Goal: Information Seeking & Learning: Understand process/instructions

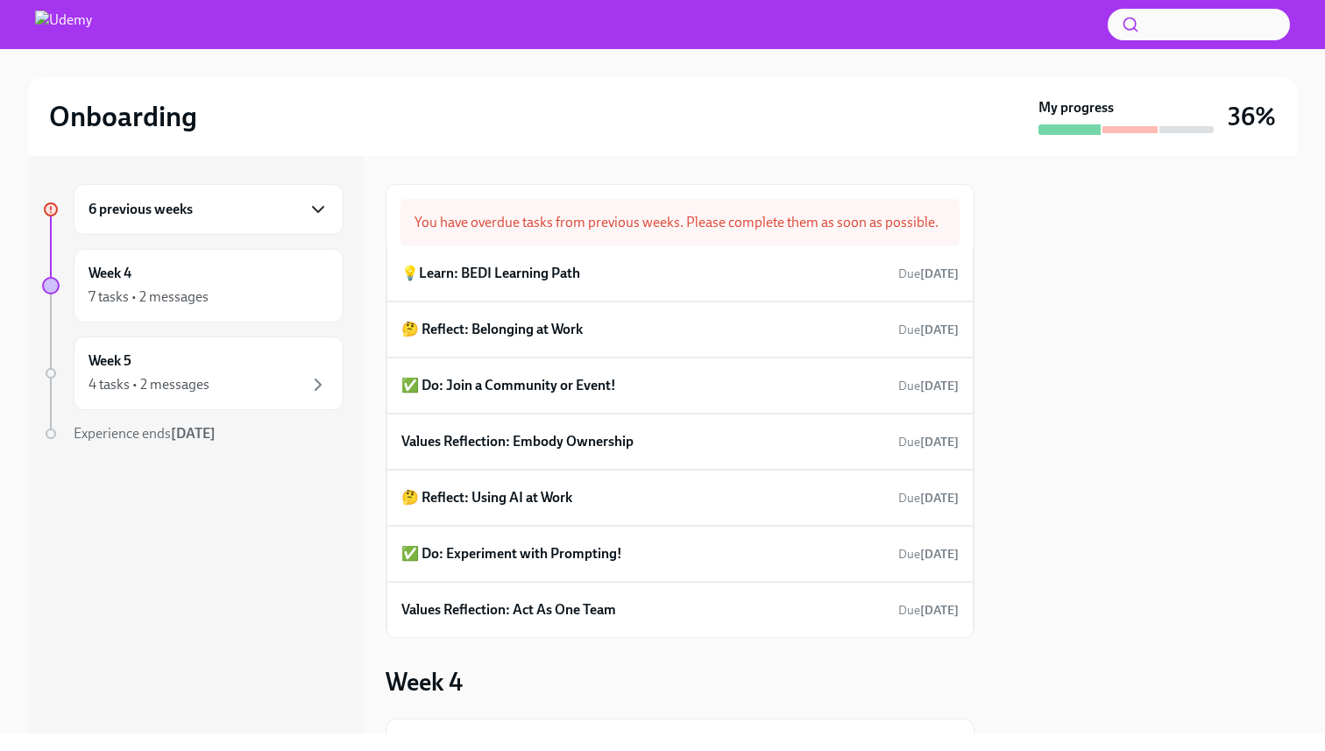
click at [320, 211] on icon "button" at bounding box center [318, 209] width 21 height 21
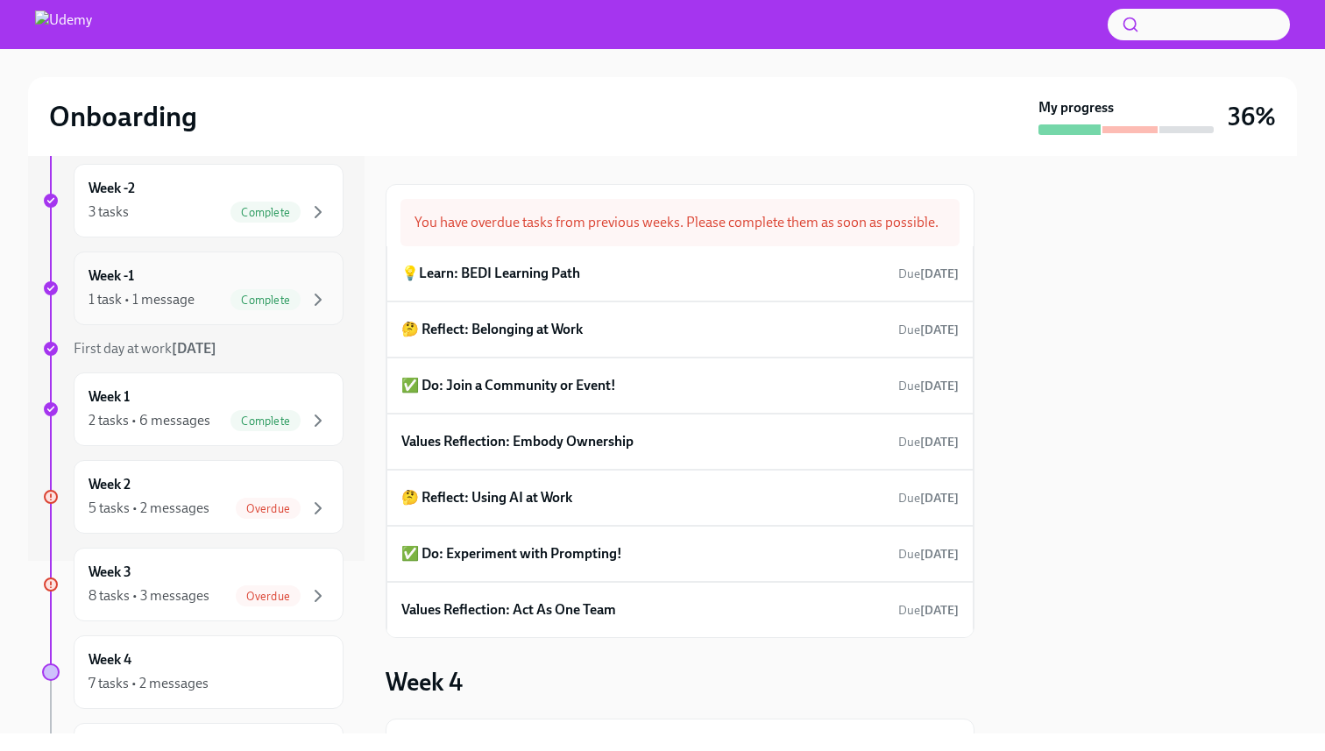
scroll to position [184, 0]
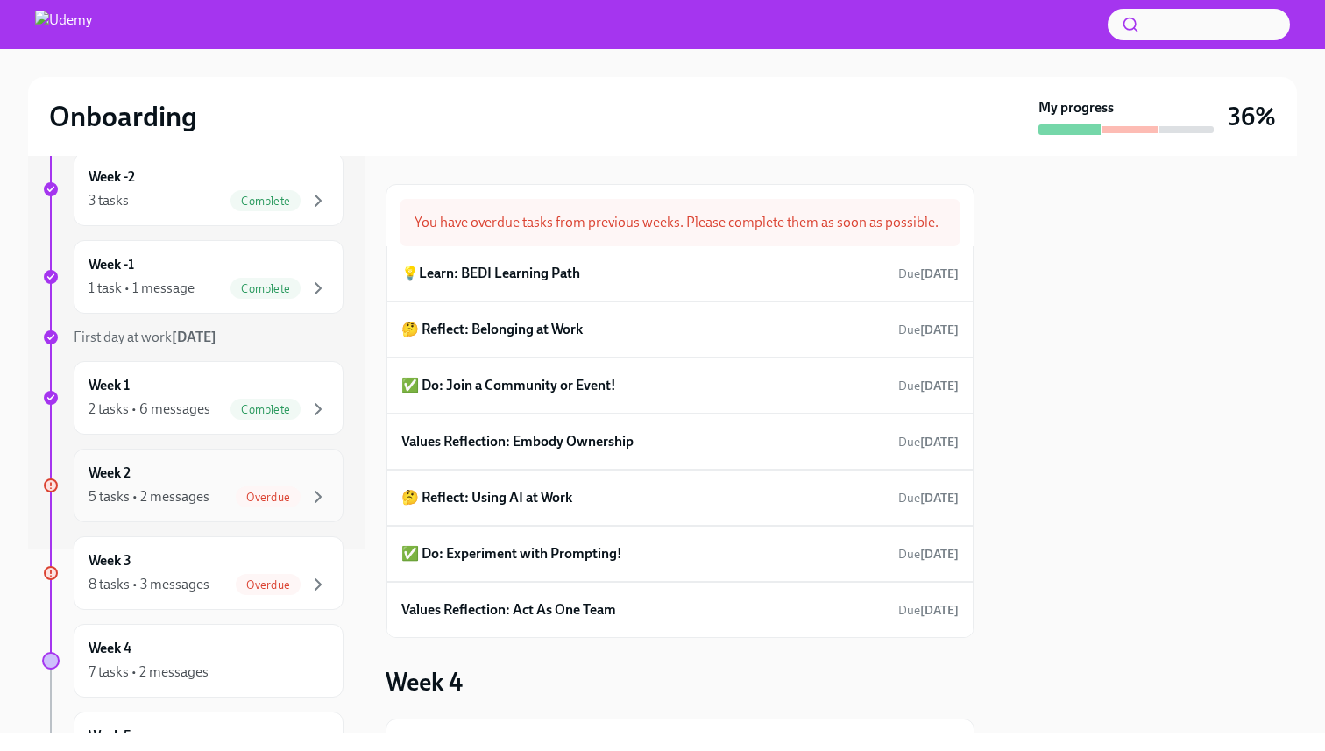
click at [302, 499] on div "Overdue" at bounding box center [282, 496] width 93 height 21
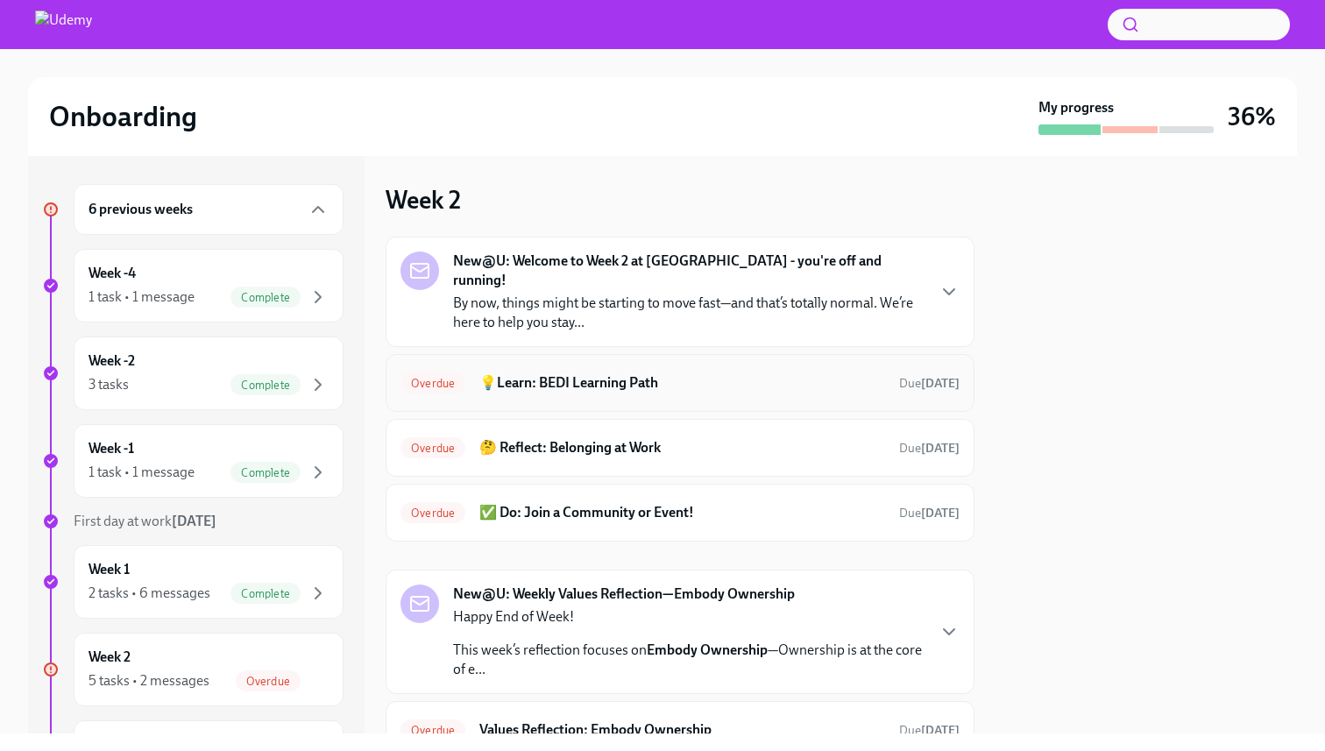
click at [573, 373] on h6 "💡Learn: BEDI Learning Path" at bounding box center [682, 382] width 406 height 19
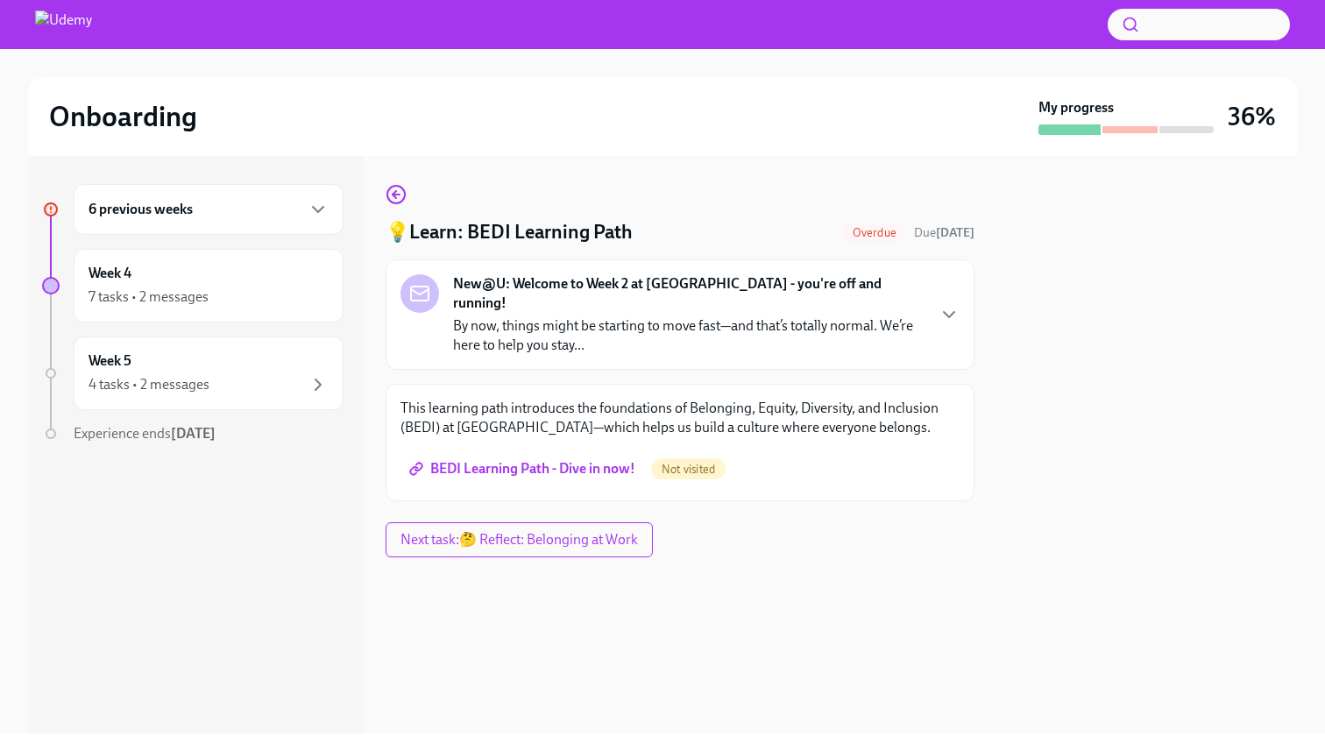
click at [588, 460] on span "BEDI Learning Path - Dive in now!" at bounding box center [524, 469] width 223 height 18
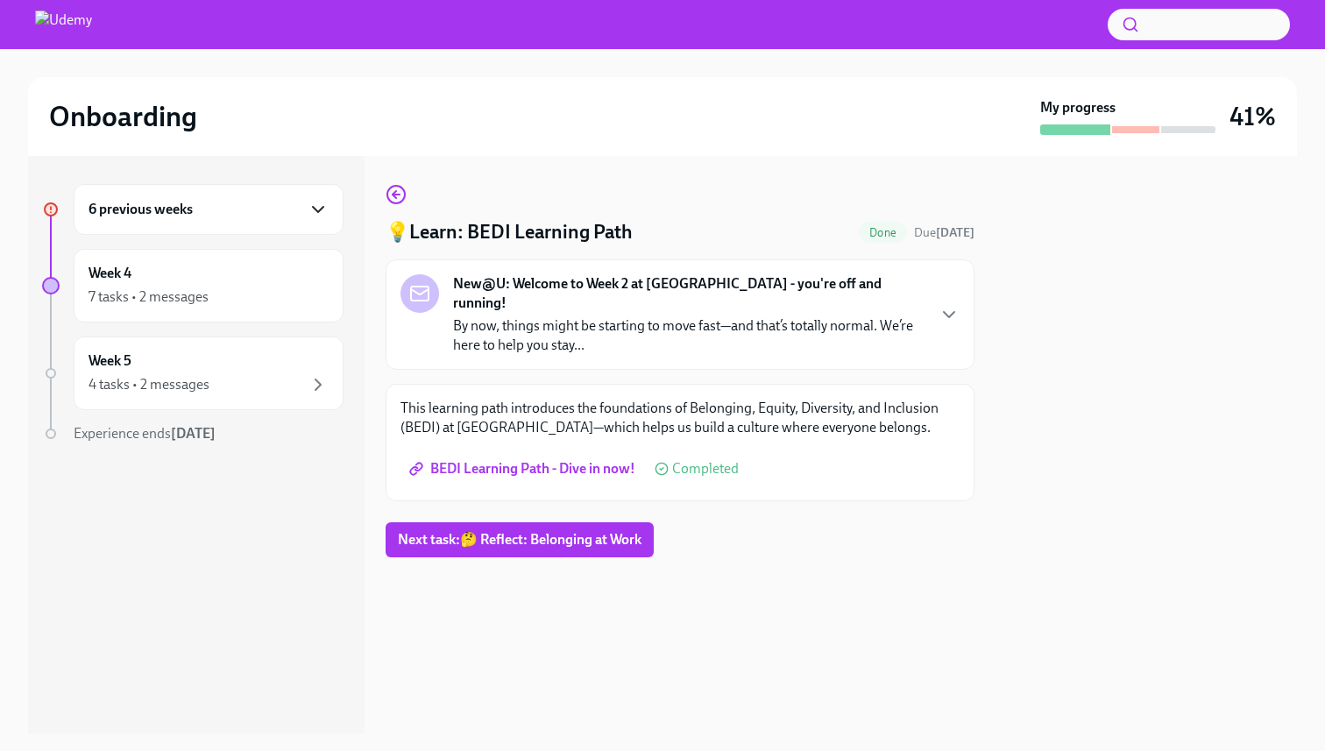
click at [321, 206] on icon "button" at bounding box center [318, 209] width 21 height 21
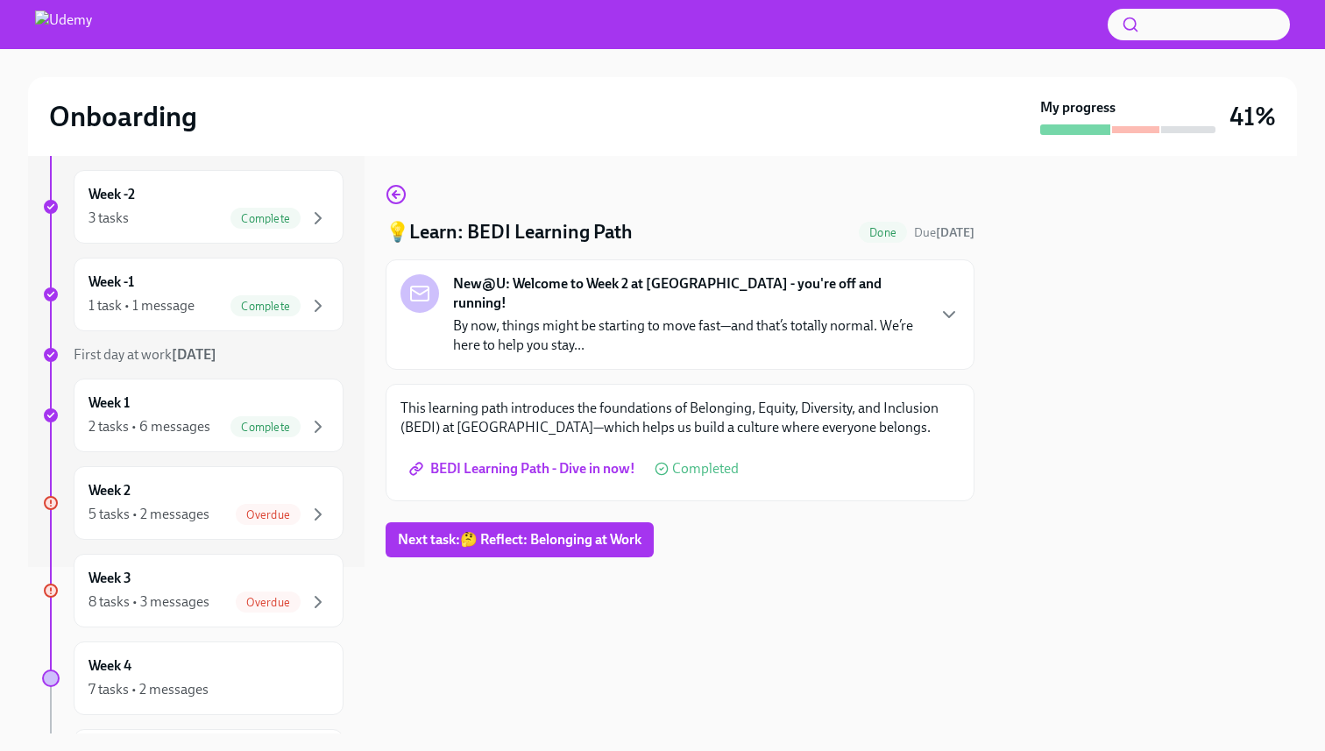
scroll to position [192, 0]
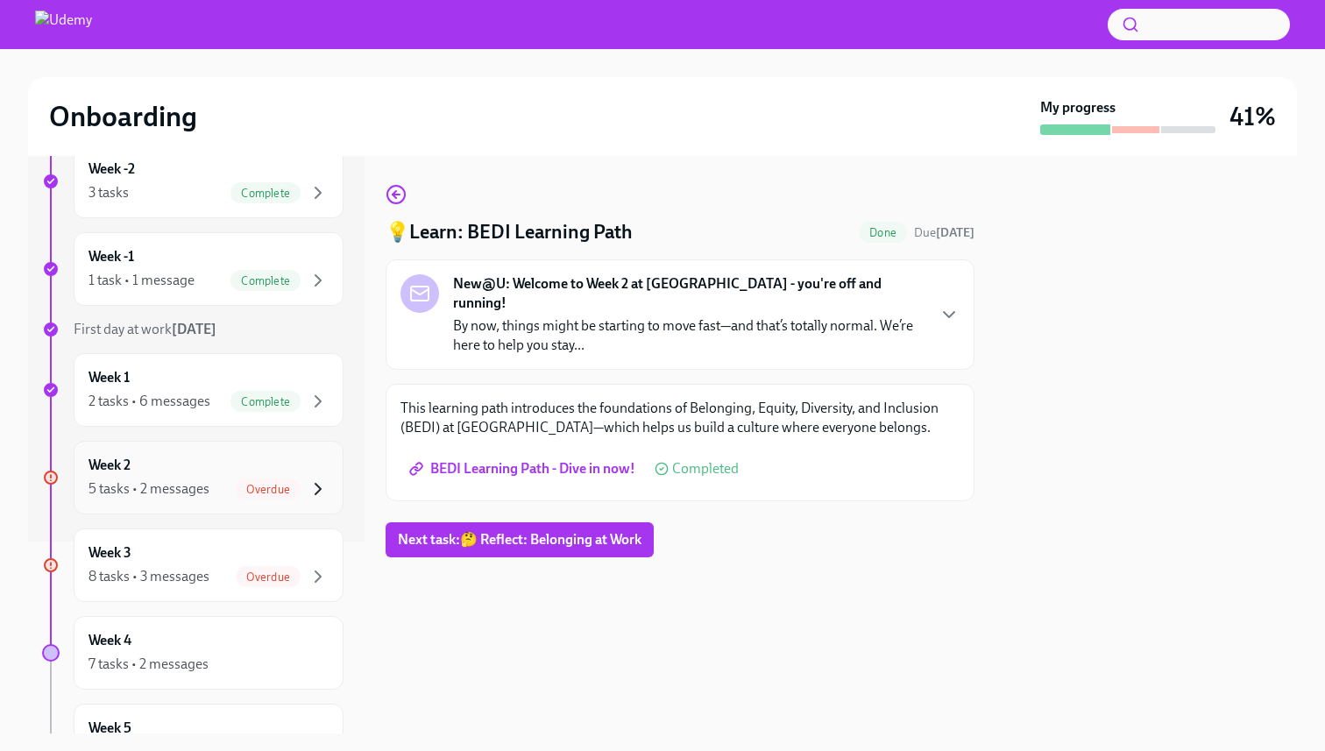
click at [318, 496] on icon "button" at bounding box center [318, 489] width 21 height 21
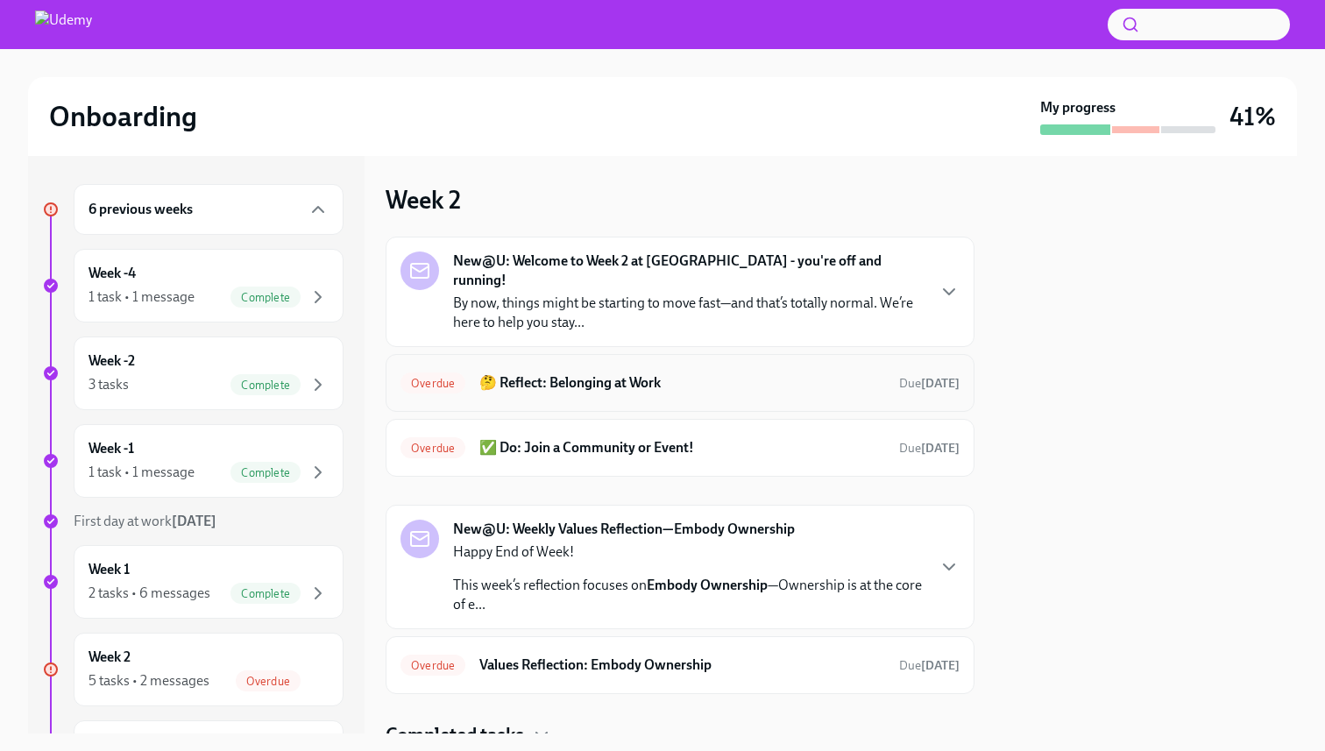
click at [531, 373] on h6 "🤔 Reflect: Belonging at Work" at bounding box center [682, 382] width 406 height 19
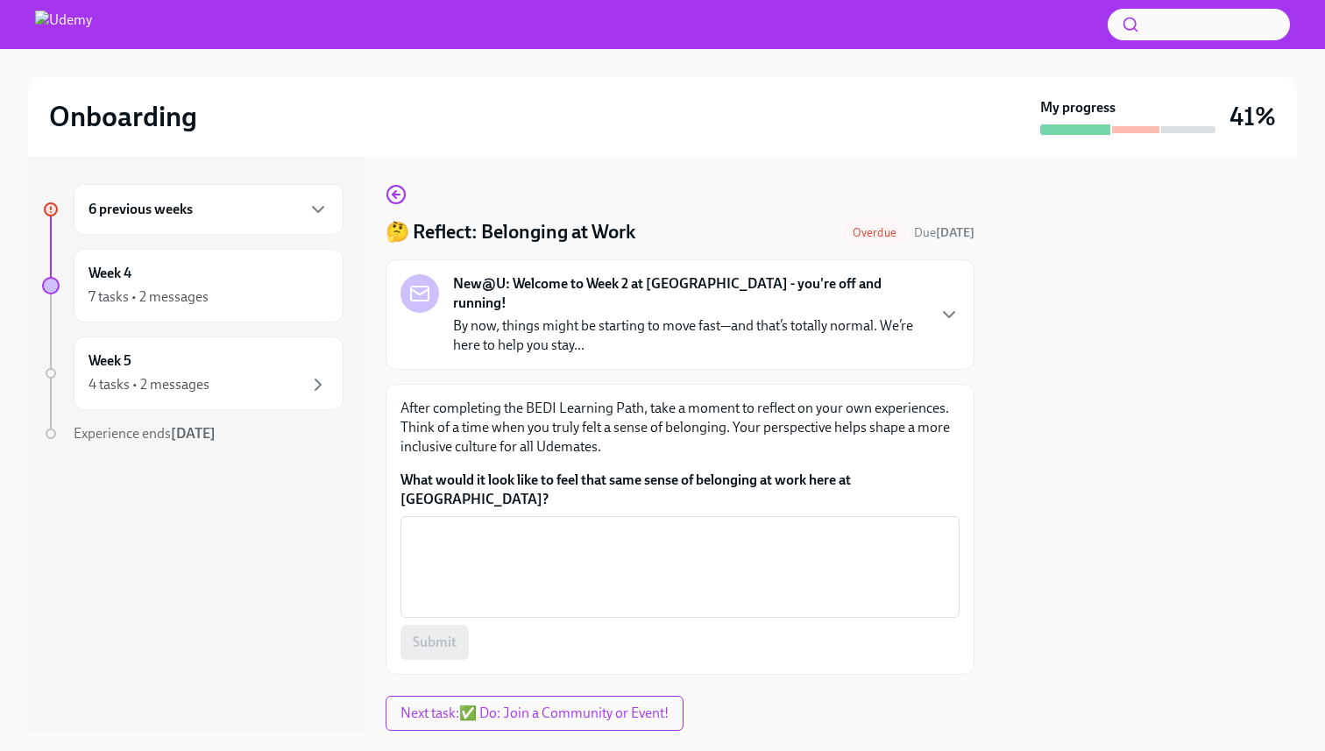
click at [630, 324] on p "By now, things might be starting to move fast—and that’s totally normal. We’re …" at bounding box center [689, 335] width 472 height 39
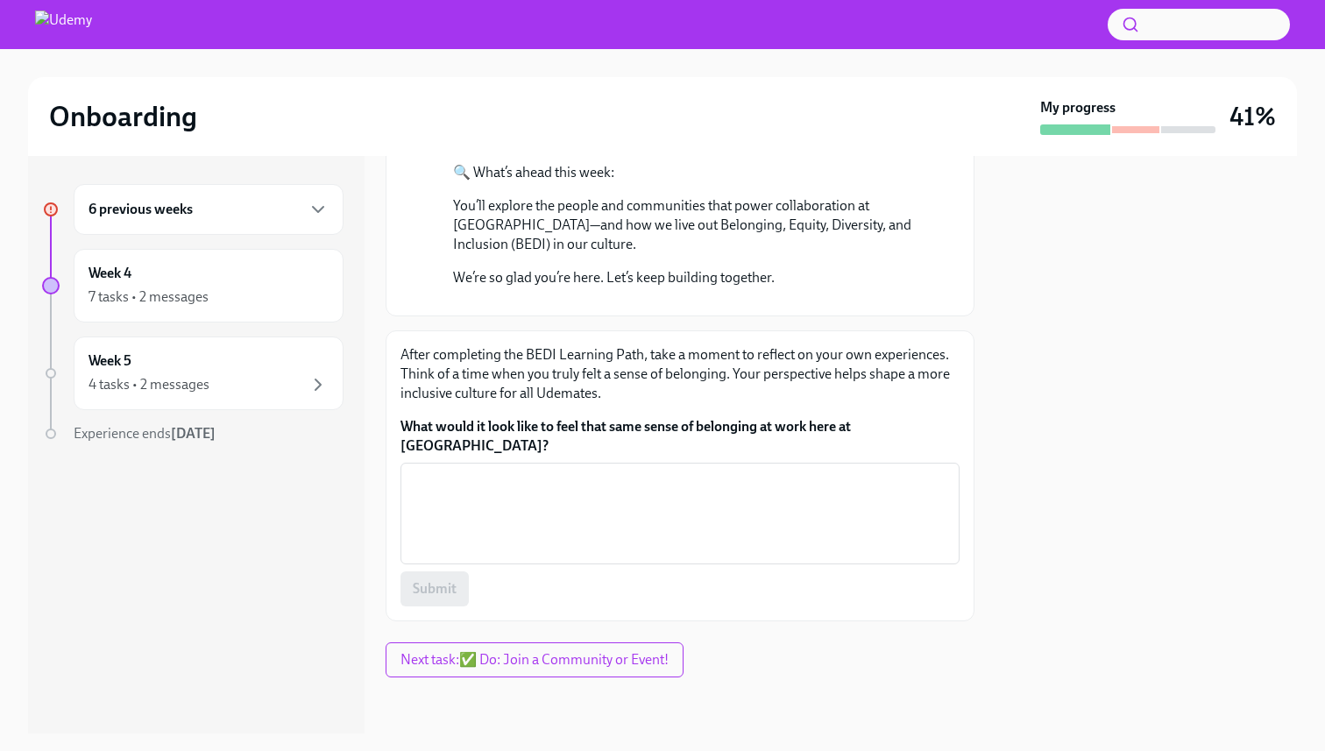
scroll to position [694, 0]
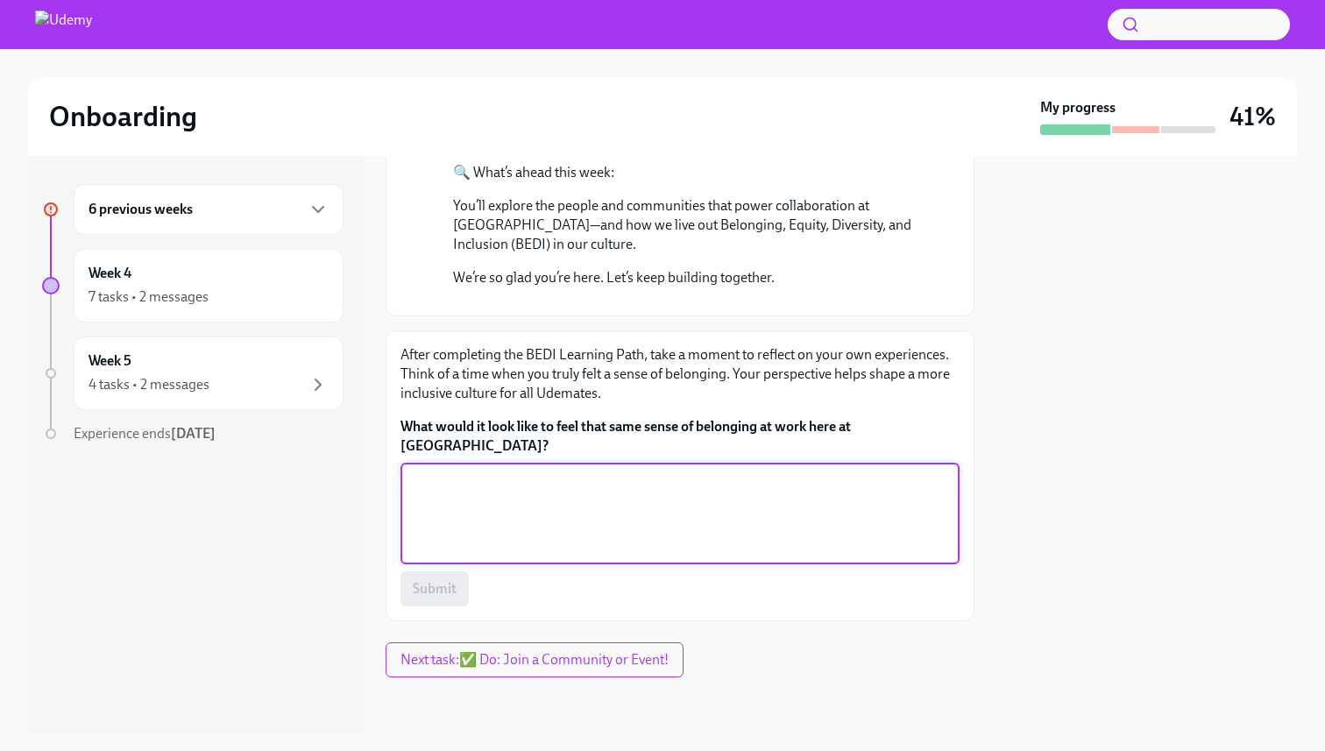
click at [504, 493] on textarea "What would it look like to feel that same sense of belonging at work here at Ud…" at bounding box center [680, 514] width 538 height 84
type textarea "so refreshing and encouraging"
click at [449, 594] on span "Submit" at bounding box center [435, 589] width 44 height 18
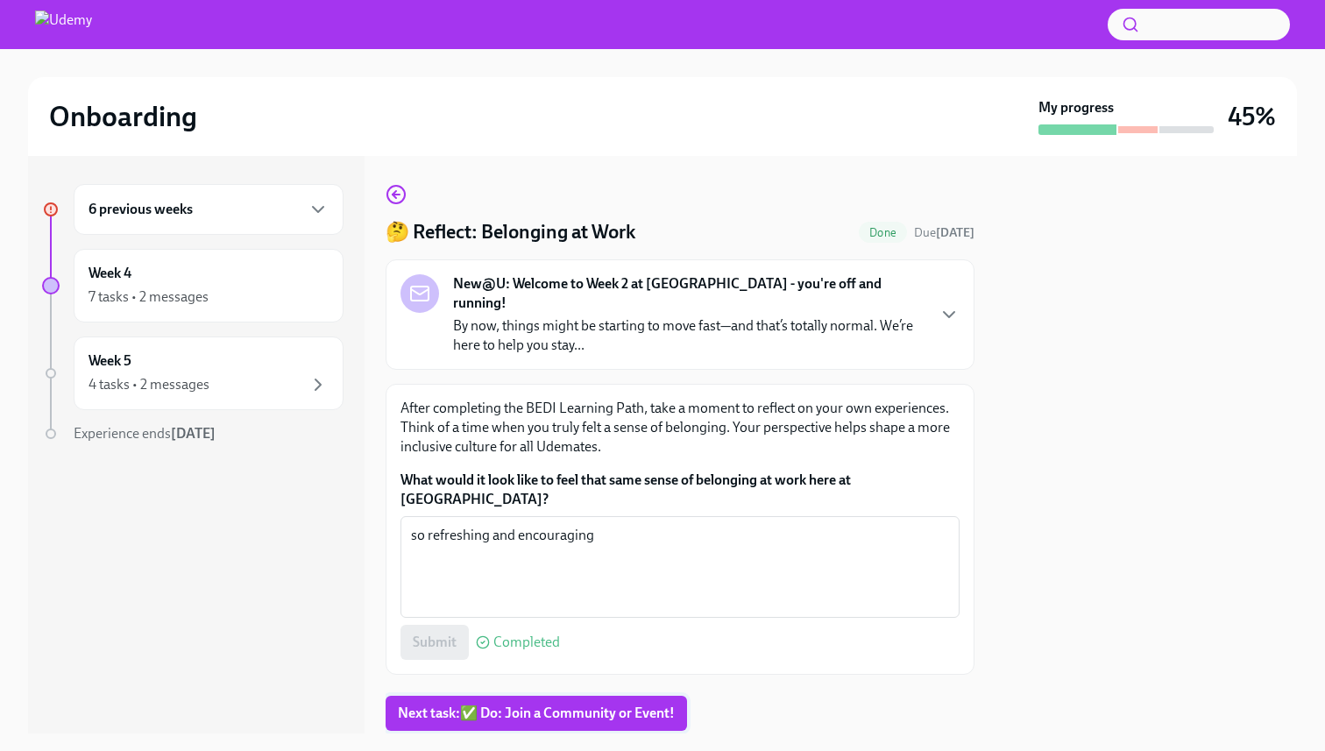
click at [554, 705] on span "Next task : ✅ Do: Join a Community or Event!" at bounding box center [536, 714] width 277 height 18
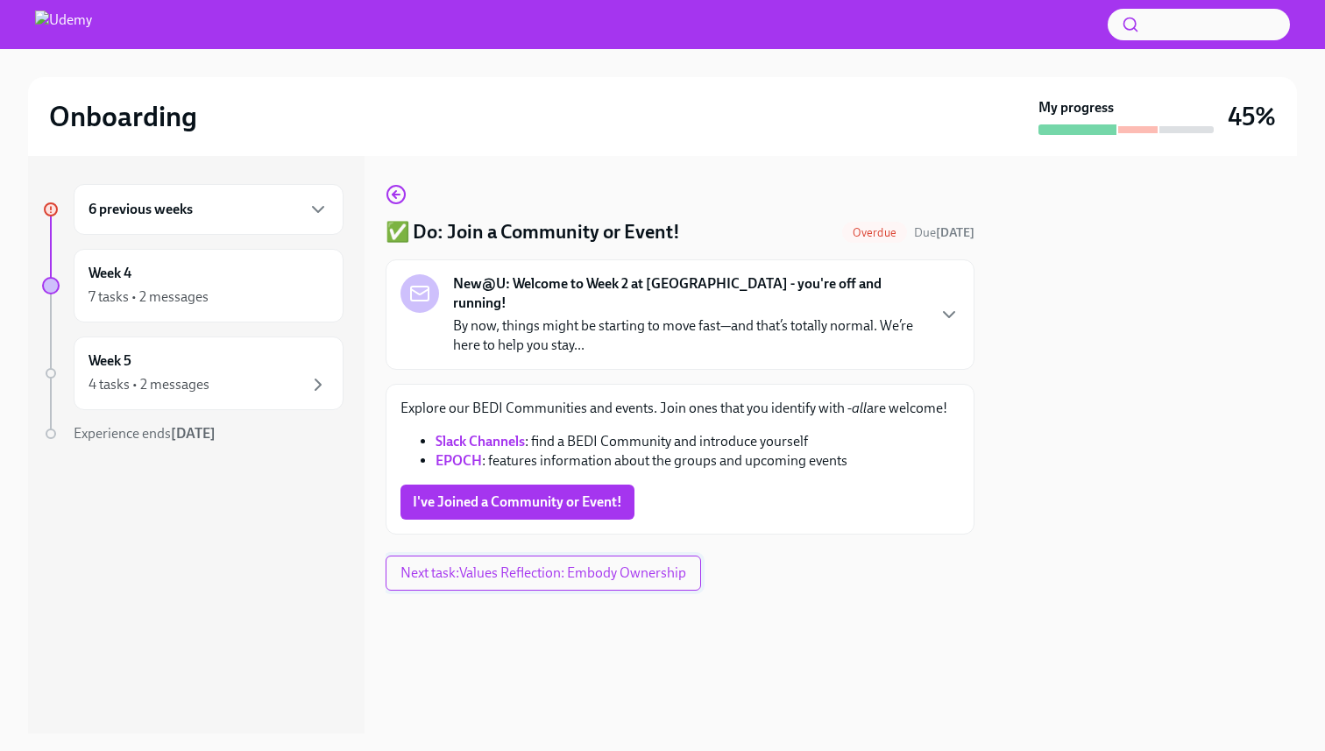
click at [569, 564] on span "Next task : Values Reflection: Embody Ownership" at bounding box center [544, 573] width 286 height 18
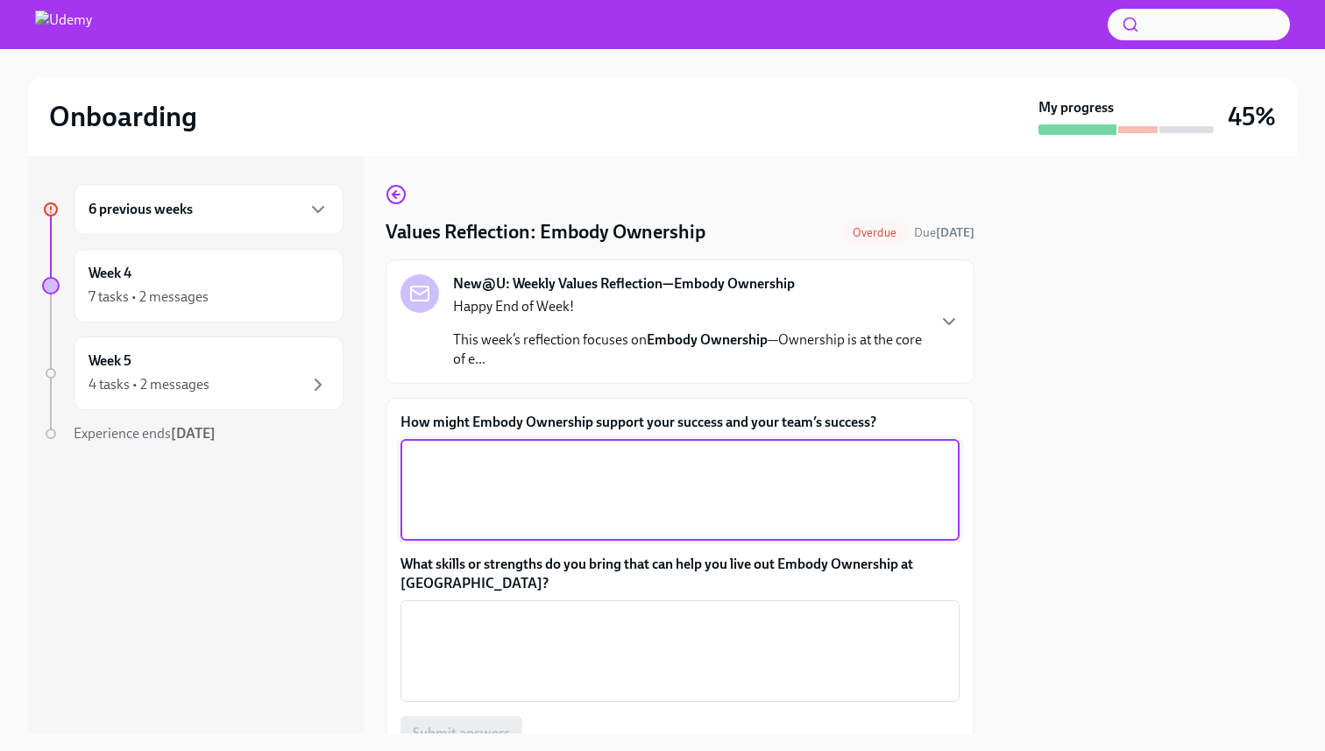
click at [592, 488] on textarea "How might Embody Ownership support your success and your team’s success?" at bounding box center [680, 490] width 538 height 84
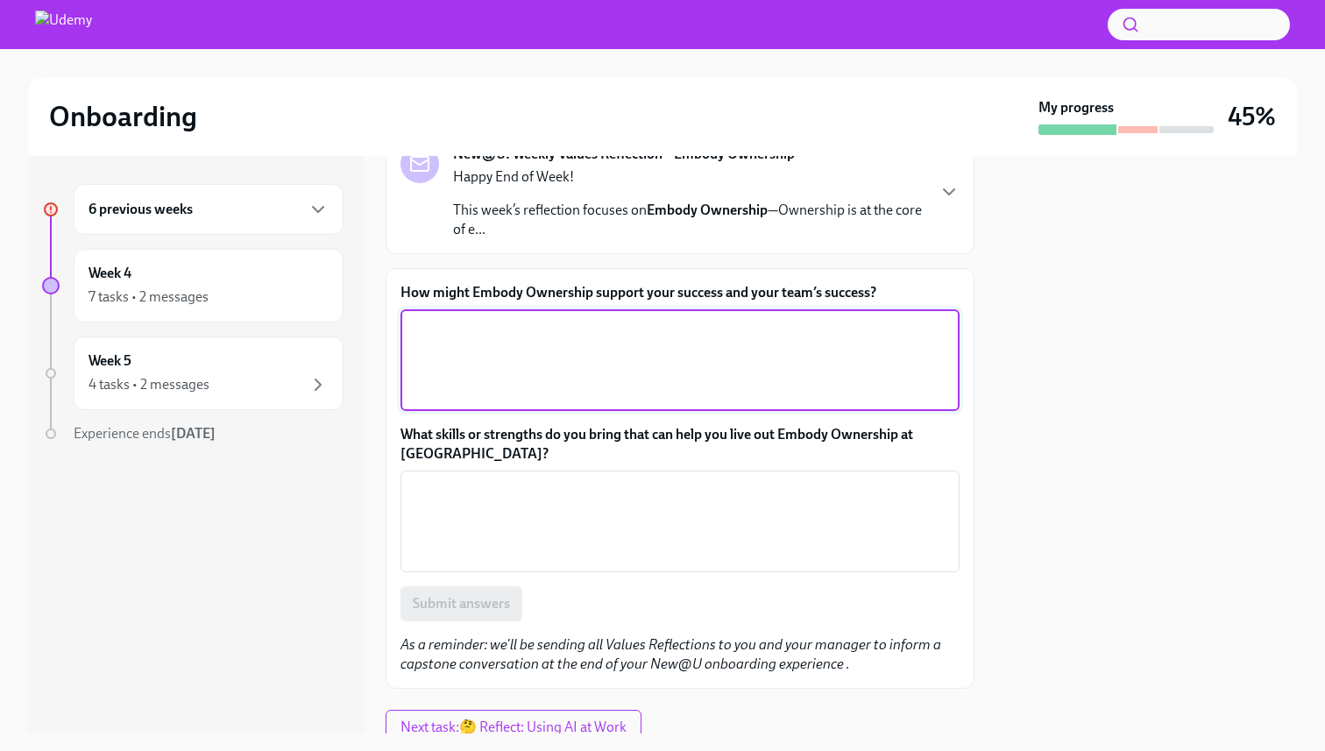
scroll to position [129, 0]
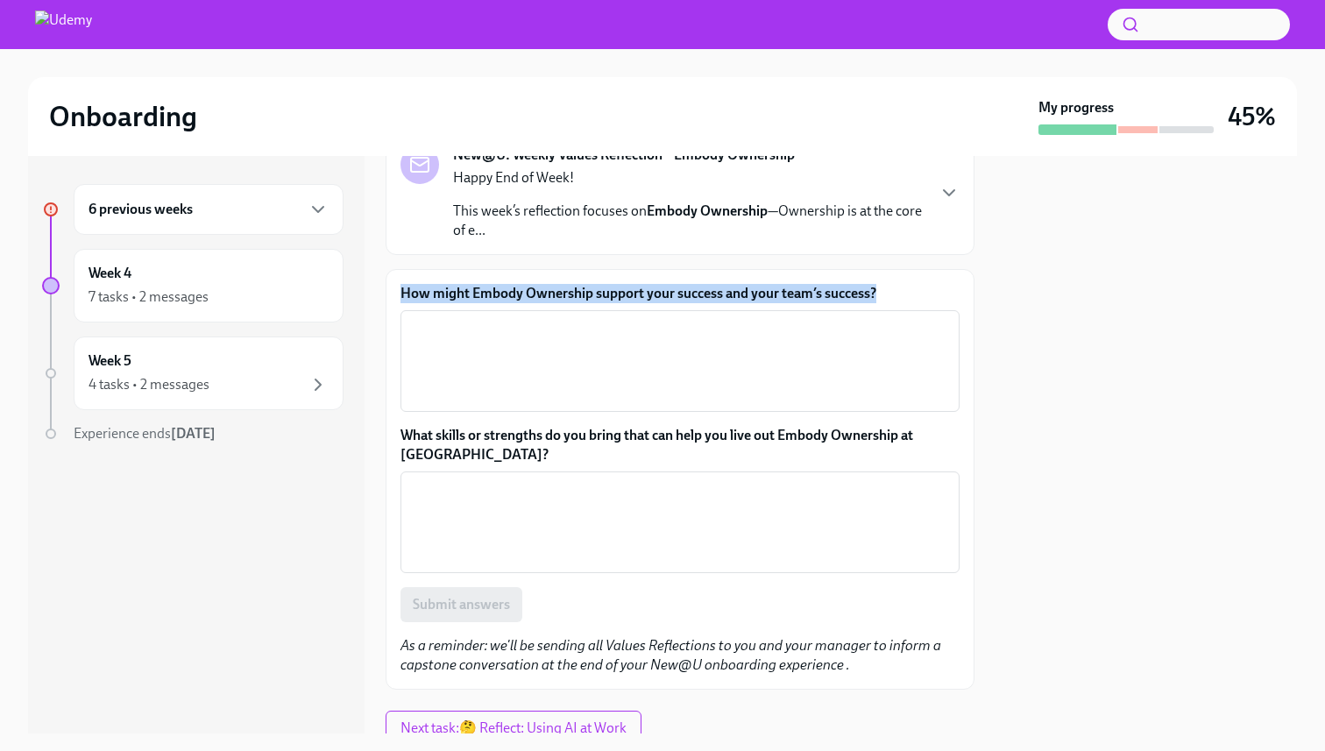
drag, startPoint x: 920, startPoint y: 297, endPoint x: 394, endPoint y: 294, distance: 526.8
click at [394, 294] on div "How might Embody Ownership support your success and your team’s success? x ​ Wh…" at bounding box center [680, 479] width 589 height 421
copy label "How might Embody Ownership support your success and your team’s success?"
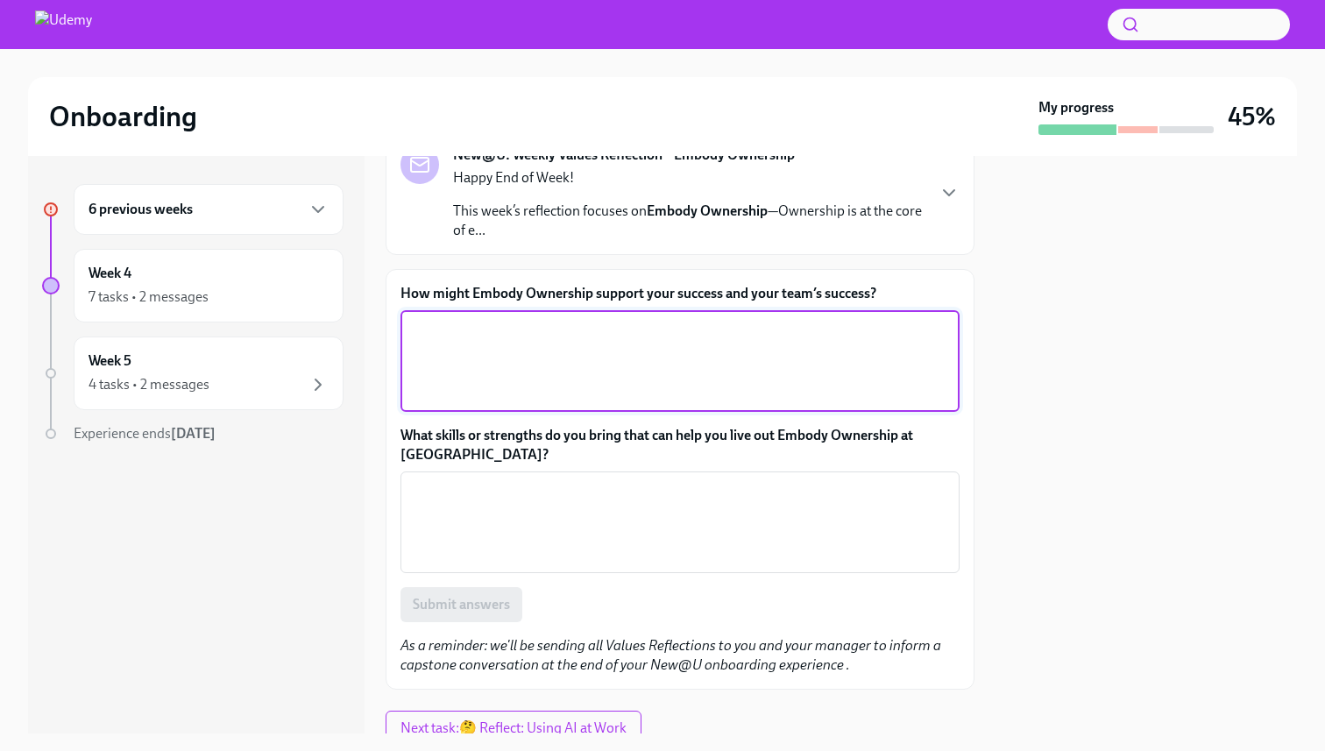
click at [491, 356] on textarea "How might Embody Ownership support your success and your team’s success?" at bounding box center [680, 361] width 538 height 84
paste textarea "embodying ownership in a corporate sales role transforms you from a task-orient…"
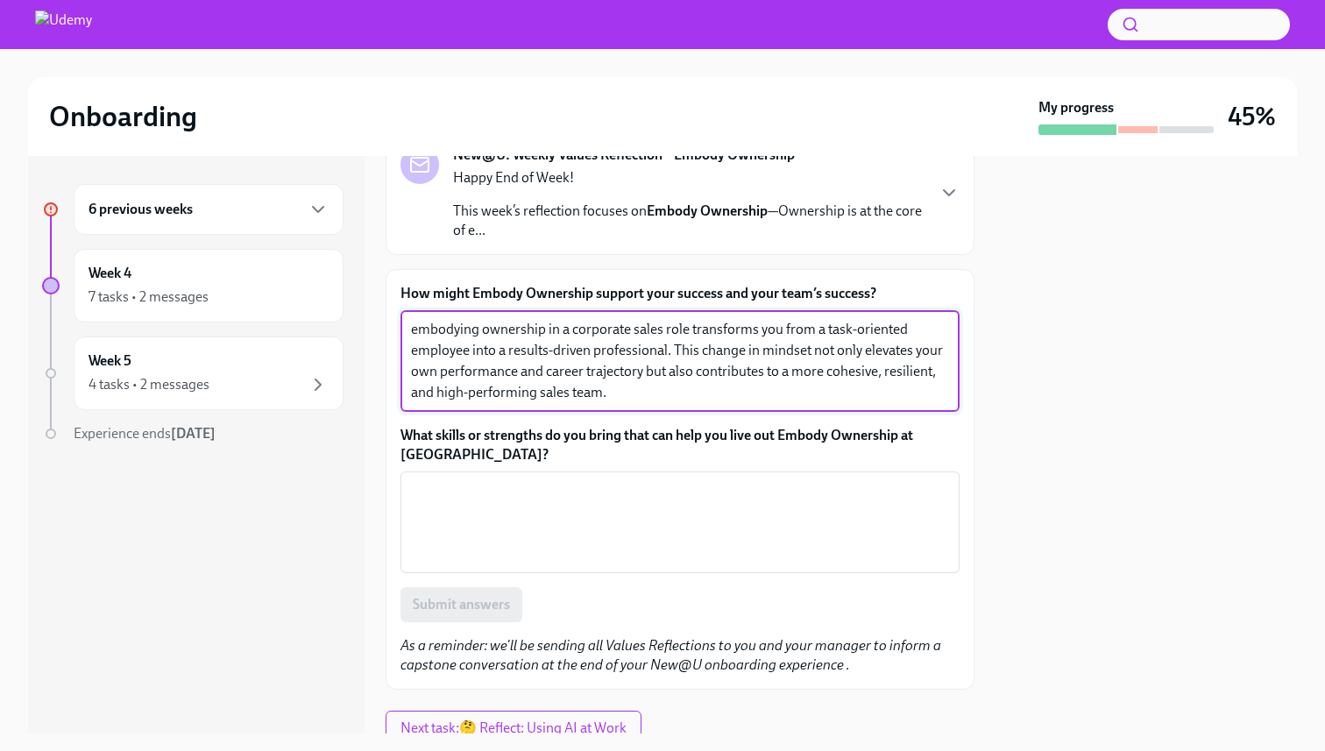
drag, startPoint x: 656, startPoint y: 330, endPoint x: 561, endPoint y: 321, distance: 95.9
click at [561, 321] on textarea "embodying ownership in a corporate sales role transforms you from a task-orient…" at bounding box center [680, 361] width 538 height 84
click at [681, 330] on textarea "embodying ownership in my role transforms you from a task-oriented employee int…" at bounding box center [680, 361] width 538 height 84
click at [834, 351] on textarea "embodying ownership in my role transforms me from a task-oriented employee into…" at bounding box center [680, 361] width 538 height 84
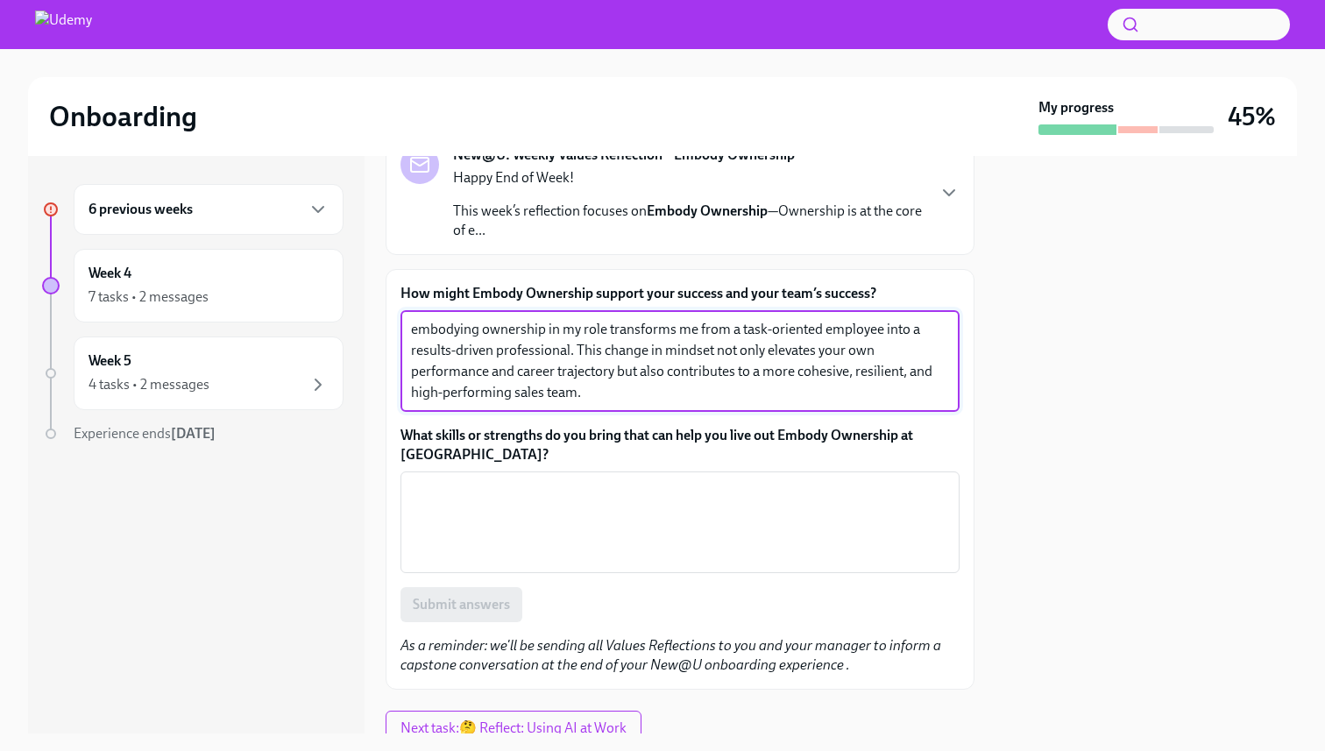
click at [834, 351] on textarea "embodying ownership in my role transforms me from a task-oriented employee into…" at bounding box center [680, 361] width 538 height 84
type textarea "embodying ownership in my role transforms me from a task-oriented employee into…"
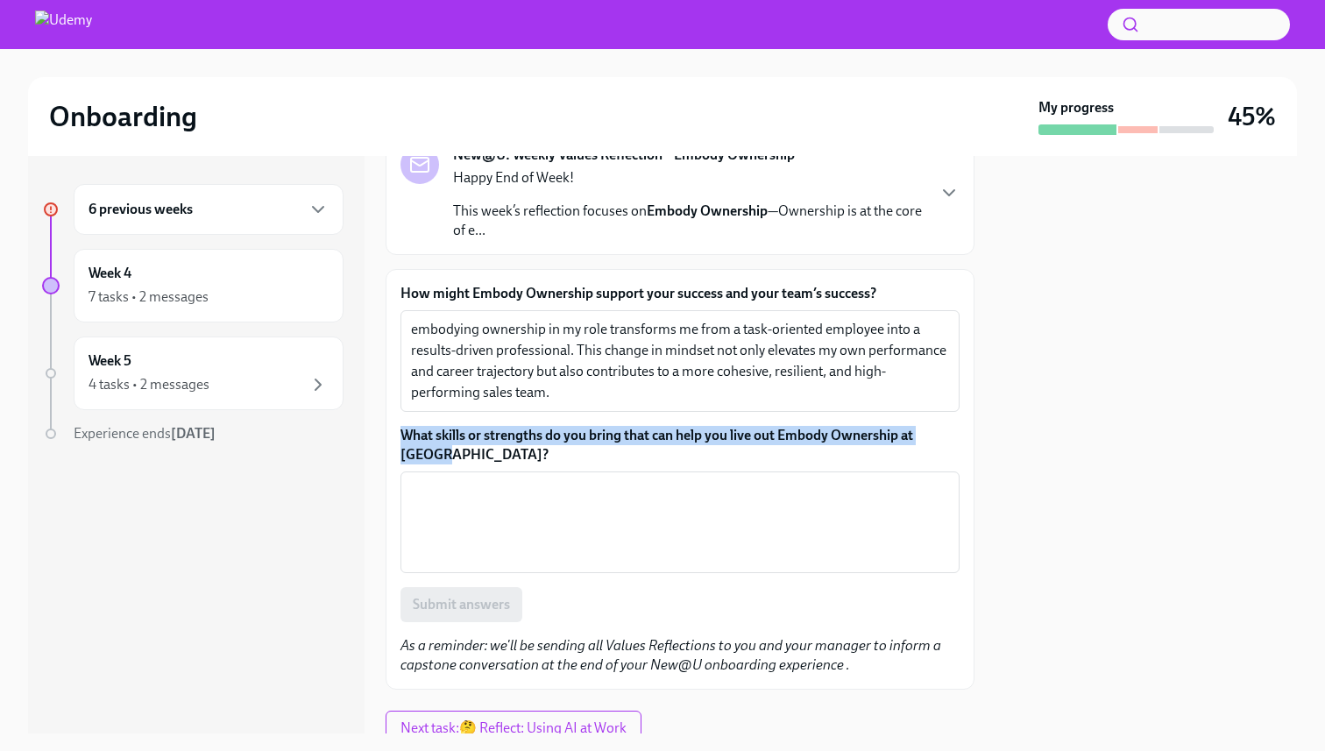
drag, startPoint x: 479, startPoint y: 451, endPoint x: 392, endPoint y: 429, distance: 90.3
click at [392, 429] on div "How might Embody Ownership support your success and your team’s success? embody…" at bounding box center [680, 479] width 589 height 421
copy label "What skills or strengths do you bring that can help you live out Embody Ownersh…"
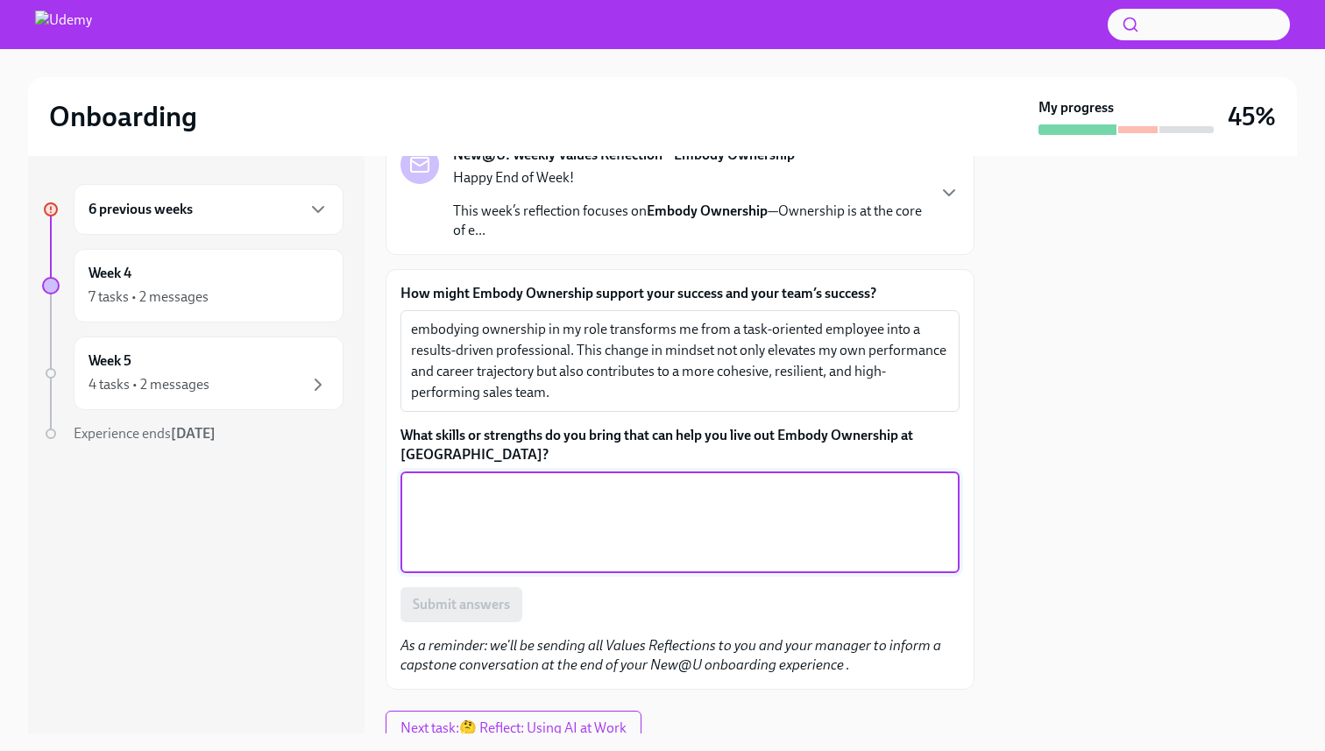
click at [577, 494] on textarea "What skills or strengths do you bring that can help you live out Embody Ownersh…" at bounding box center [680, 522] width 538 height 84
paste textarea "Proactive Problem-Solving"
paste textarea "Customer-Centricity"
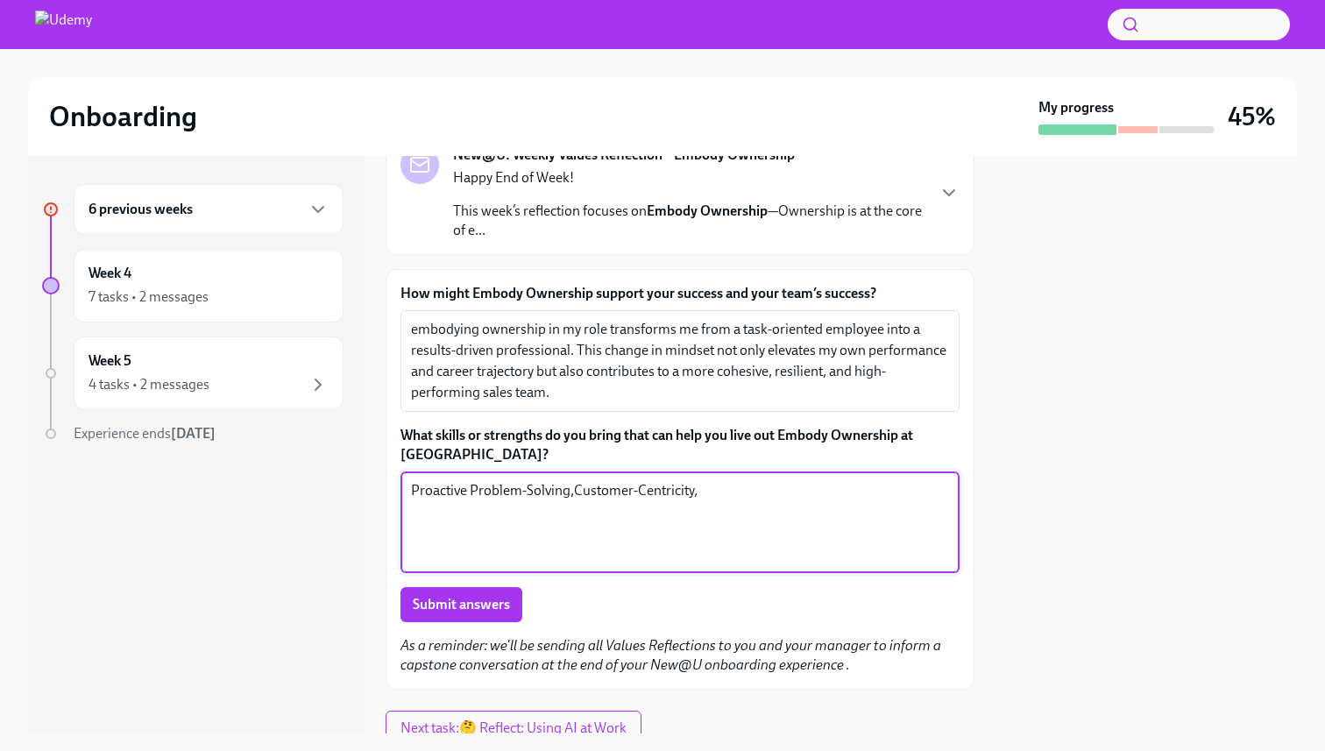
paste textarea "Cross-Functional Collaboration"
type textarea "Proactive Problem-Solving,Customer-Centricity,Cross-Functional Collaboration"
click at [443, 599] on span "Submit answers" at bounding box center [461, 605] width 97 height 18
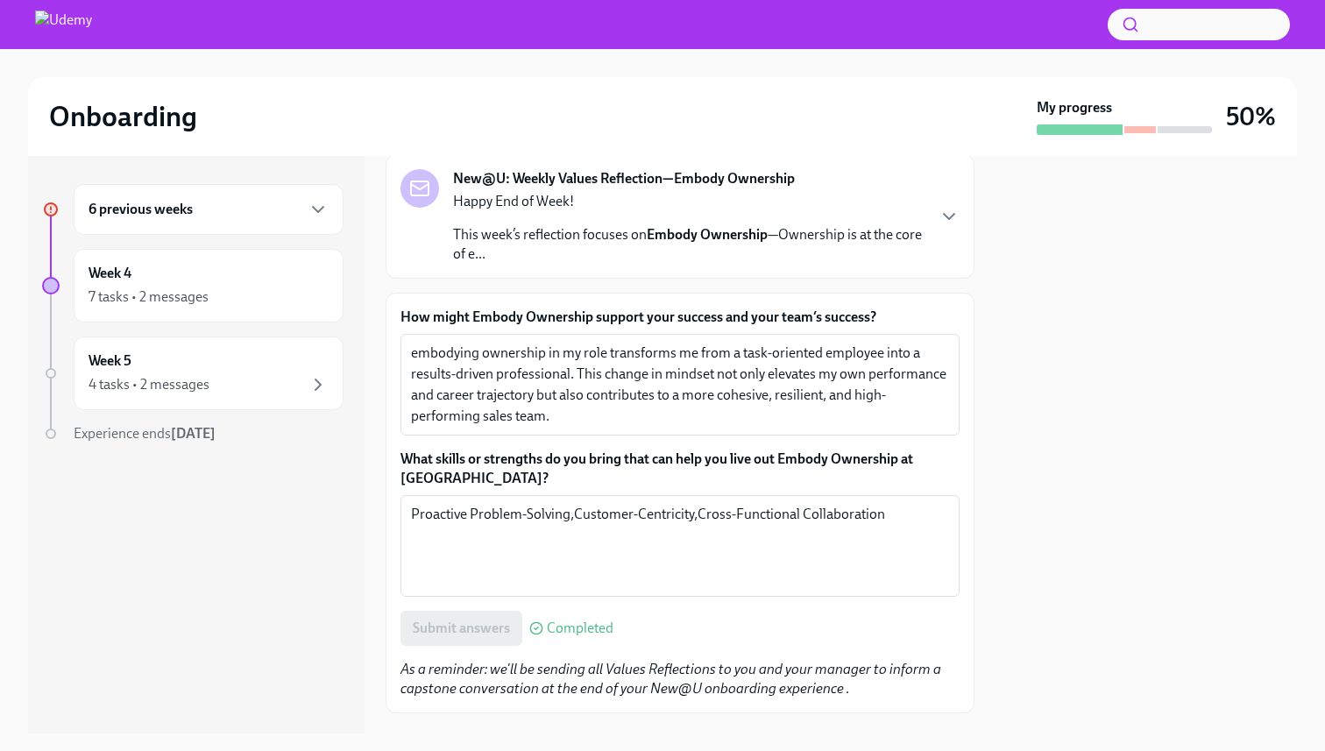
scroll to position [158, 0]
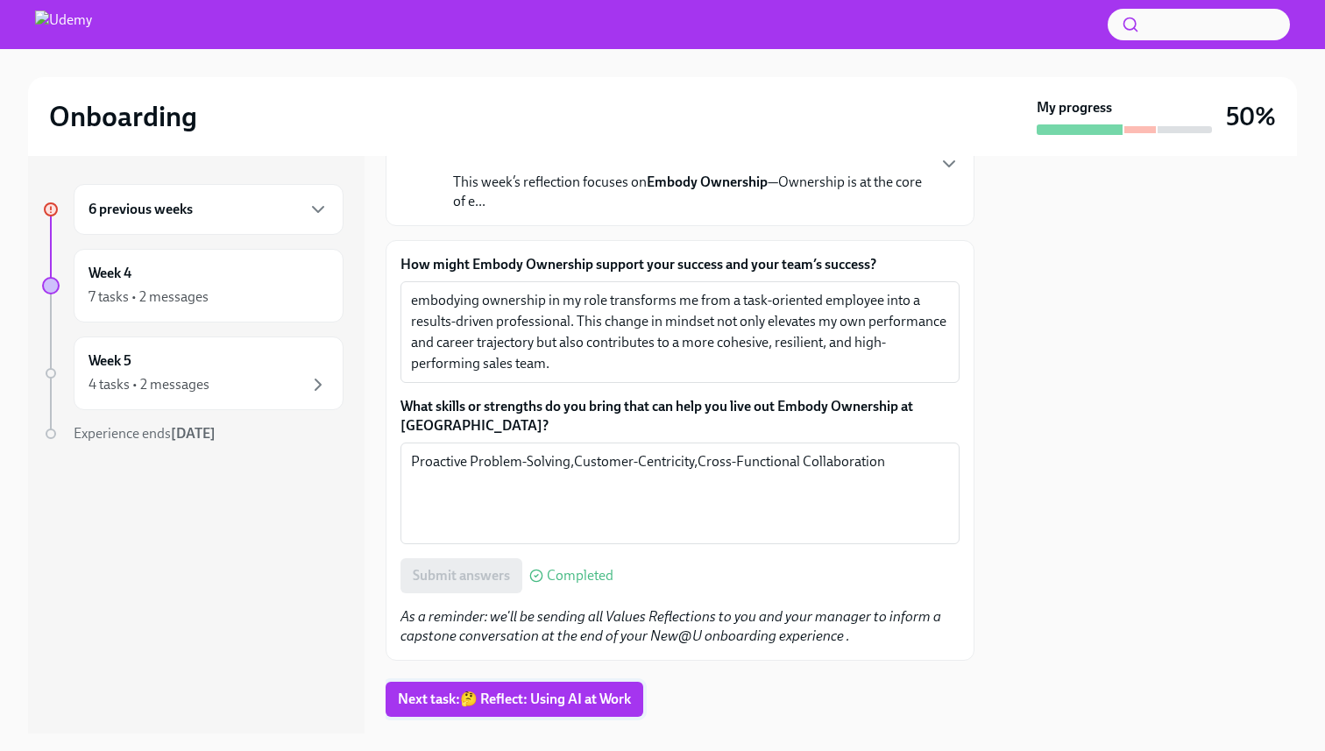
click at [500, 705] on span "Next task : 🤔 Reflect: Using AI at Work" at bounding box center [514, 700] width 233 height 18
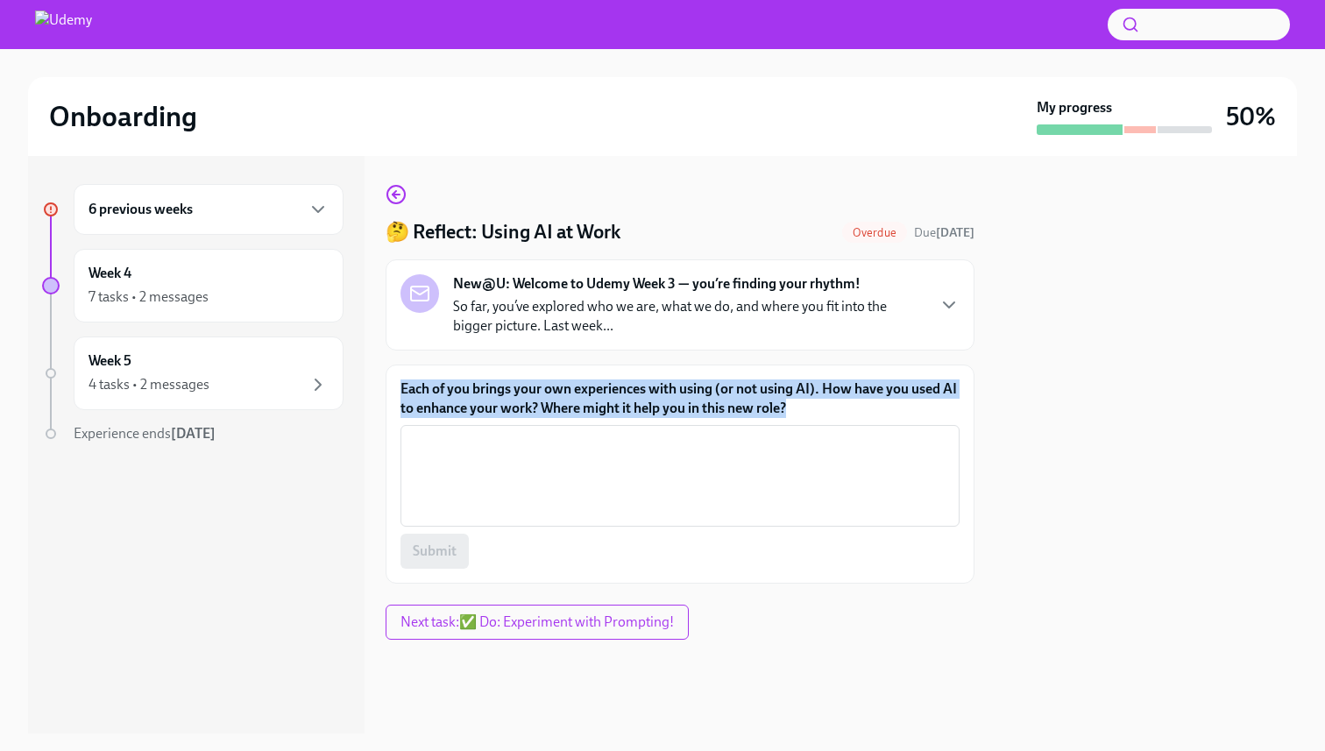
drag, startPoint x: 817, startPoint y: 417, endPoint x: 397, endPoint y: 392, distance: 420.6
click at [394, 394] on div "Each of you brings your own experiences with using (or not using AI). How have …" at bounding box center [680, 474] width 589 height 219
copy label "Each of you brings your own experiences with using (or not using AI). How have …"
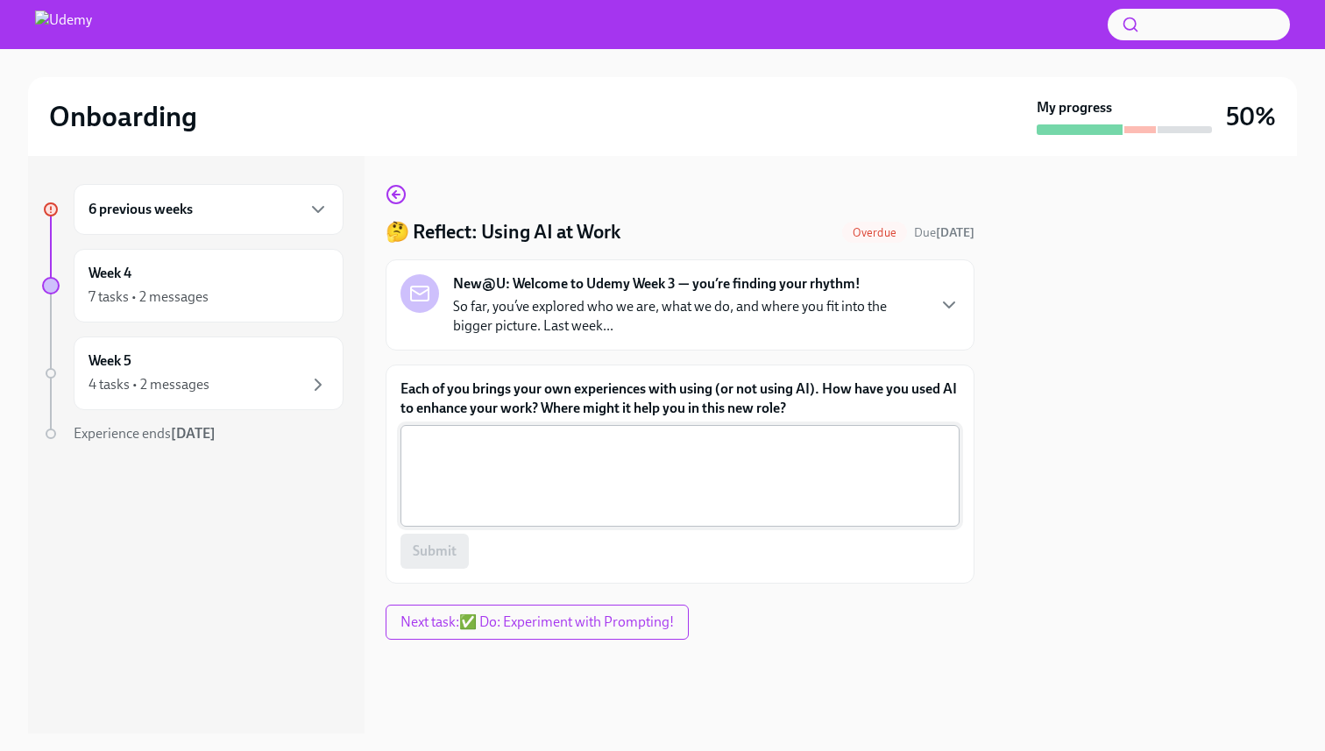
click at [592, 462] on textarea "Each of you brings your own experiences with using (or not using AI). How have …" at bounding box center [680, 476] width 538 height 84
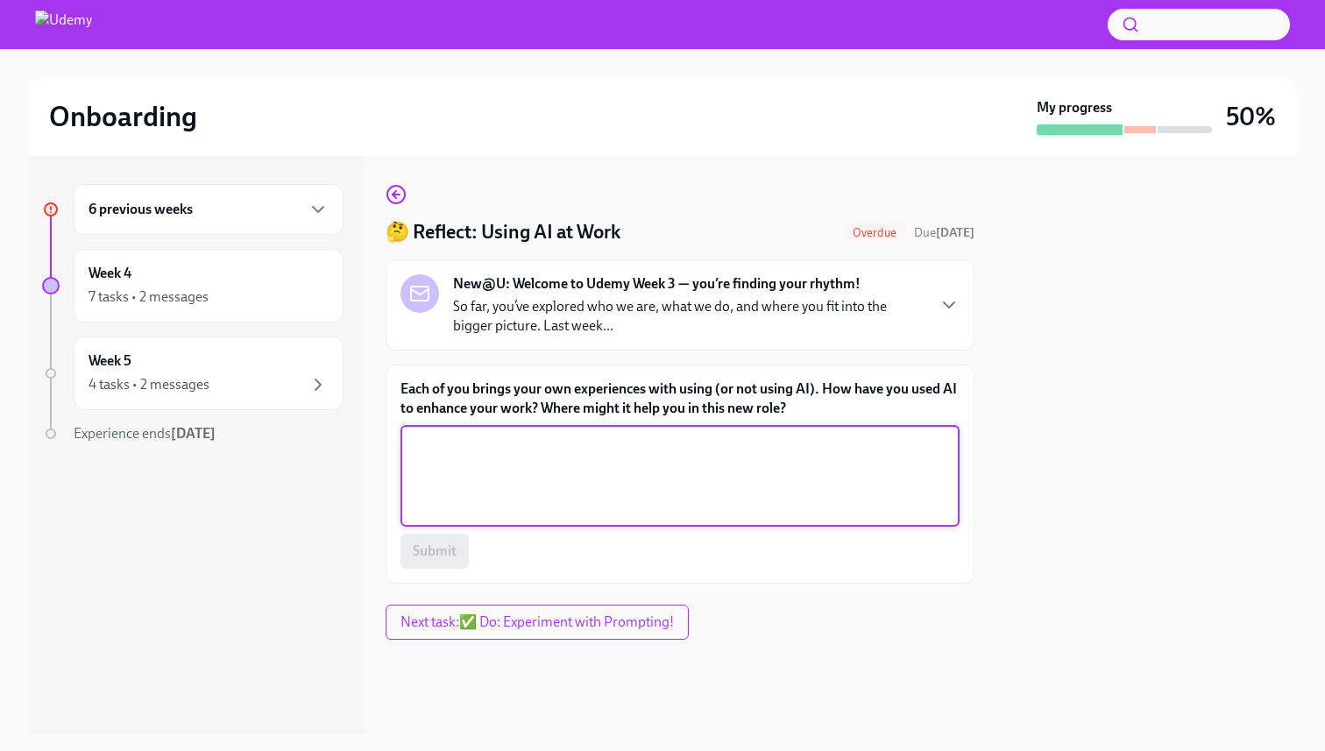
paste textarea "AI for Prospecting and Lead Qualification"
paste textarea "AI for Conversation Intelligence"
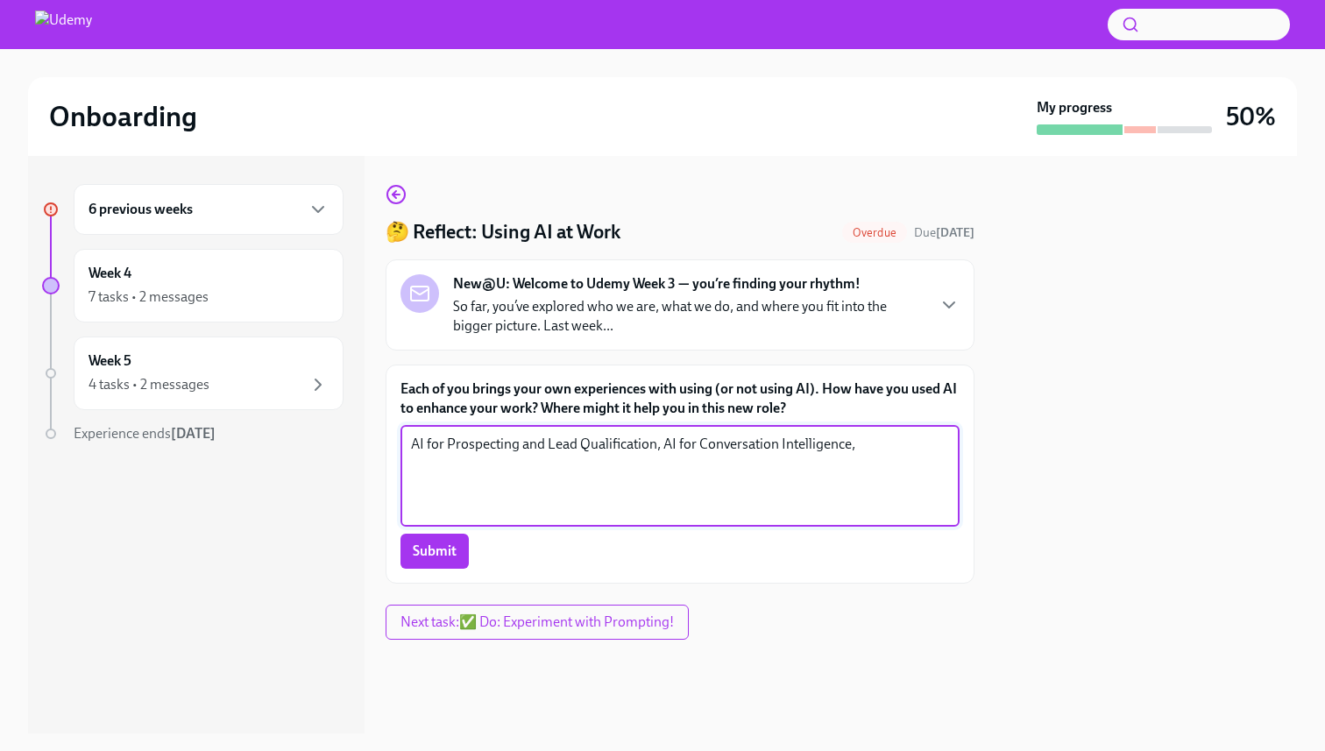
paste textarea "AI for Sales Coaching and Skill Development"
type textarea "AI for Prospecting and Lead Qualification, AI for Conversation Intelligence,AI …"
click at [448, 561] on button "Submit" at bounding box center [435, 551] width 68 height 35
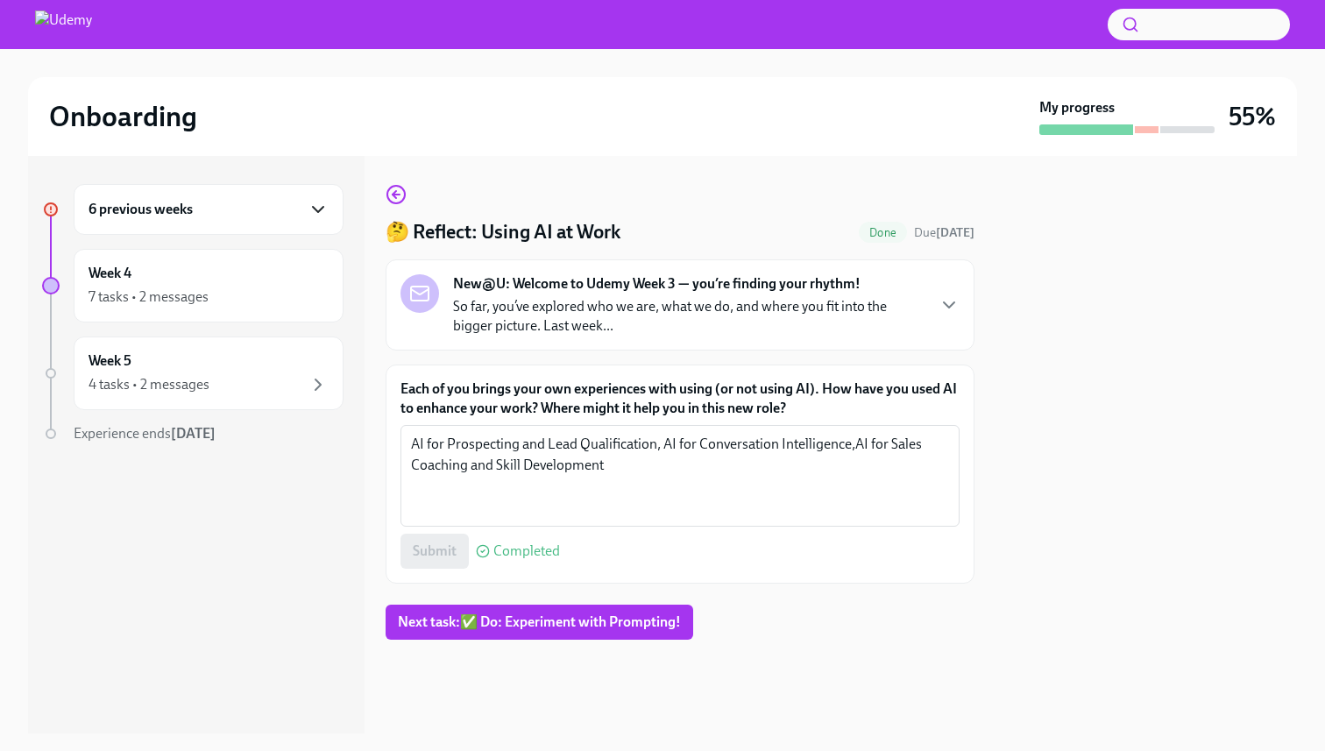
click at [310, 213] on icon "button" at bounding box center [318, 209] width 21 height 21
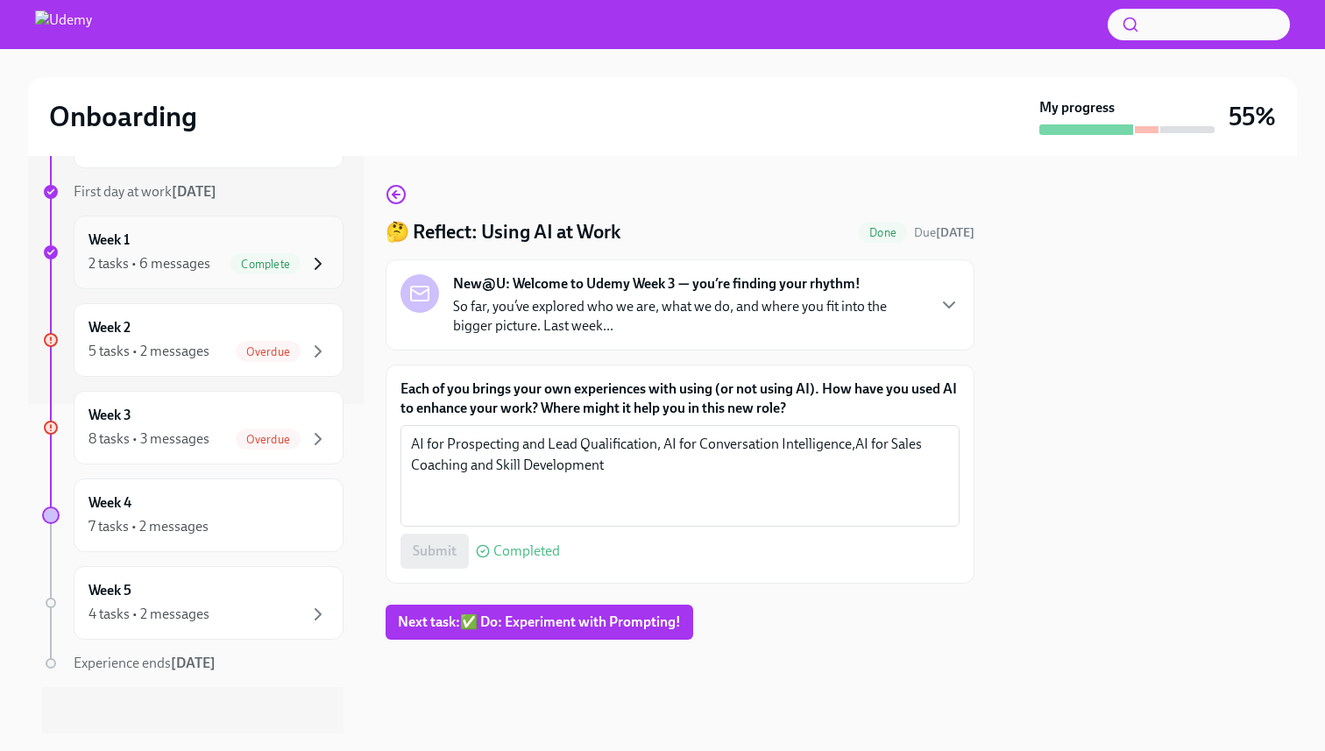
scroll to position [337, 0]
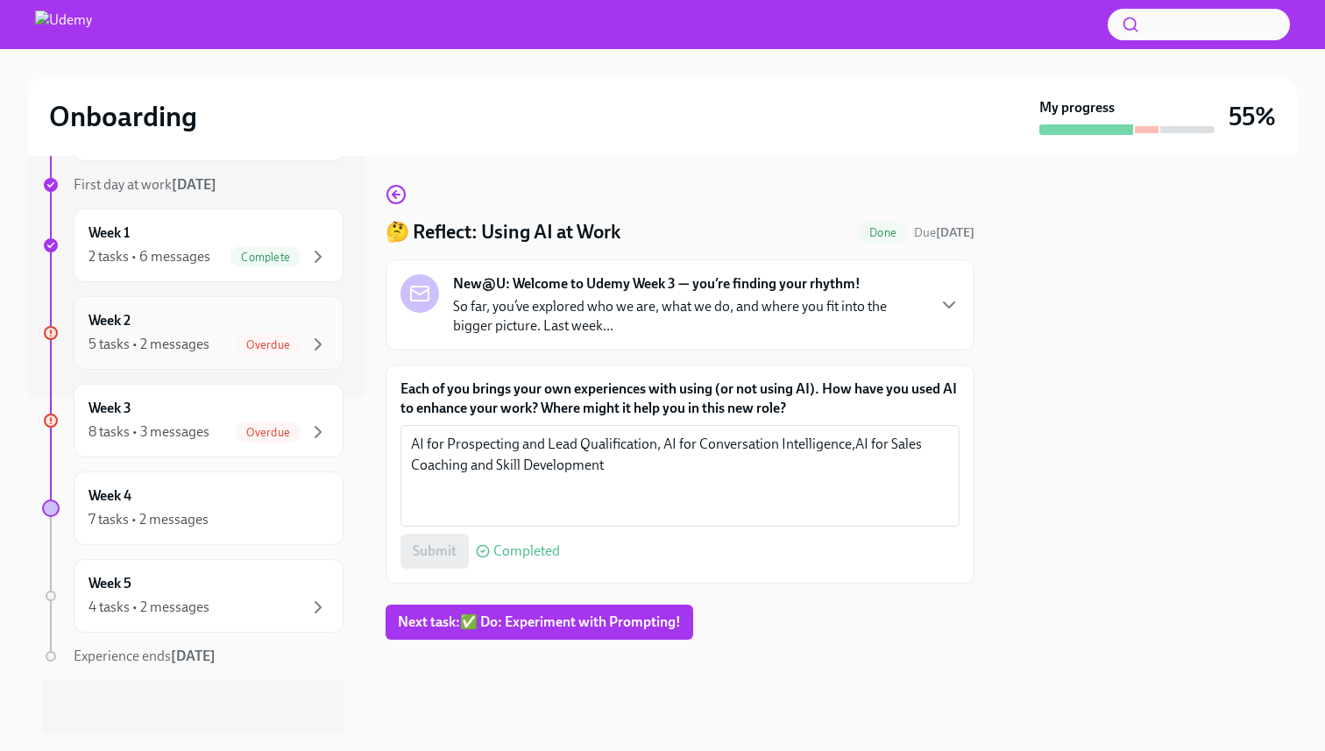
click at [300, 344] on span "Overdue" at bounding box center [268, 344] width 65 height 13
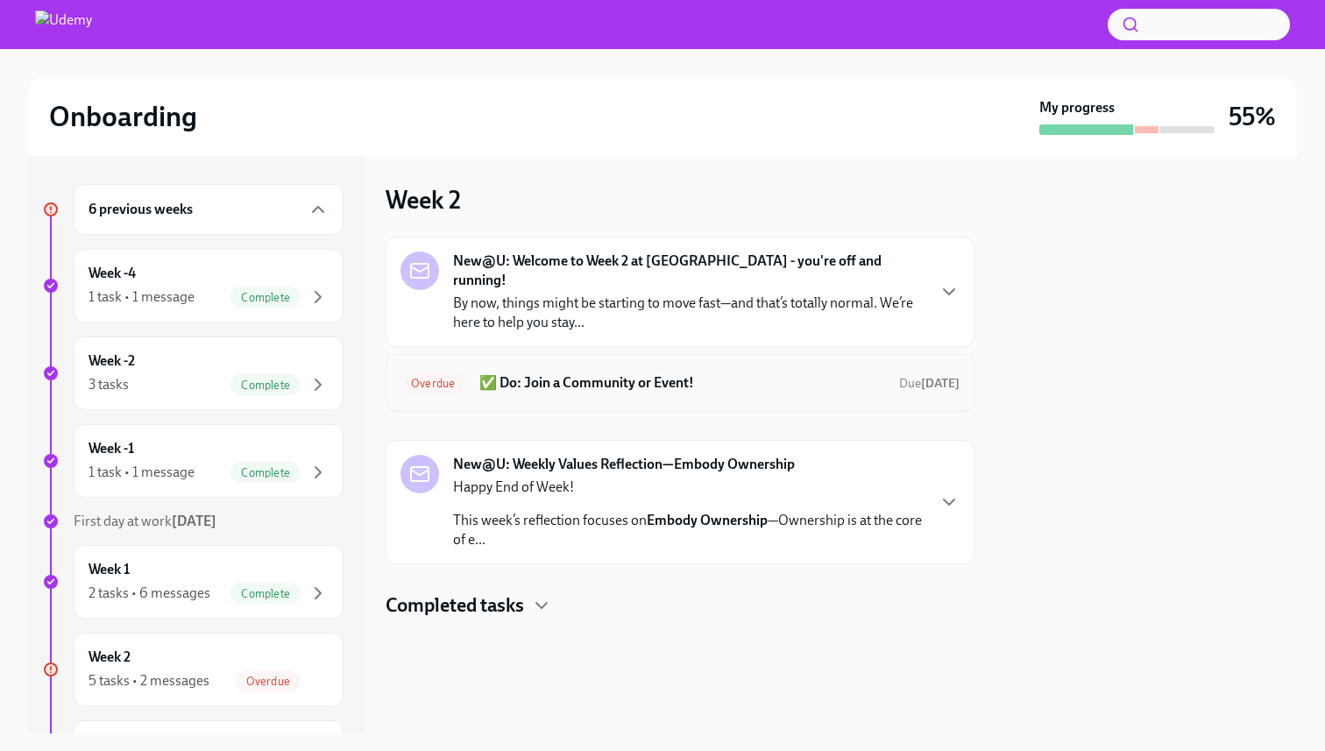
click at [422, 377] on span "Overdue" at bounding box center [433, 383] width 65 height 13
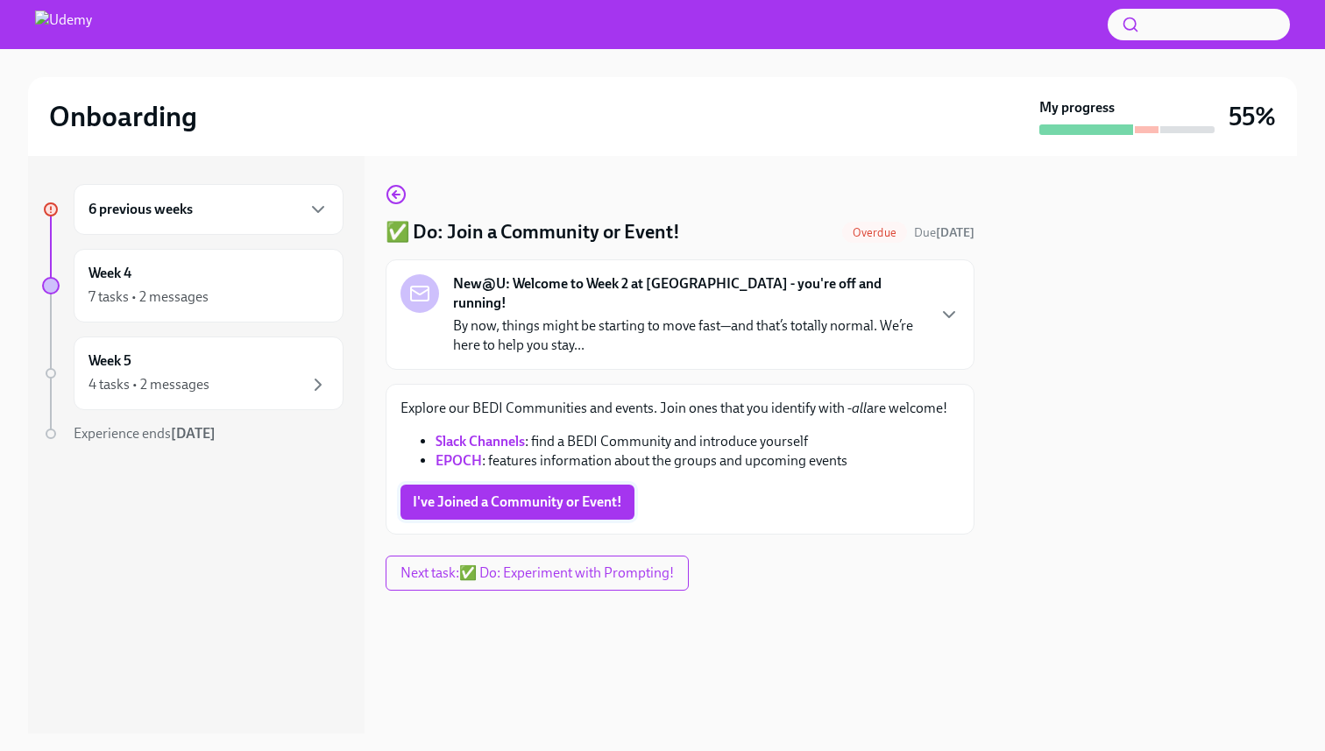
click at [560, 493] on span "I've Joined a Community or Event!" at bounding box center [517, 502] width 209 height 18
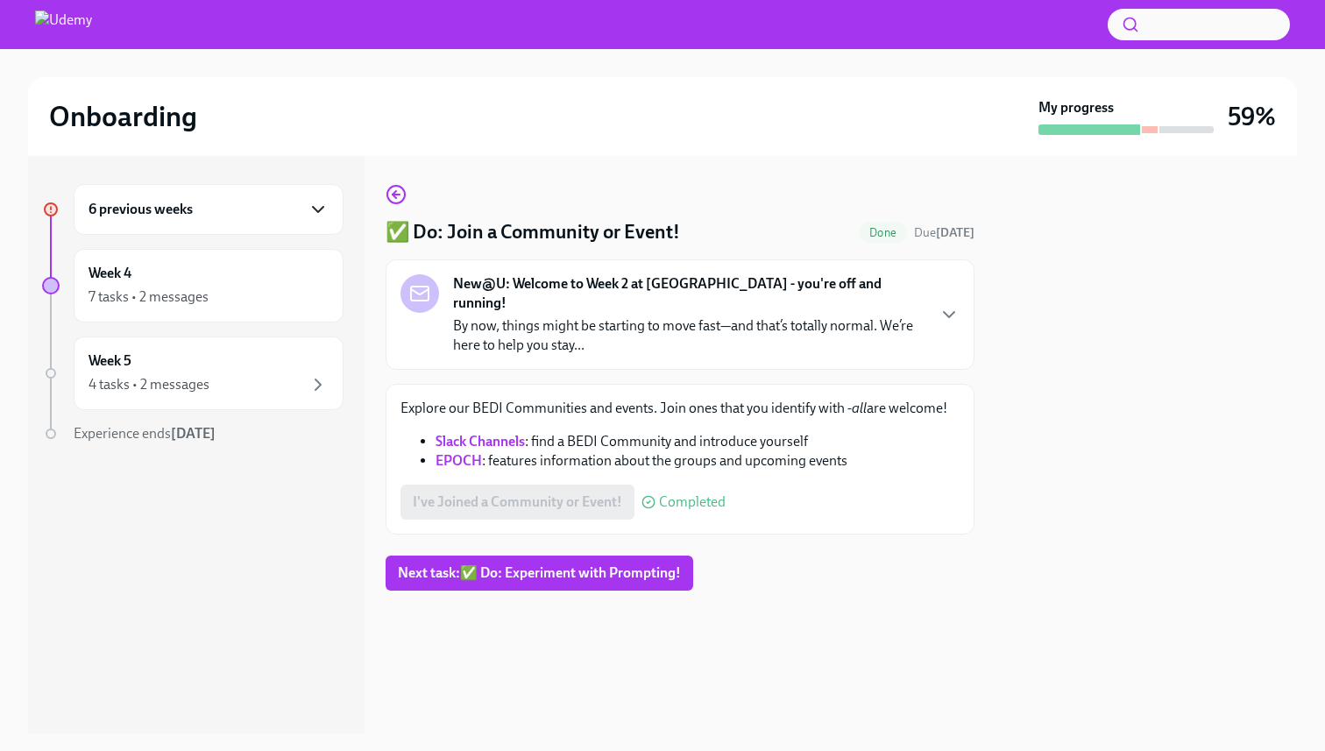
click at [325, 214] on icon "button" at bounding box center [318, 209] width 21 height 21
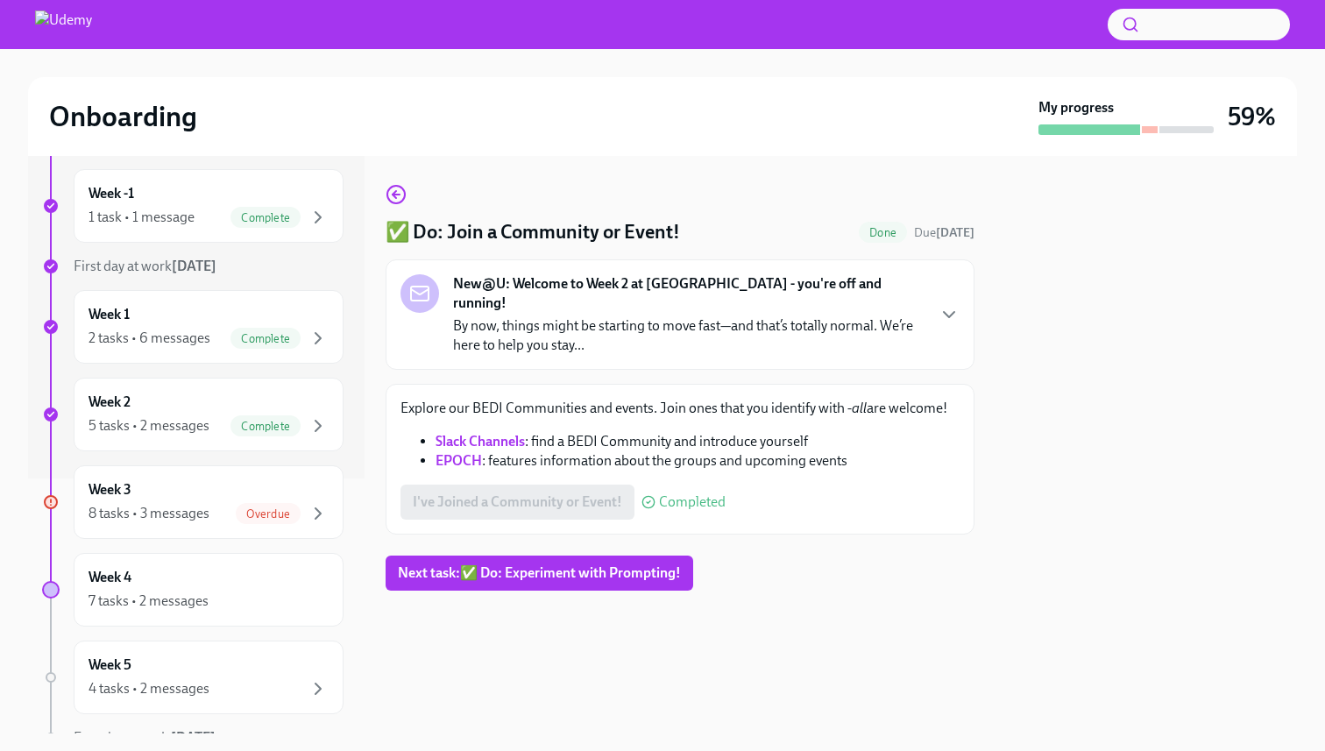
scroll to position [281, 0]
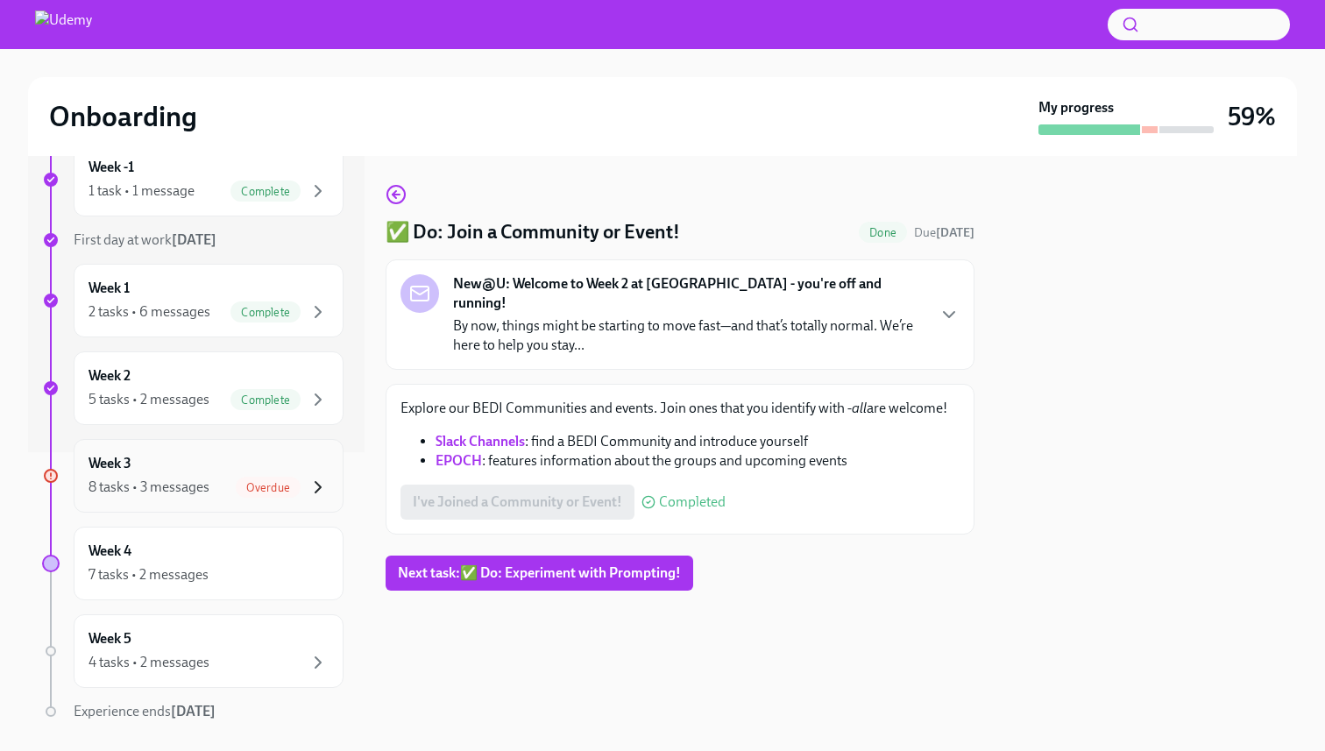
click at [315, 490] on icon "button" at bounding box center [318, 487] width 21 height 21
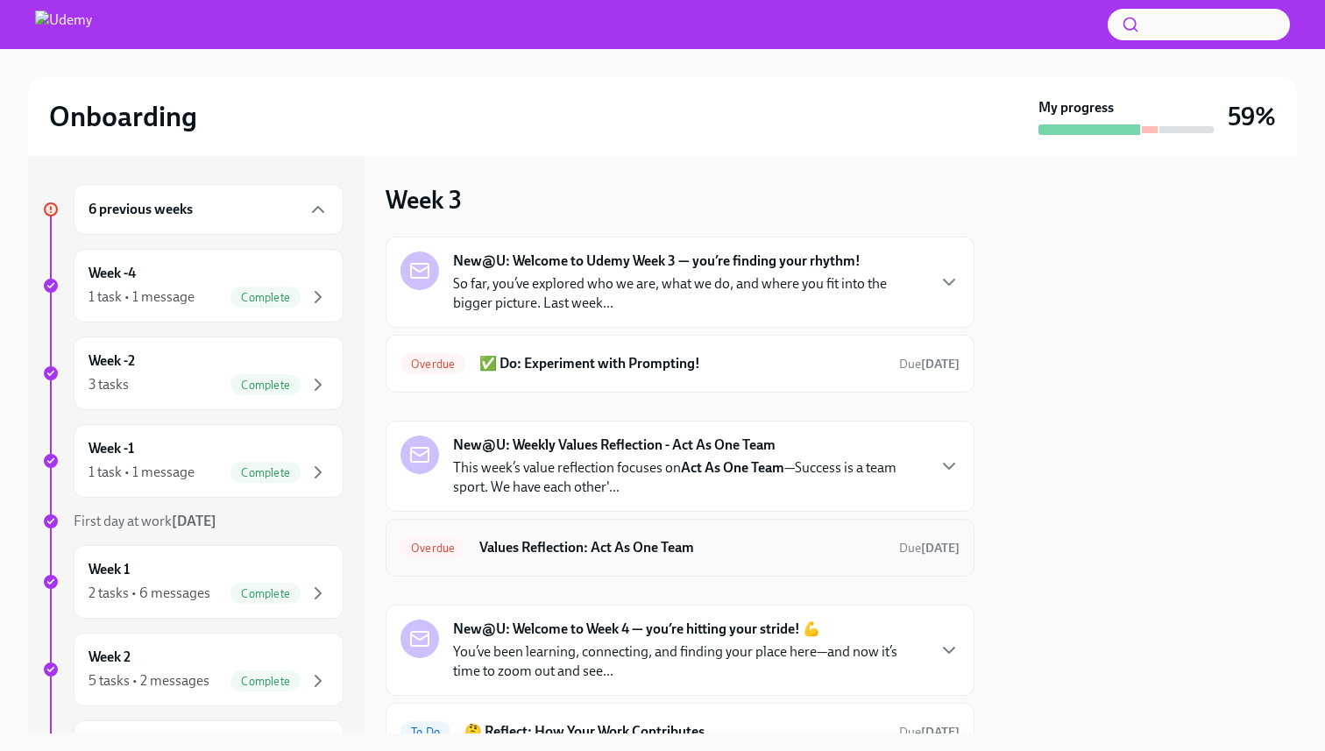
click at [527, 554] on h6 "Values Reflection: Act As One Team" at bounding box center [682, 547] width 406 height 19
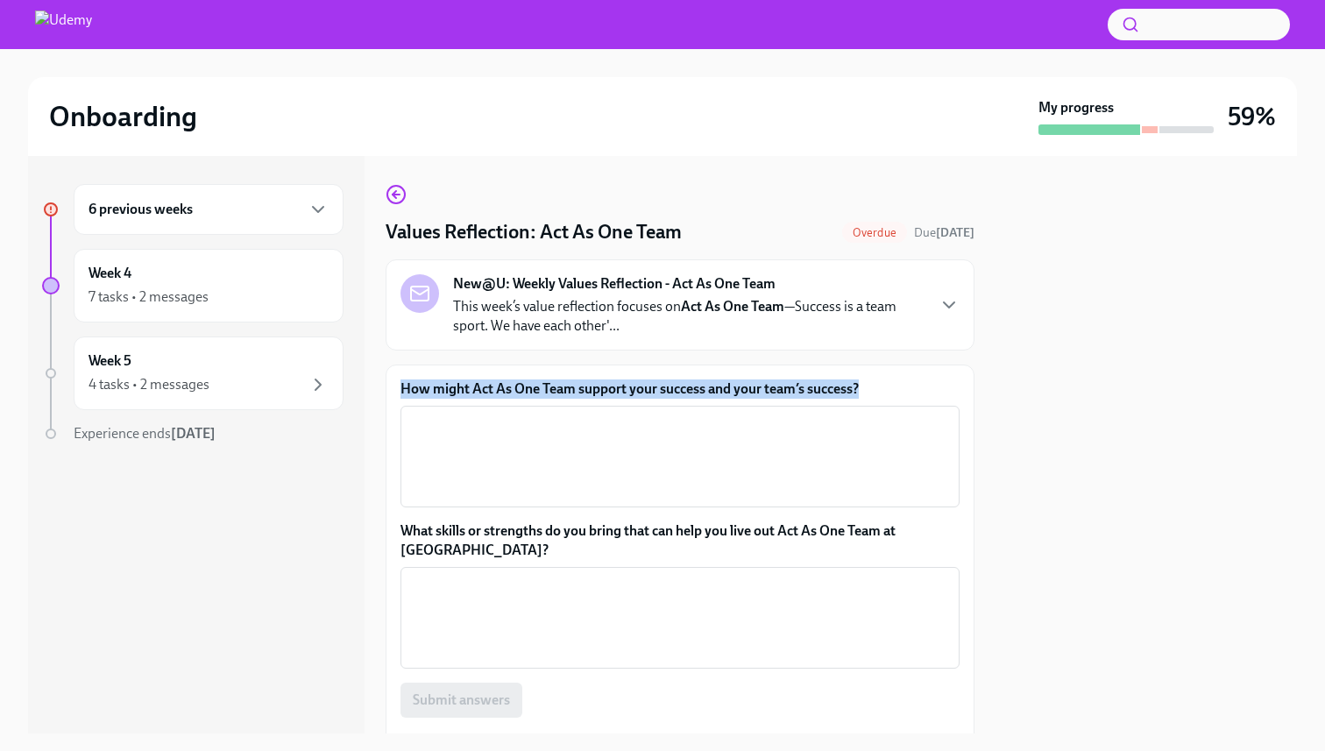
drag, startPoint x: 884, startPoint y: 388, endPoint x: 400, endPoint y: 390, distance: 484.7
click at [401, 390] on label "How might Act As One Team support your success and your team’s success?" at bounding box center [680, 389] width 559 height 19
copy label "How might Act As One Team support your success and your team’s success?"
click at [528, 438] on textarea "How might Act As One Team support your success and your team’s success?" at bounding box center [680, 457] width 538 height 84
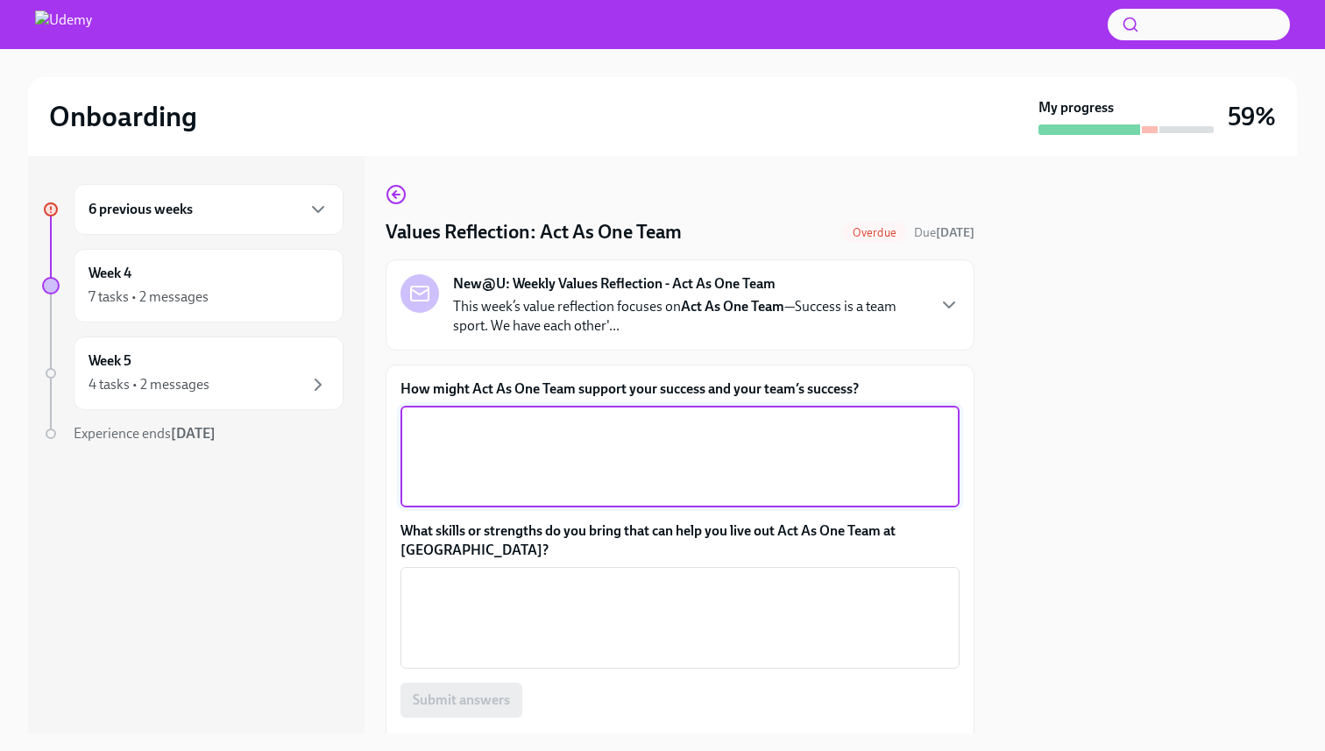
paste textarea "Access to Collective Knowledge and Experience"
paste textarea "Increased Resilience and Morale"
paste textarea "Shared Accountability and Higher Performance"
paste textarea "Innovation and Problem-Solving"
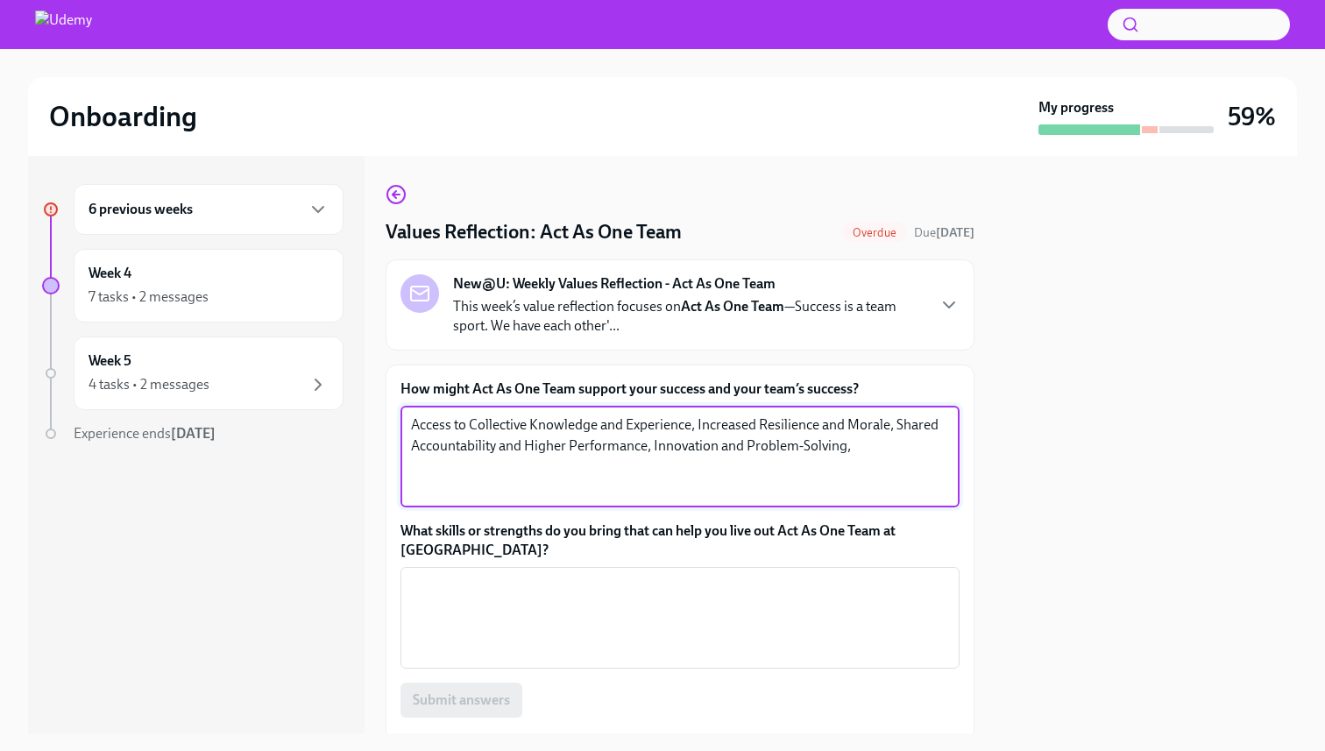
paste textarea "Leveraging Diverse Strengths"
paste textarea "Acting as One Team" transforms a collection of individuals into a powerful, uni…"
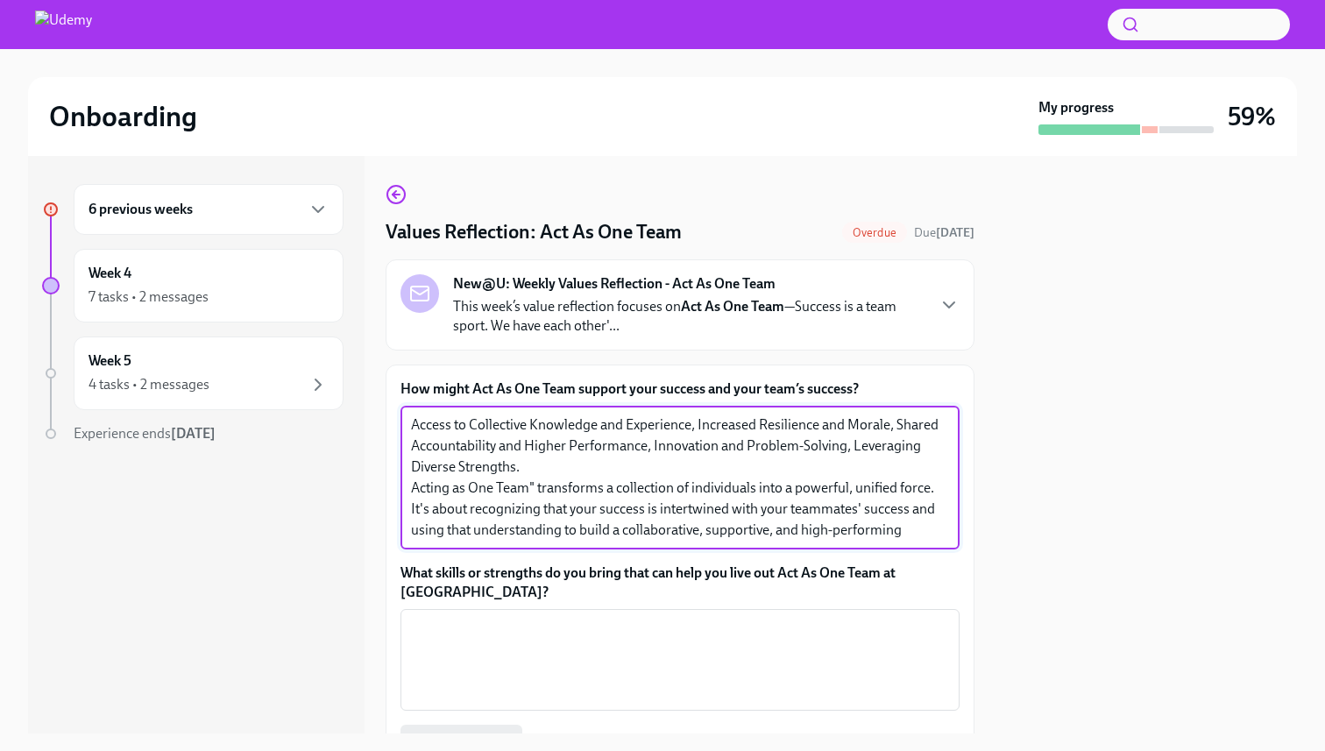
click at [413, 489] on textarea "Access to Collective Knowledge and Experience, Increased Resilience and Morale,…" at bounding box center [680, 478] width 538 height 126
type textarea "Access to Collective Knowledge and Experience, Increased Resilience and Morale,…"
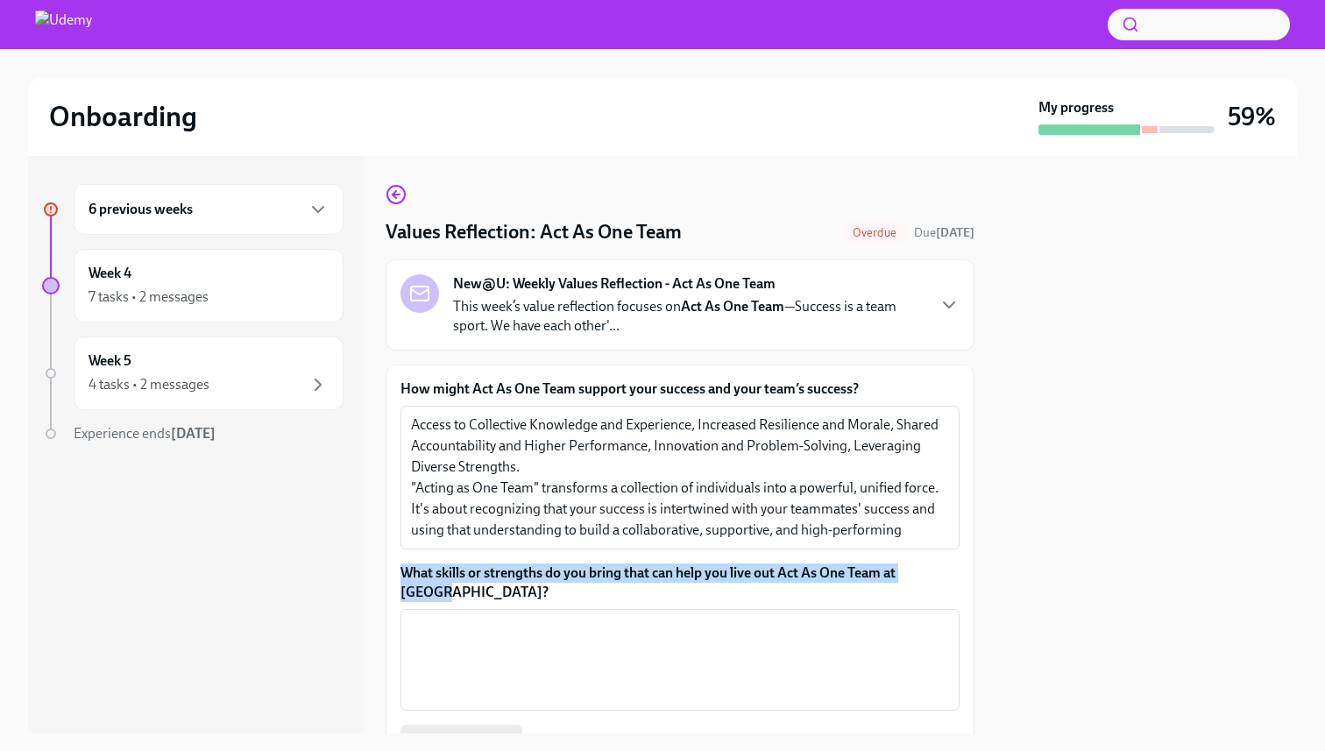
drag, startPoint x: 974, startPoint y: 567, endPoint x: 380, endPoint y: 567, distance: 593.4
click at [380, 567] on div "6 previous weeks Week 4 7 tasks • 2 messages Week 5 4 tasks • 2 messages Experi…" at bounding box center [662, 445] width 1269 height 578
copy label "What skills or strengths do you bring that can help you live out Act As One Tea…"
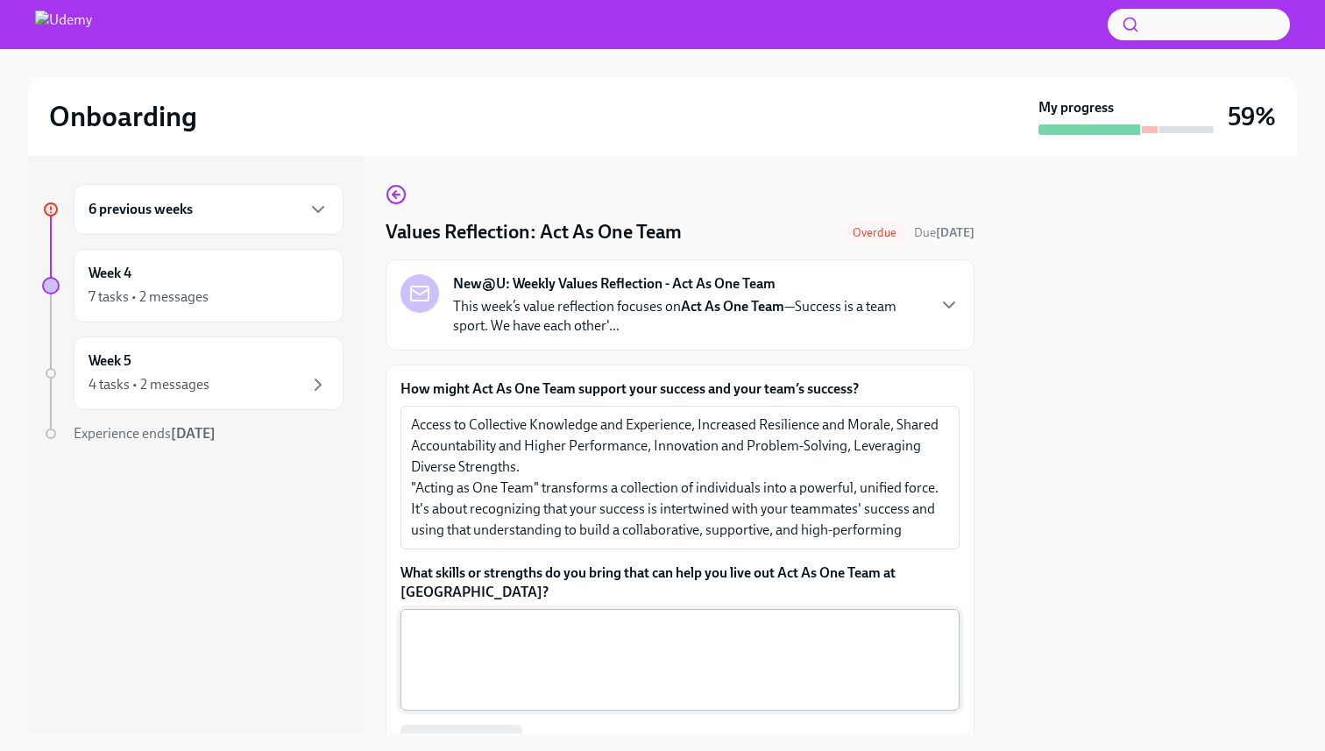
click at [507, 618] on textarea "What skills or strengths do you bring that can help you live out Act As One Tea…" at bounding box center [680, 660] width 538 height 84
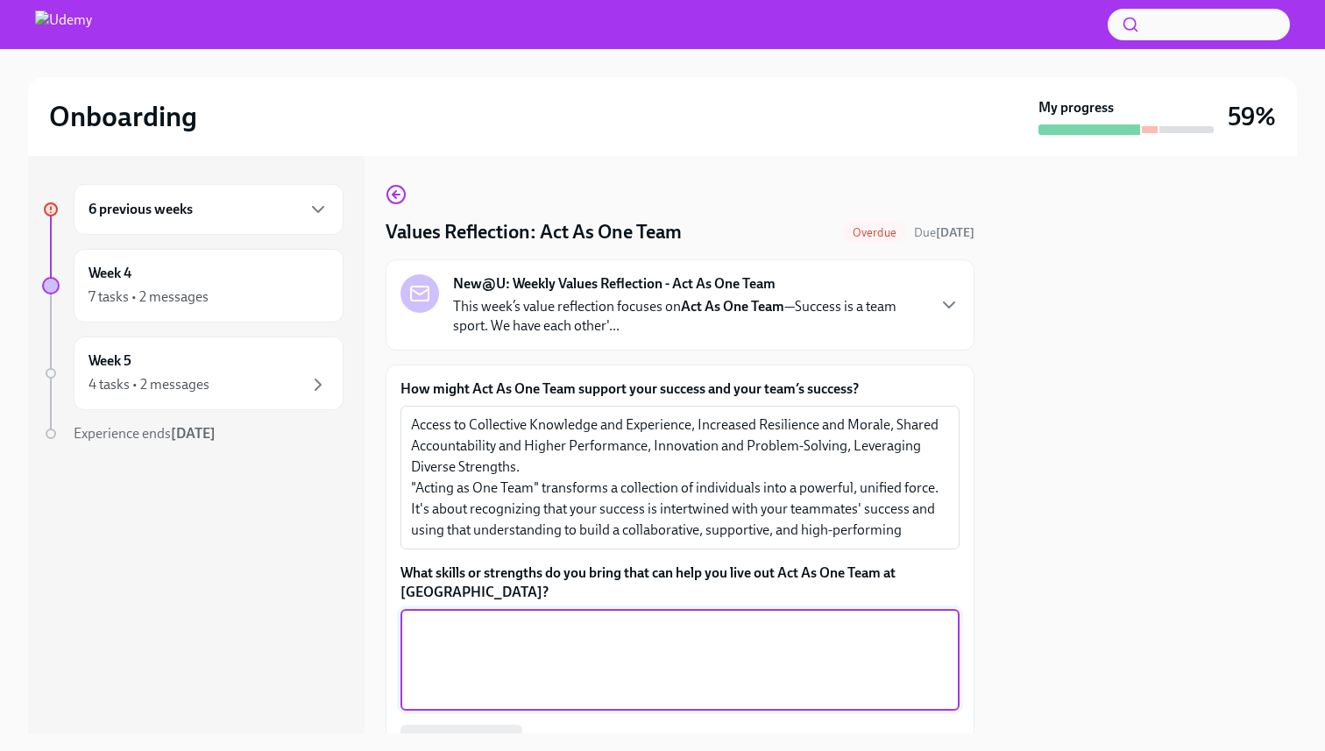
paste textarea "Active Listening:"
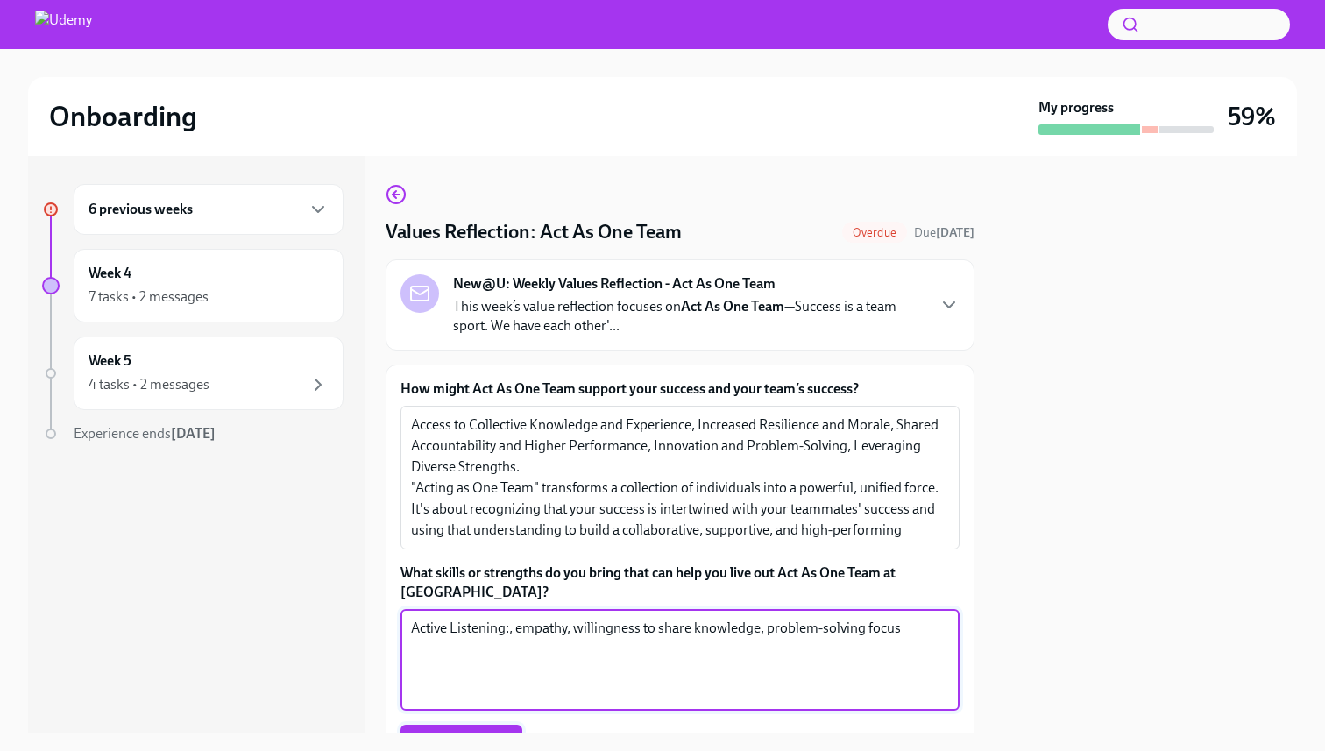
type textarea "Active Listening:, empathy, willingness to share knowledge, problem-solving foc…"
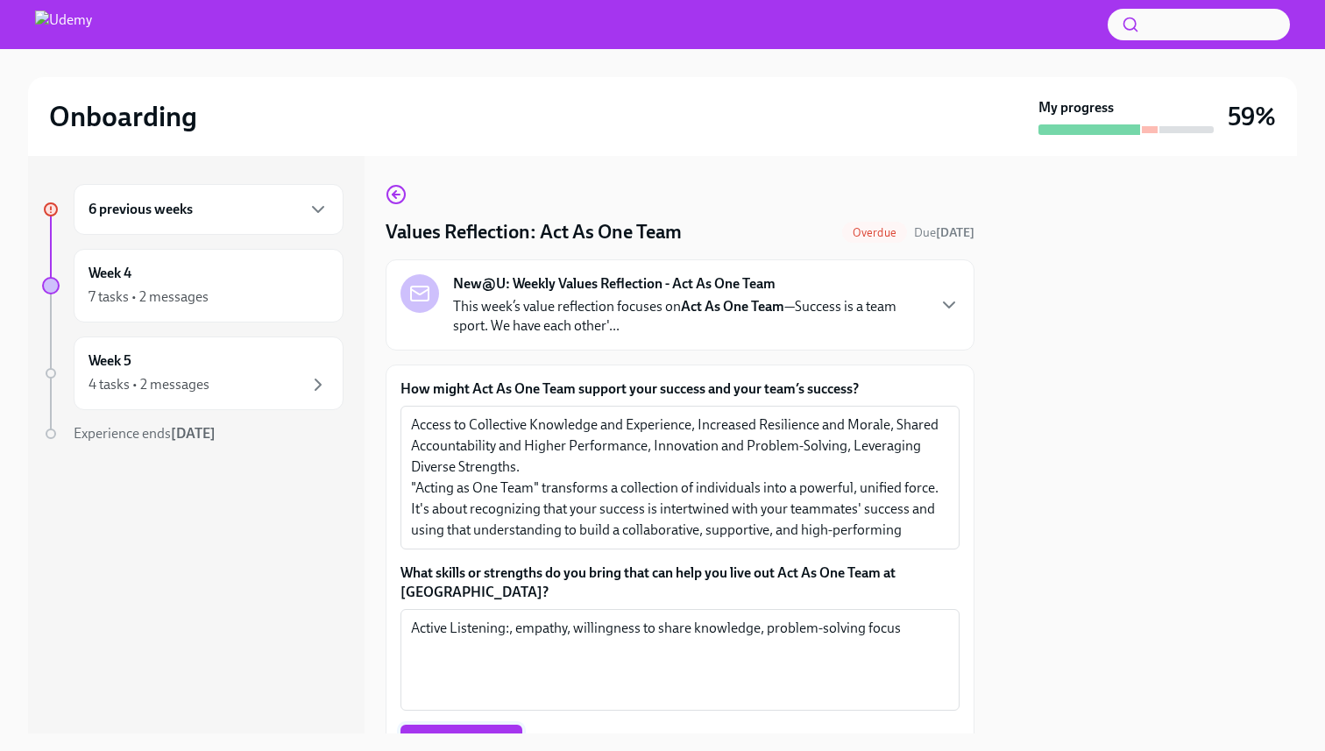
click at [450, 734] on span "Submit answers" at bounding box center [461, 743] width 97 height 18
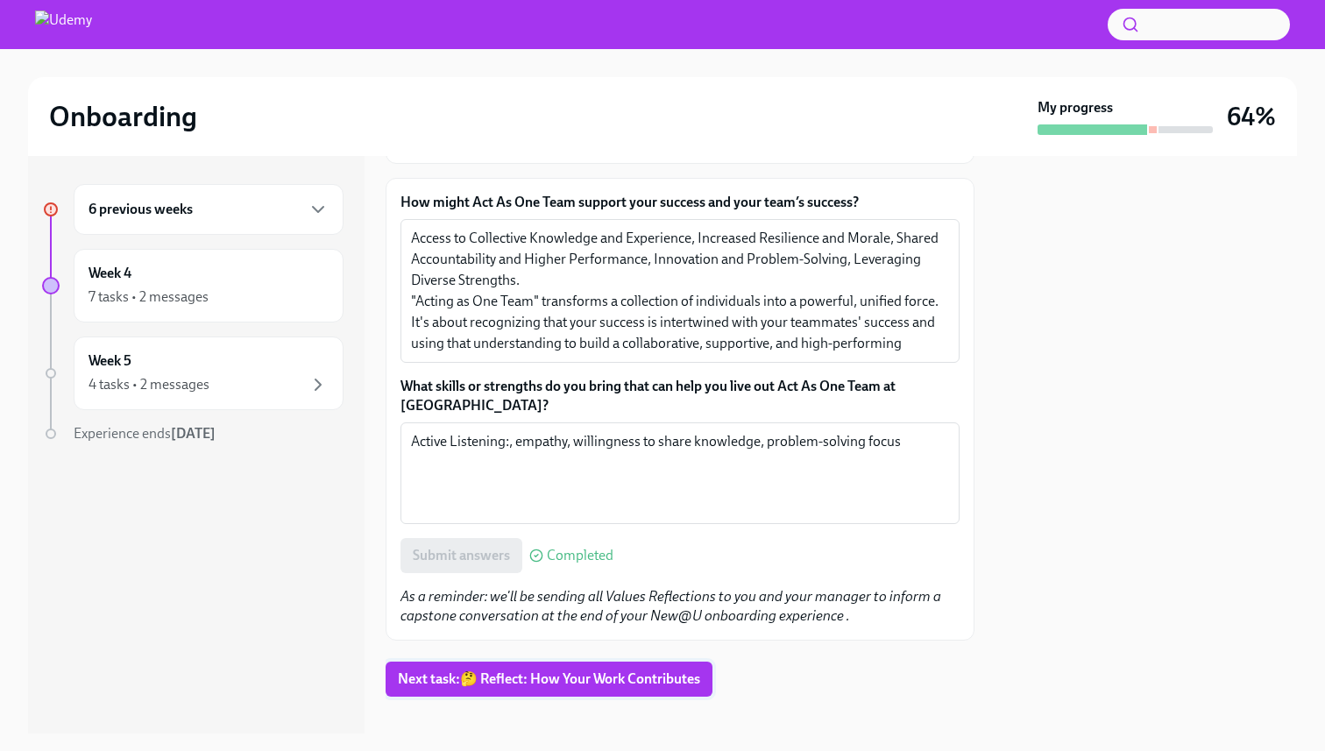
click at [475, 670] on span "Next task : 🤔 Reflect: How Your Work Contributes" at bounding box center [549, 679] width 302 height 18
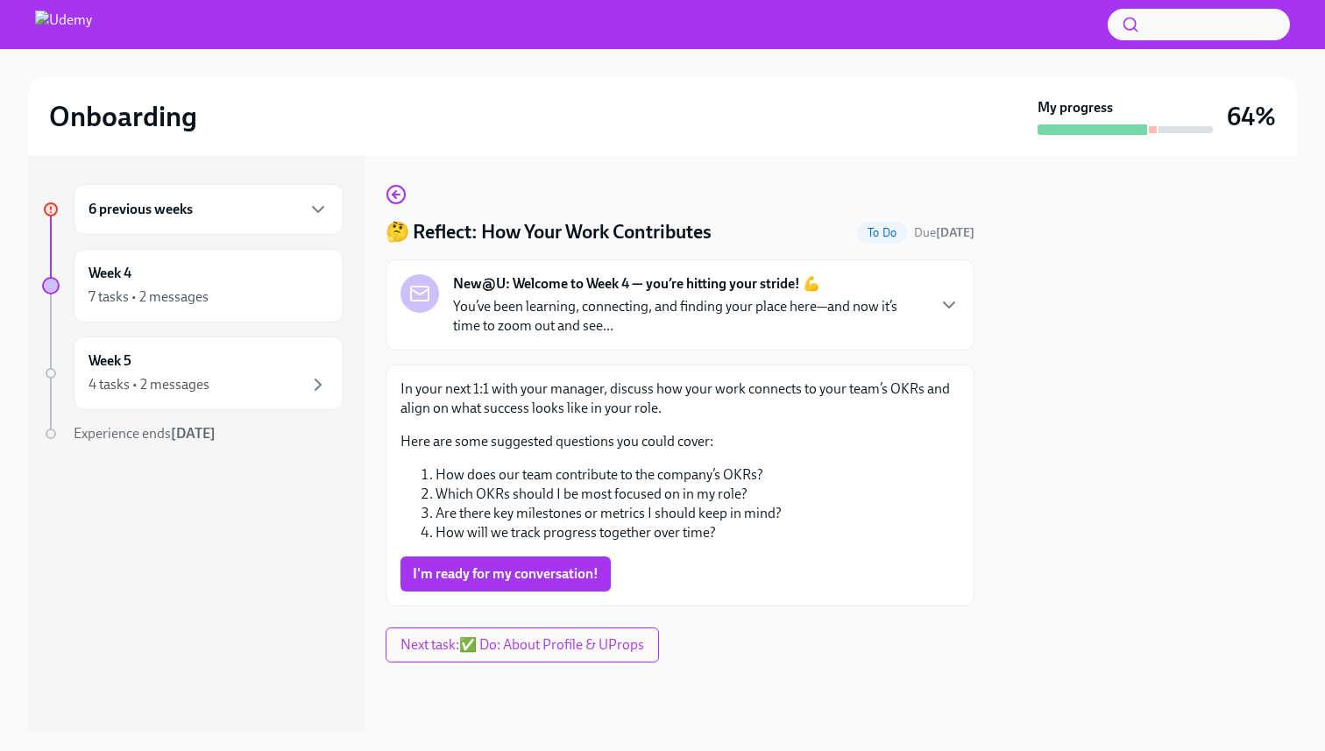
click at [264, 207] on div "6 previous weeks" at bounding box center [209, 209] width 240 height 21
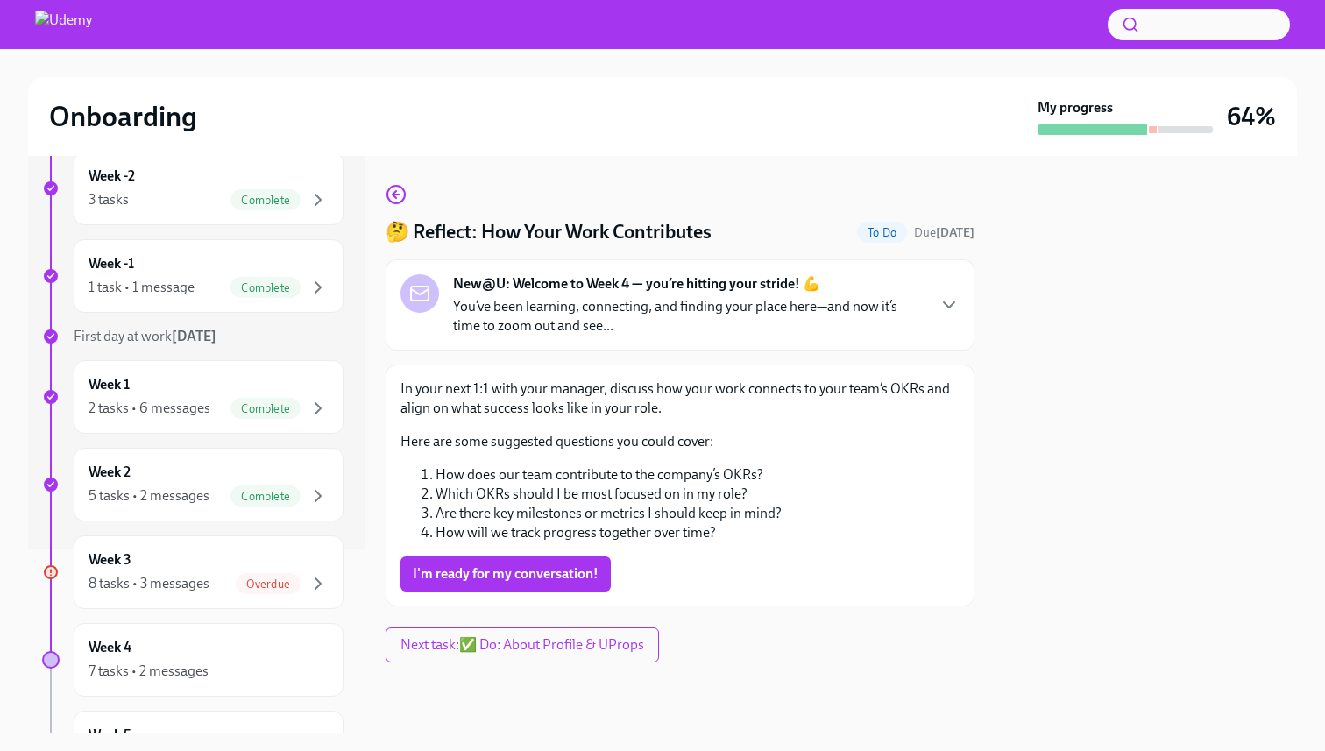
scroll to position [249, 0]
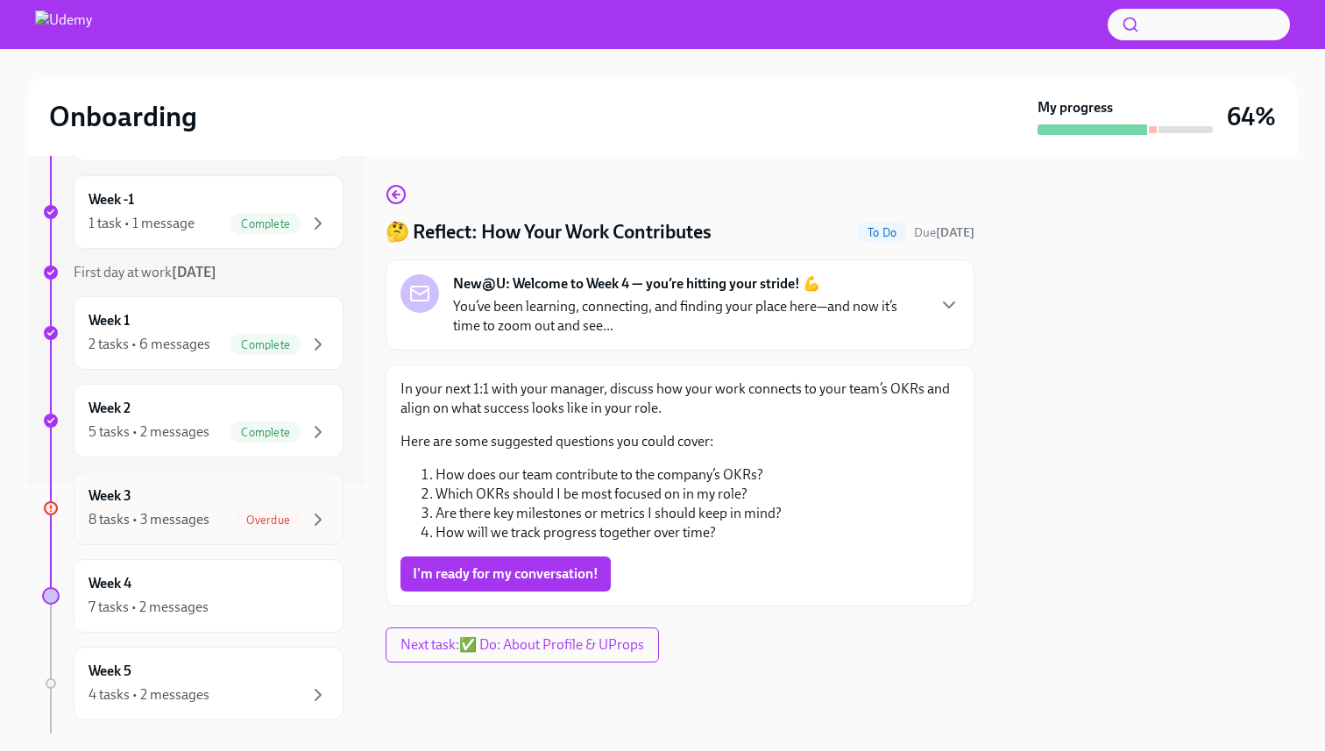
click at [277, 510] on div "Overdue" at bounding box center [268, 519] width 65 height 21
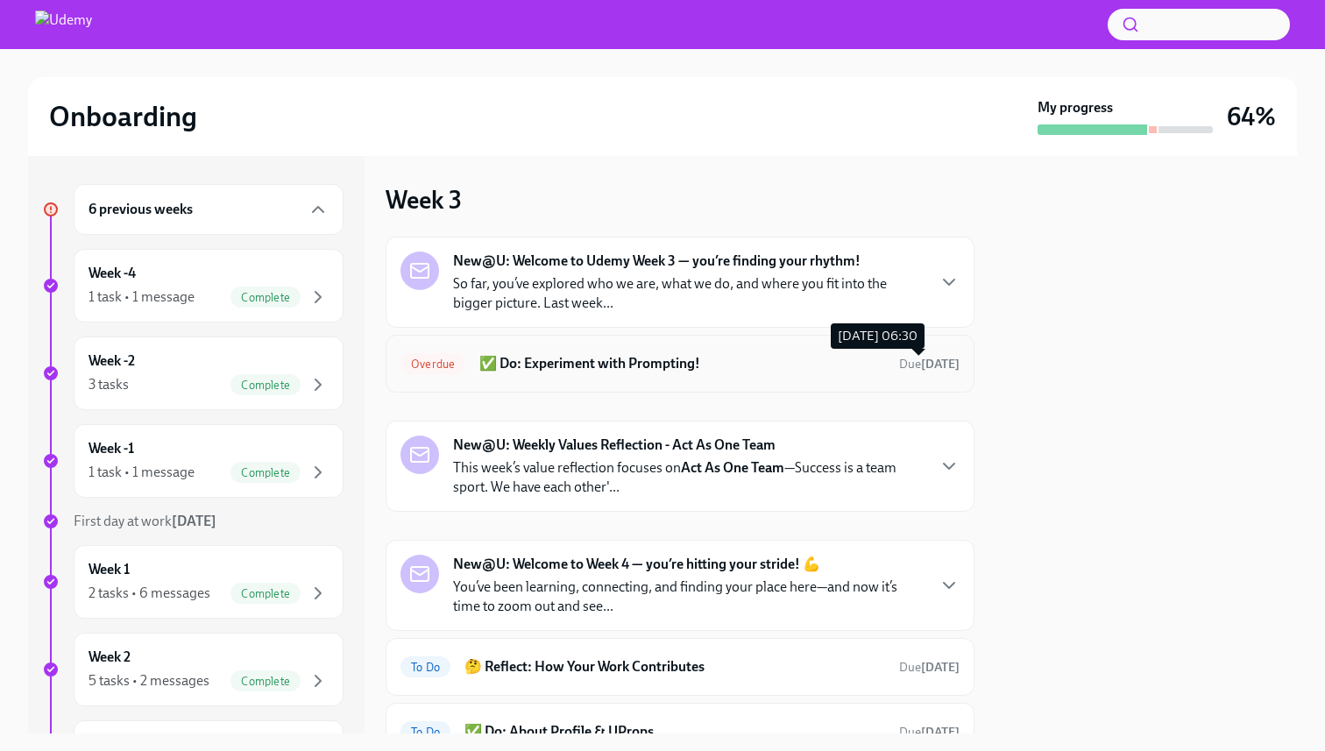
click at [921, 362] on strong "5 days ago" at bounding box center [940, 364] width 39 height 15
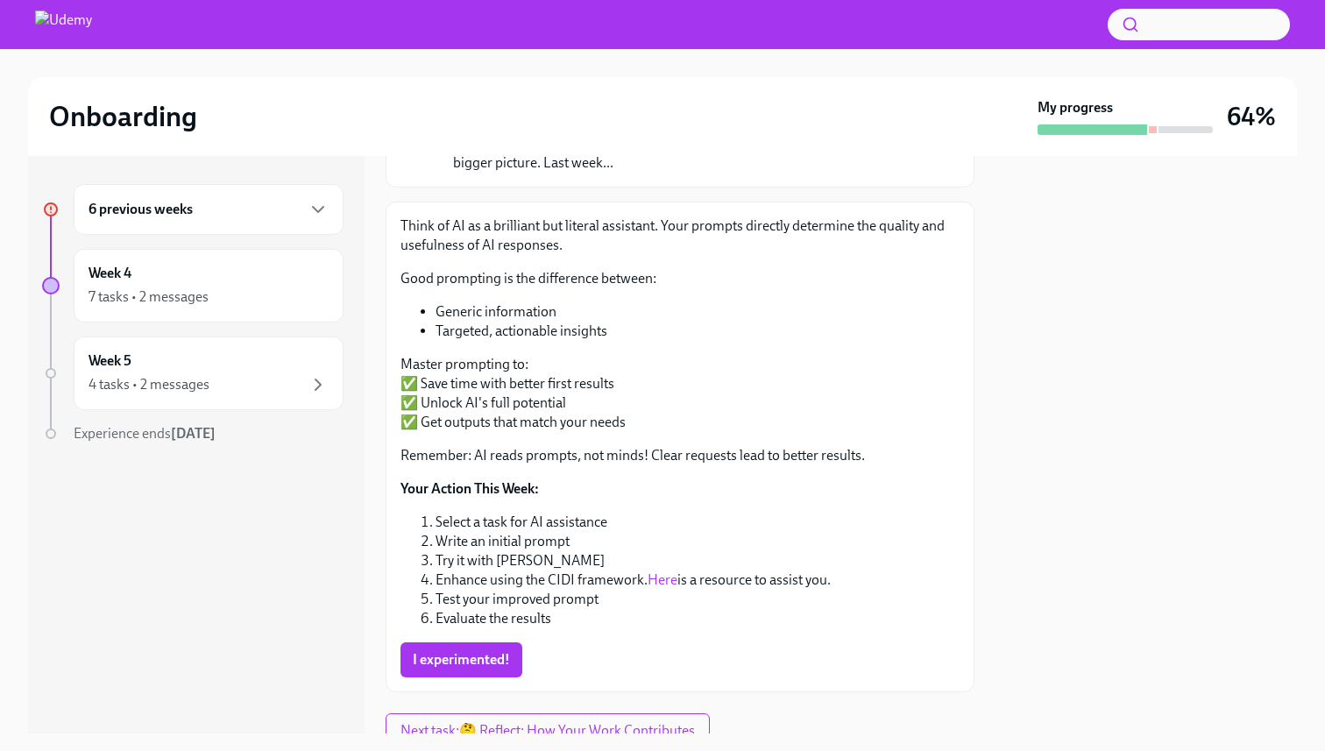
scroll to position [174, 0]
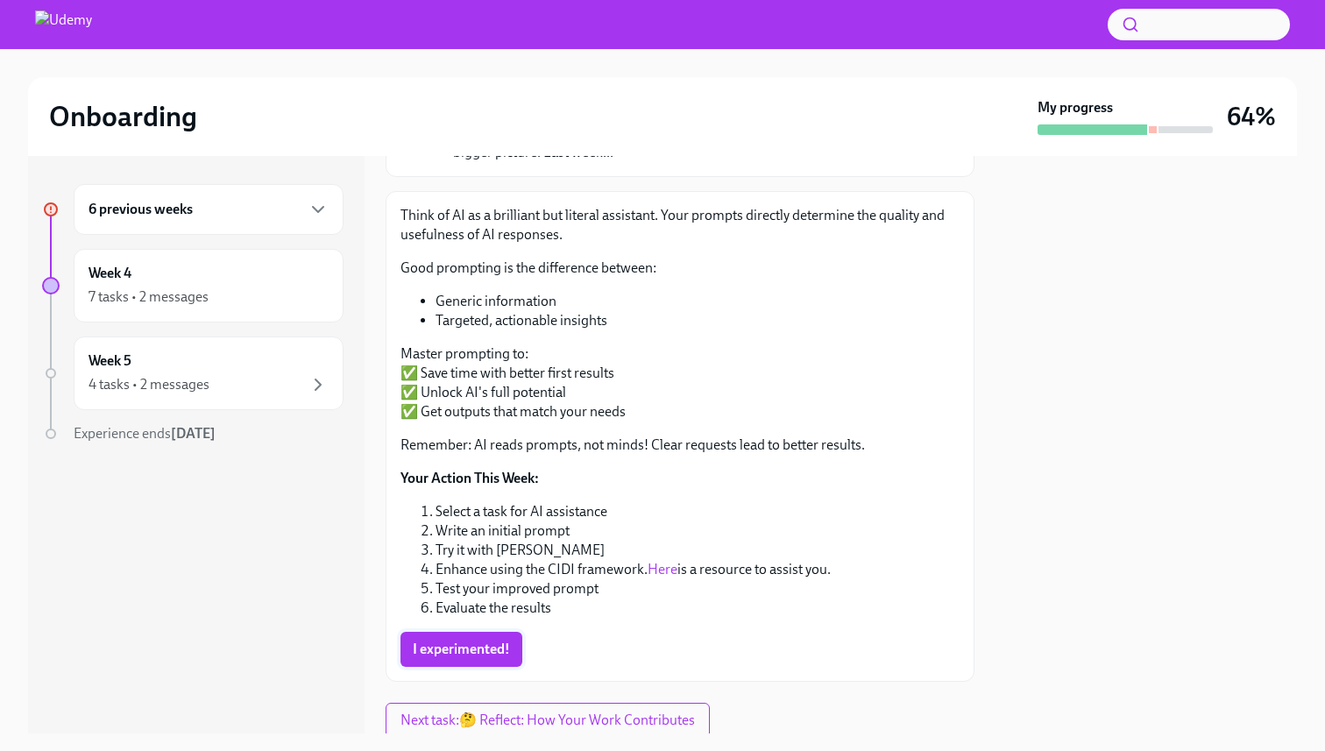
click at [498, 656] on span "I experimented!" at bounding box center [461, 650] width 97 height 18
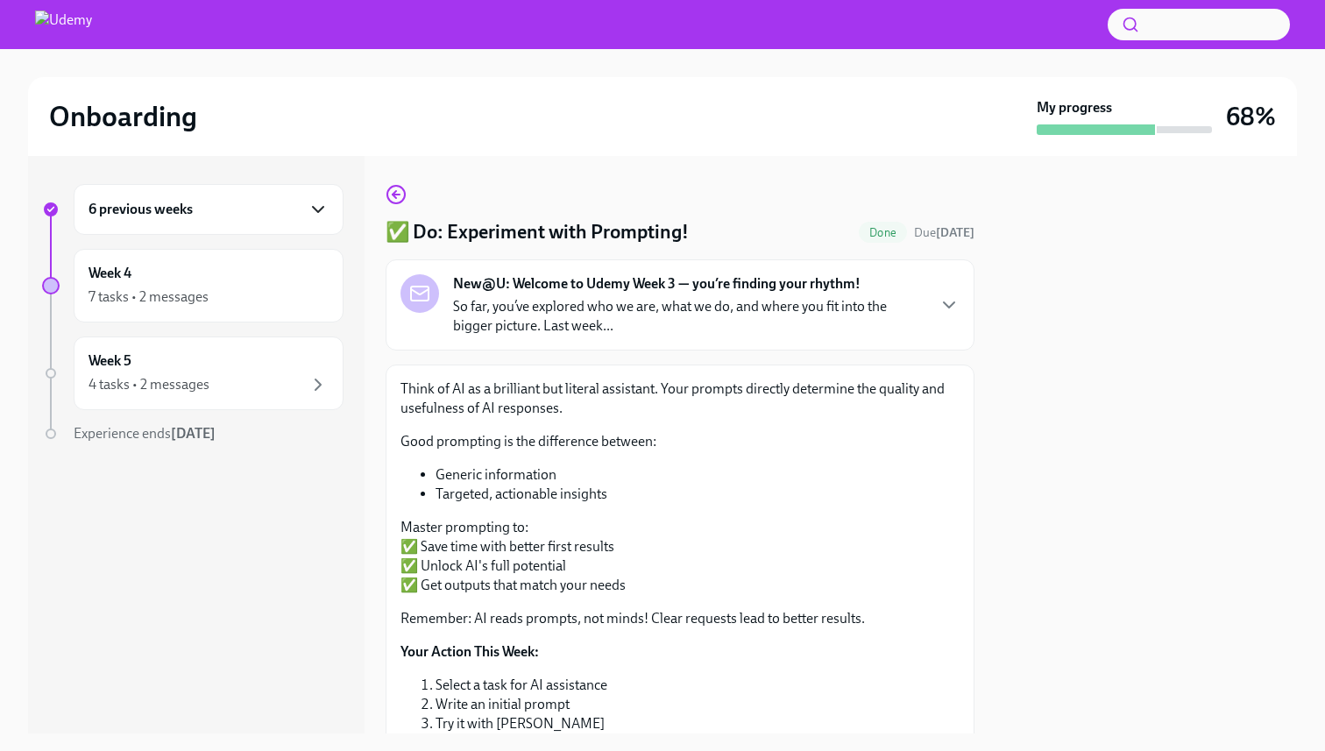
click at [312, 217] on icon "button" at bounding box center [318, 209] width 21 height 21
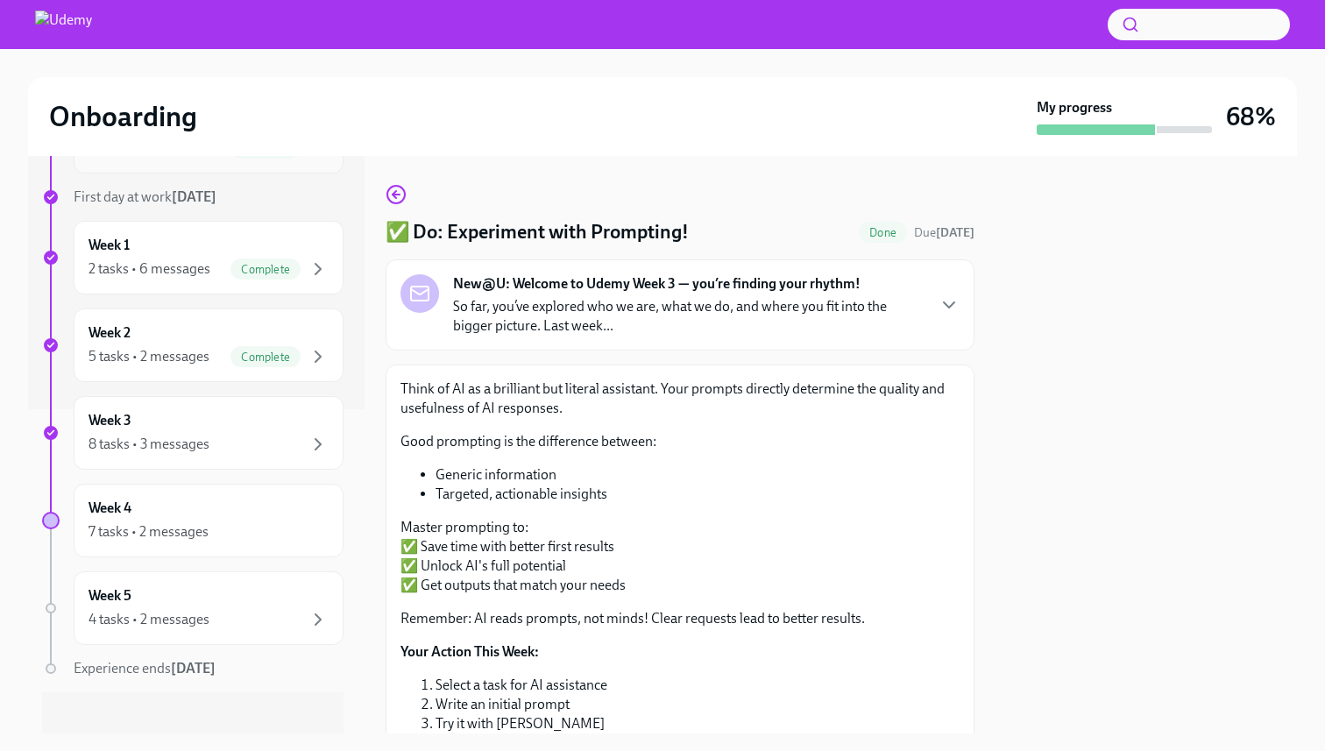
scroll to position [339, 0]
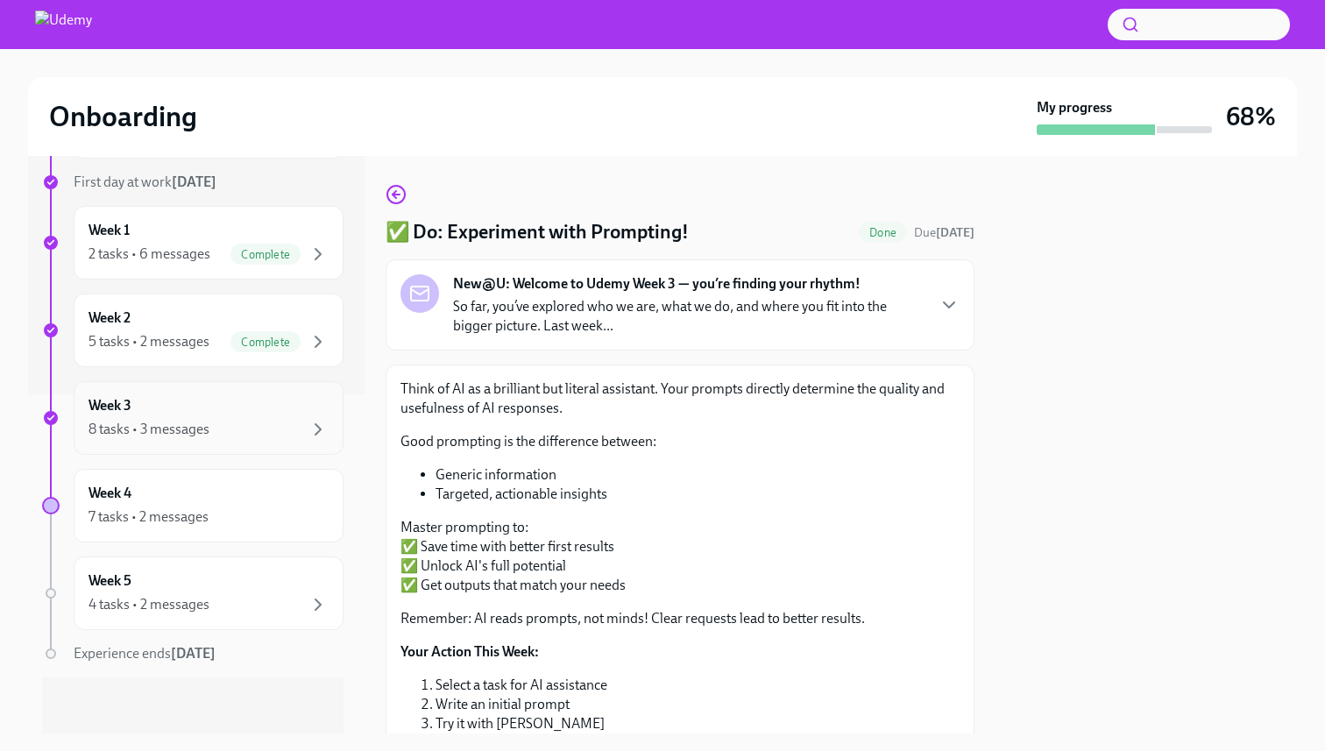
click at [305, 432] on div "8 tasks • 3 messages" at bounding box center [209, 429] width 240 height 21
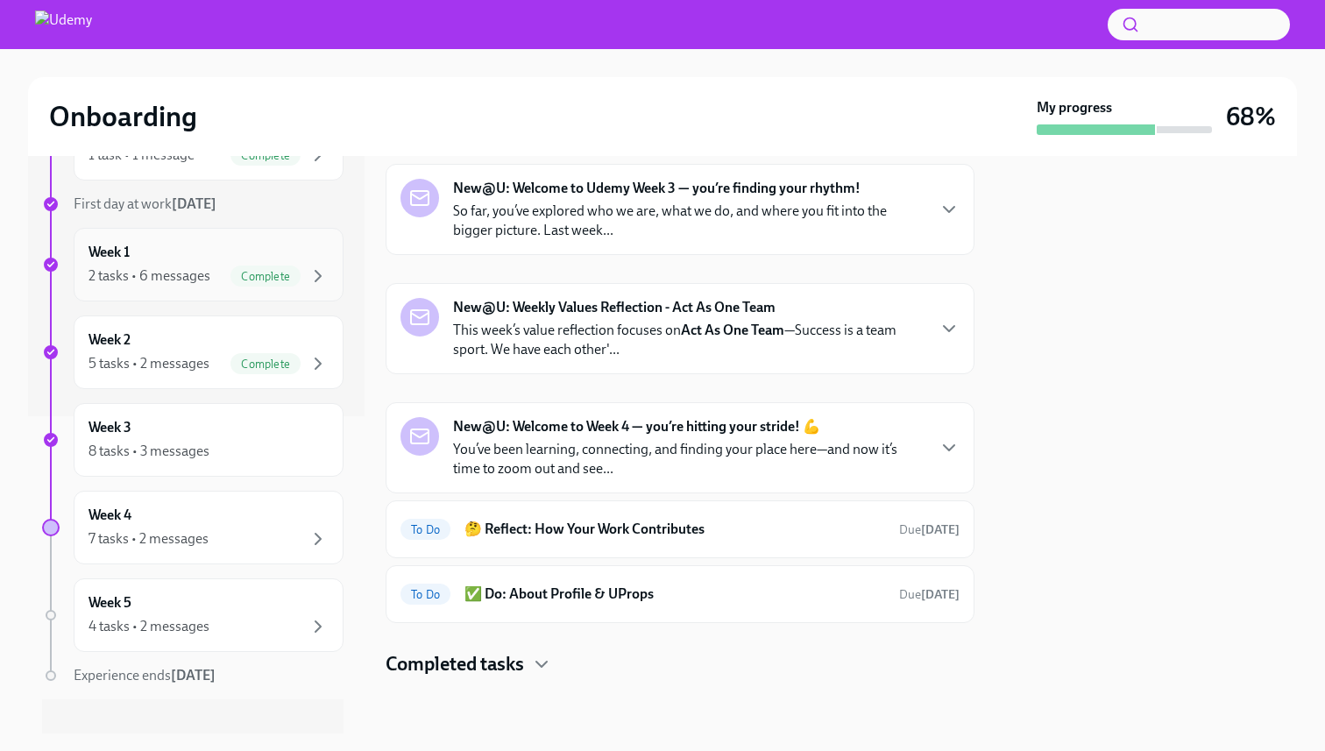
scroll to position [339, 0]
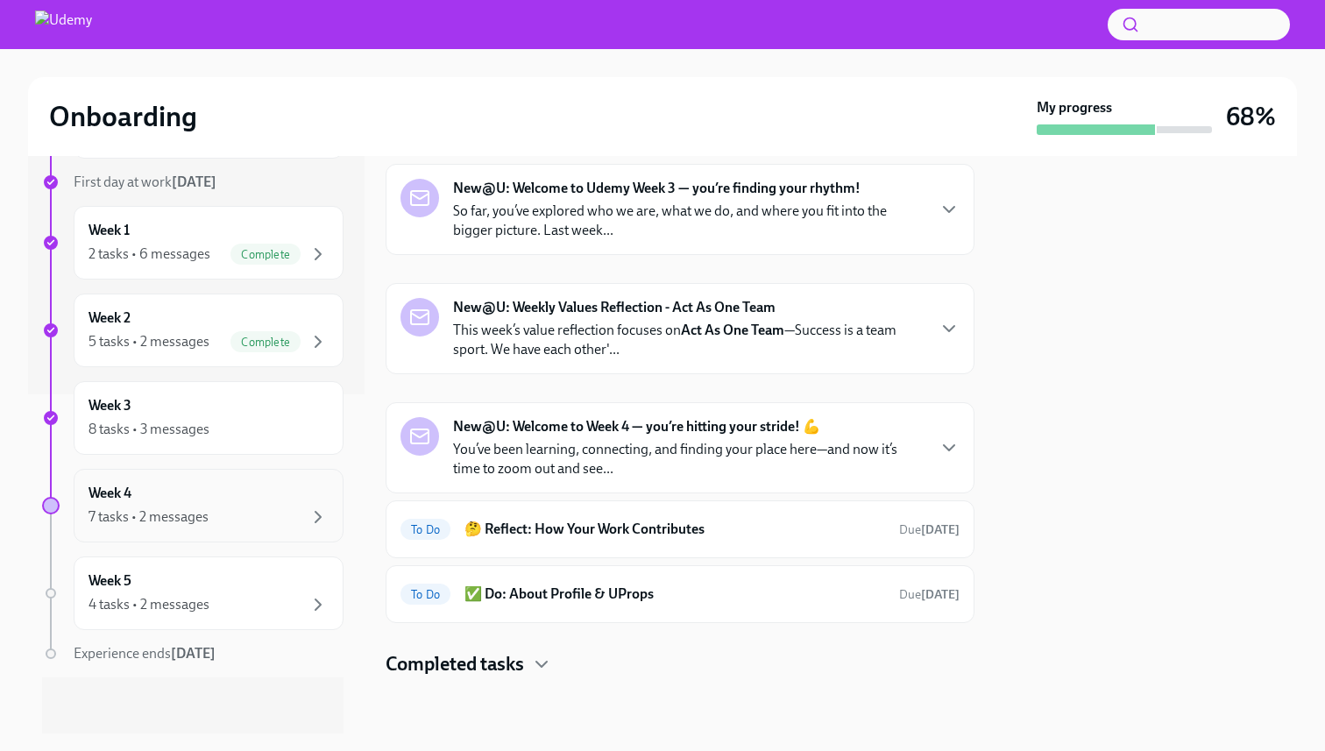
click at [303, 516] on div "7 tasks • 2 messages" at bounding box center [209, 517] width 240 height 21
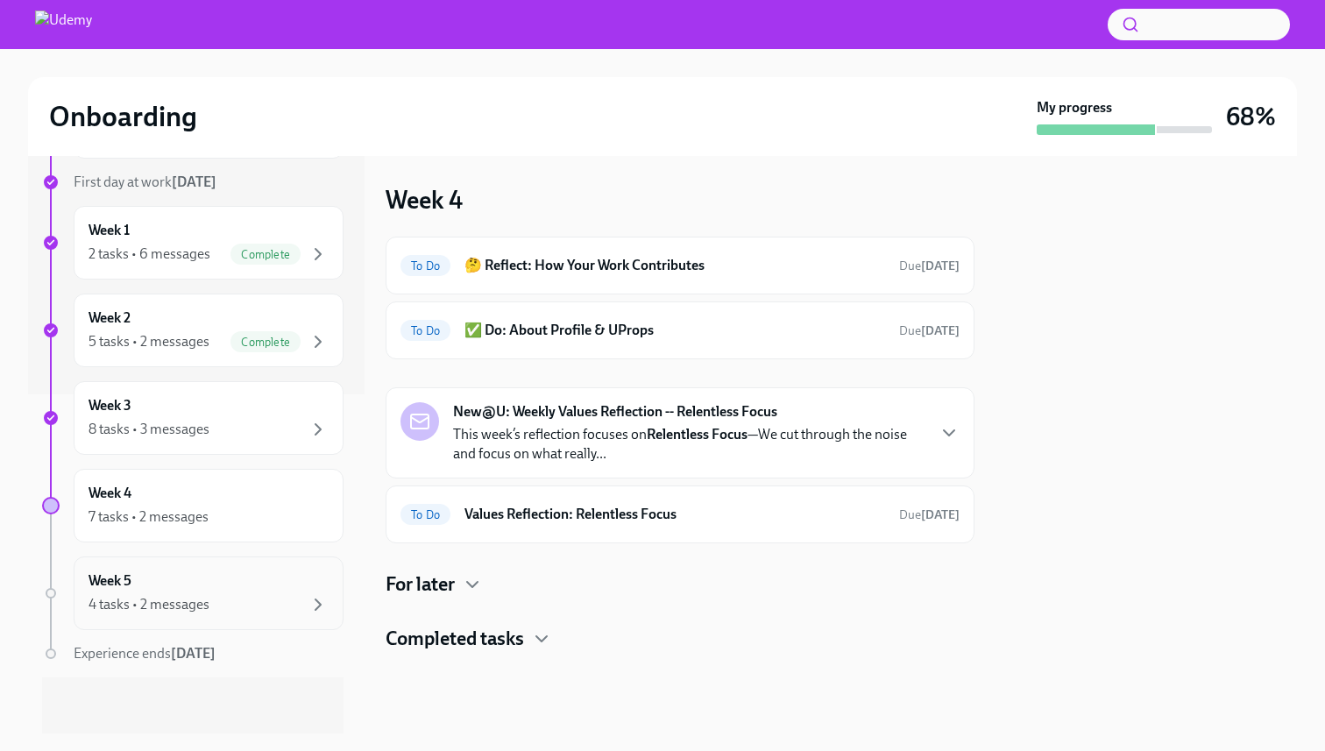
click at [276, 591] on div "Week 5 4 tasks • 2 messages" at bounding box center [209, 593] width 240 height 44
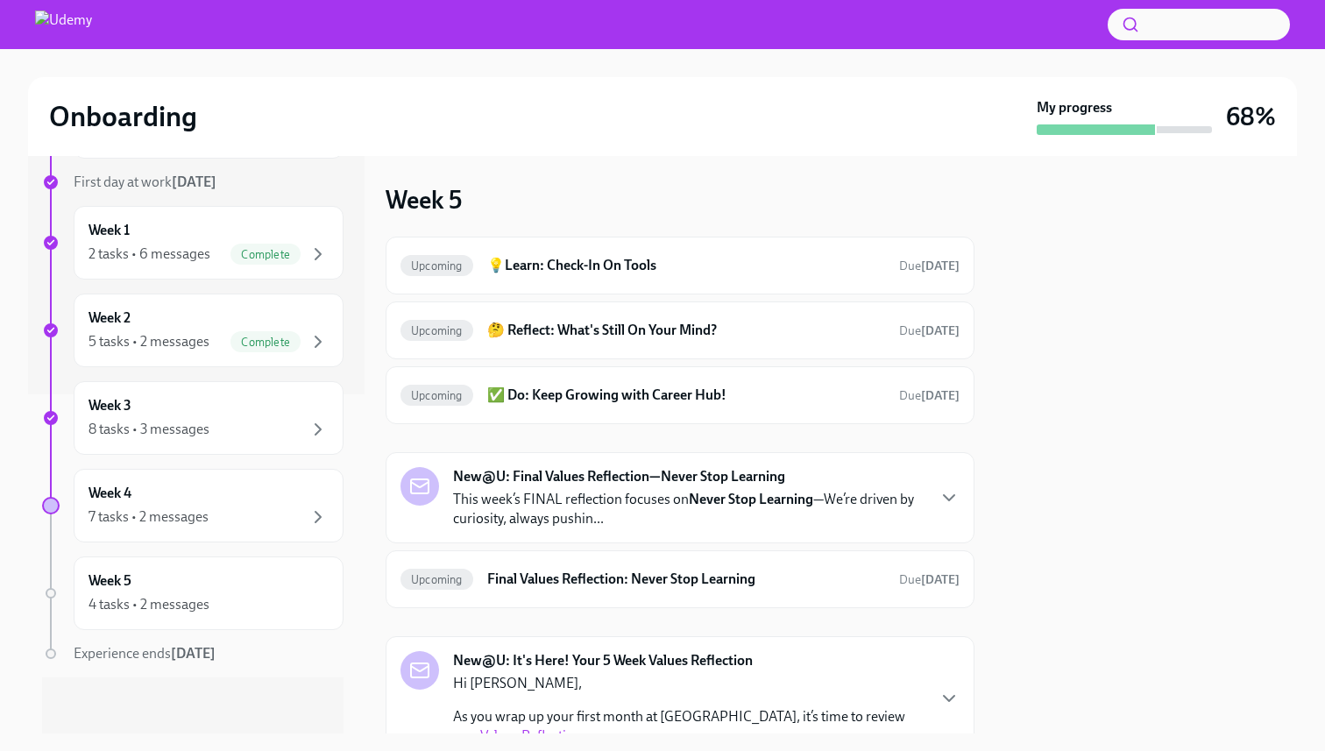
click at [352, 380] on div "6 previous weeks Week -4 1 task • 1 message Complete Week -2 3 tasks Complete W…" at bounding box center [196, 106] width 337 height 578
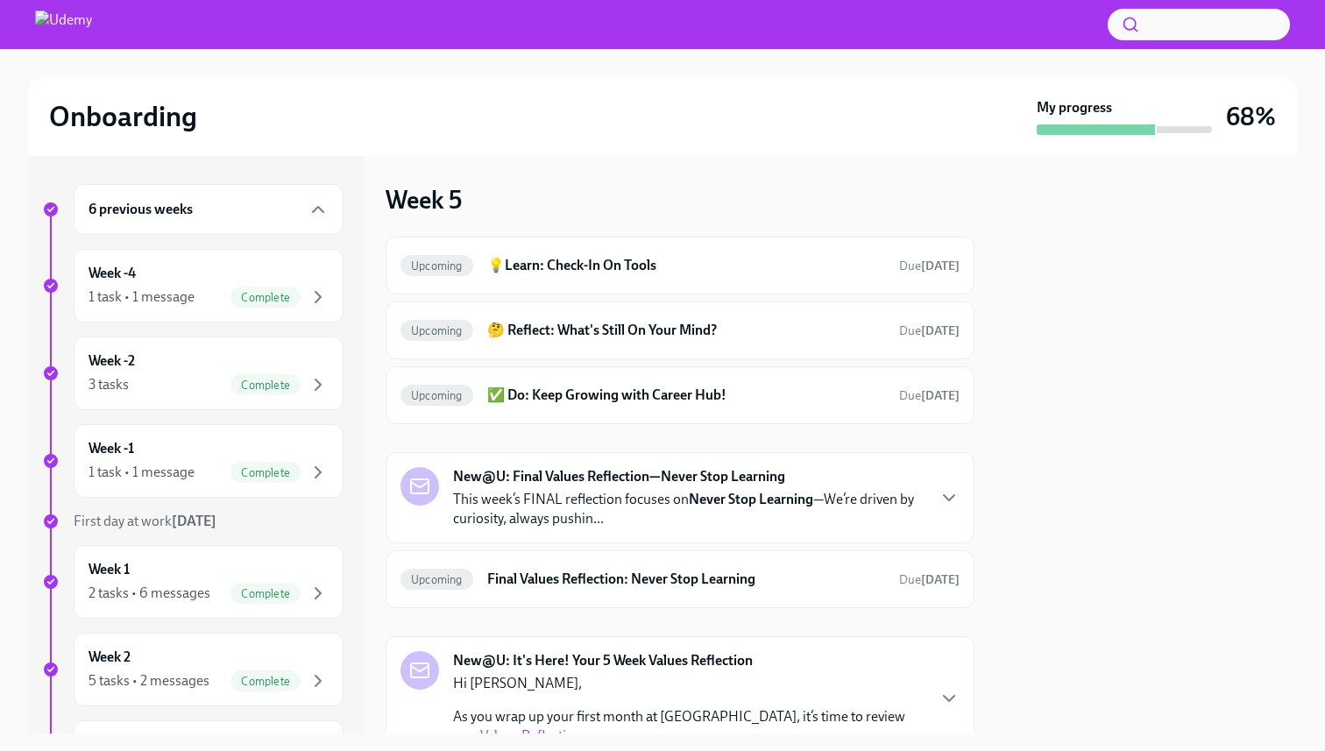
click at [271, 219] on div "6 previous weeks" at bounding box center [209, 209] width 240 height 21
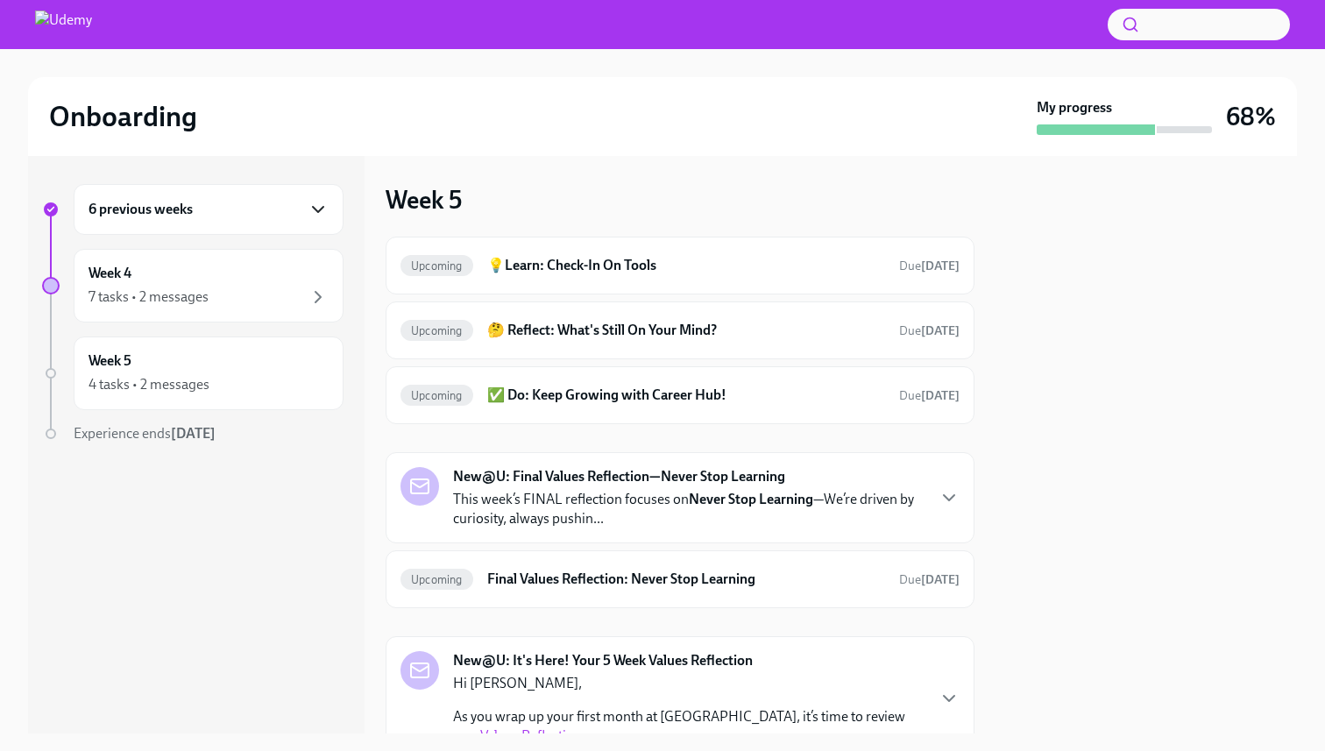
click at [319, 212] on icon "button" at bounding box center [318, 209] width 21 height 21
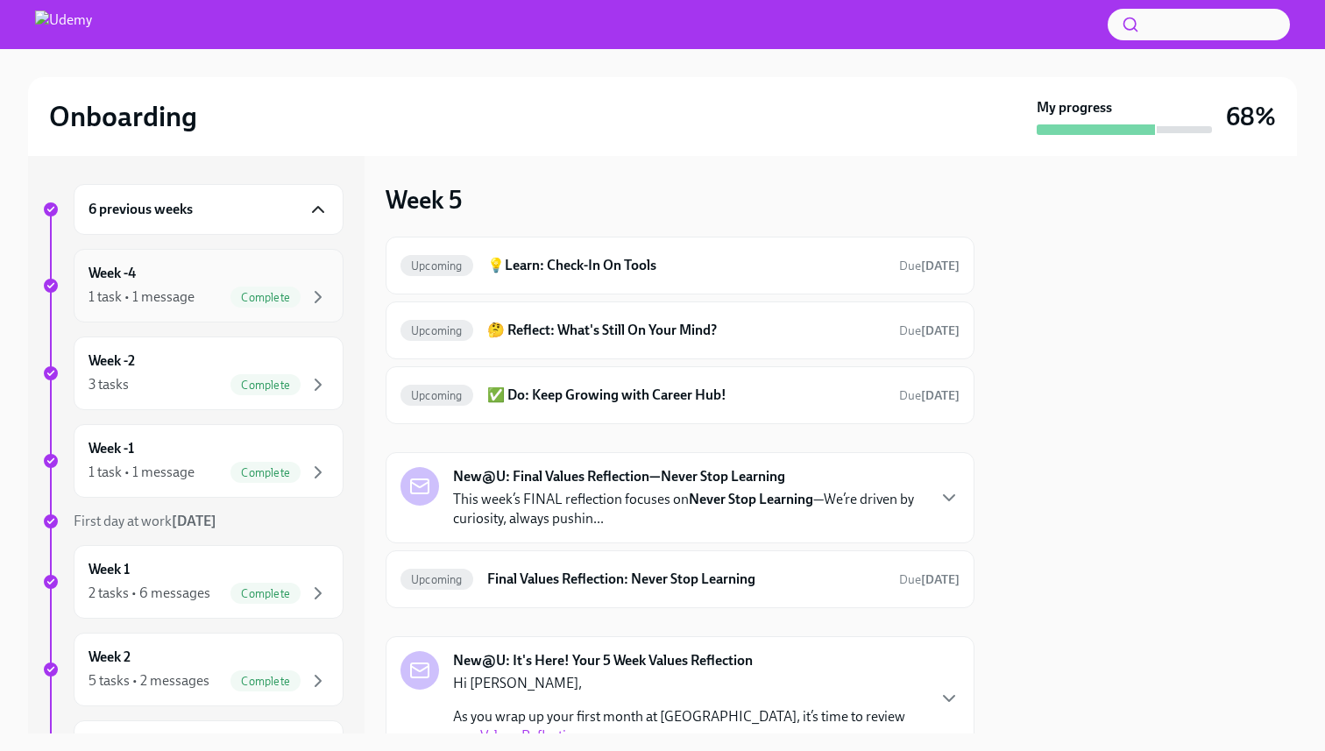
click at [293, 303] on div "Complete" at bounding box center [266, 297] width 70 height 21
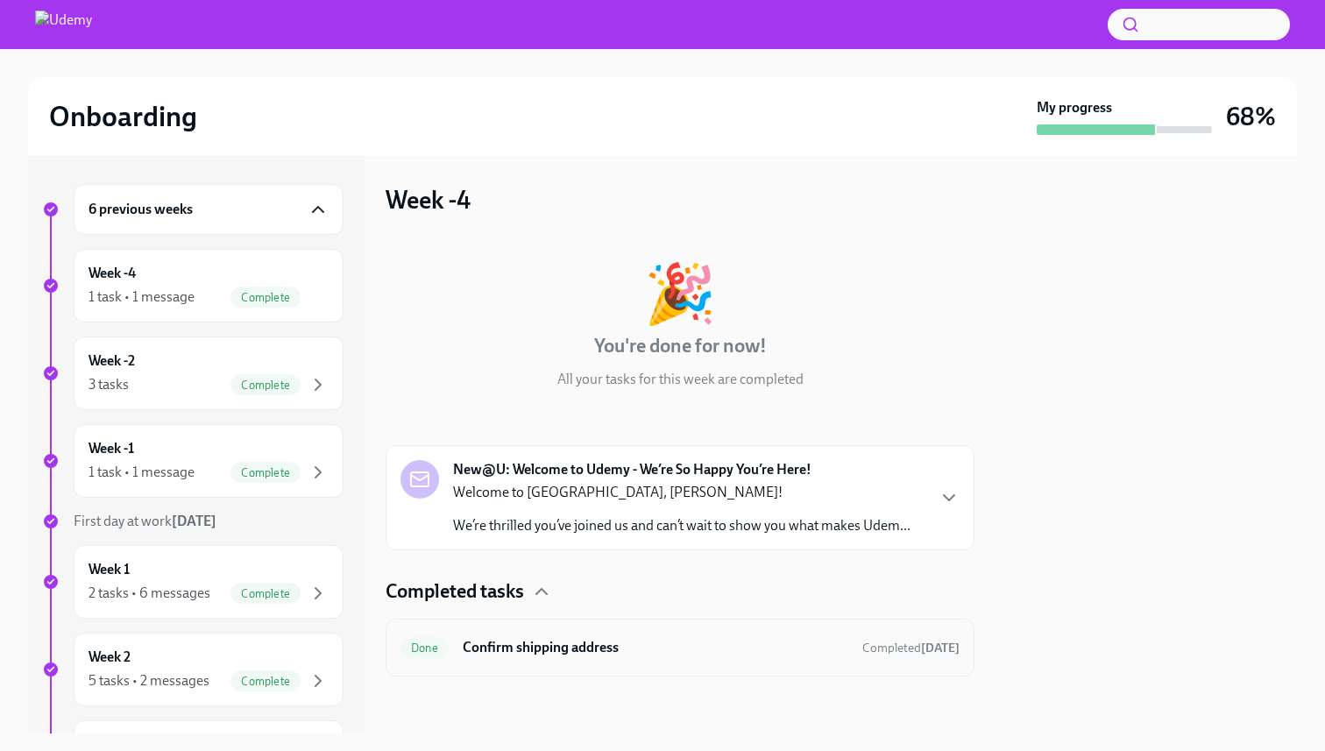
click at [564, 656] on h6 "Confirm shipping address" at bounding box center [656, 647] width 386 height 19
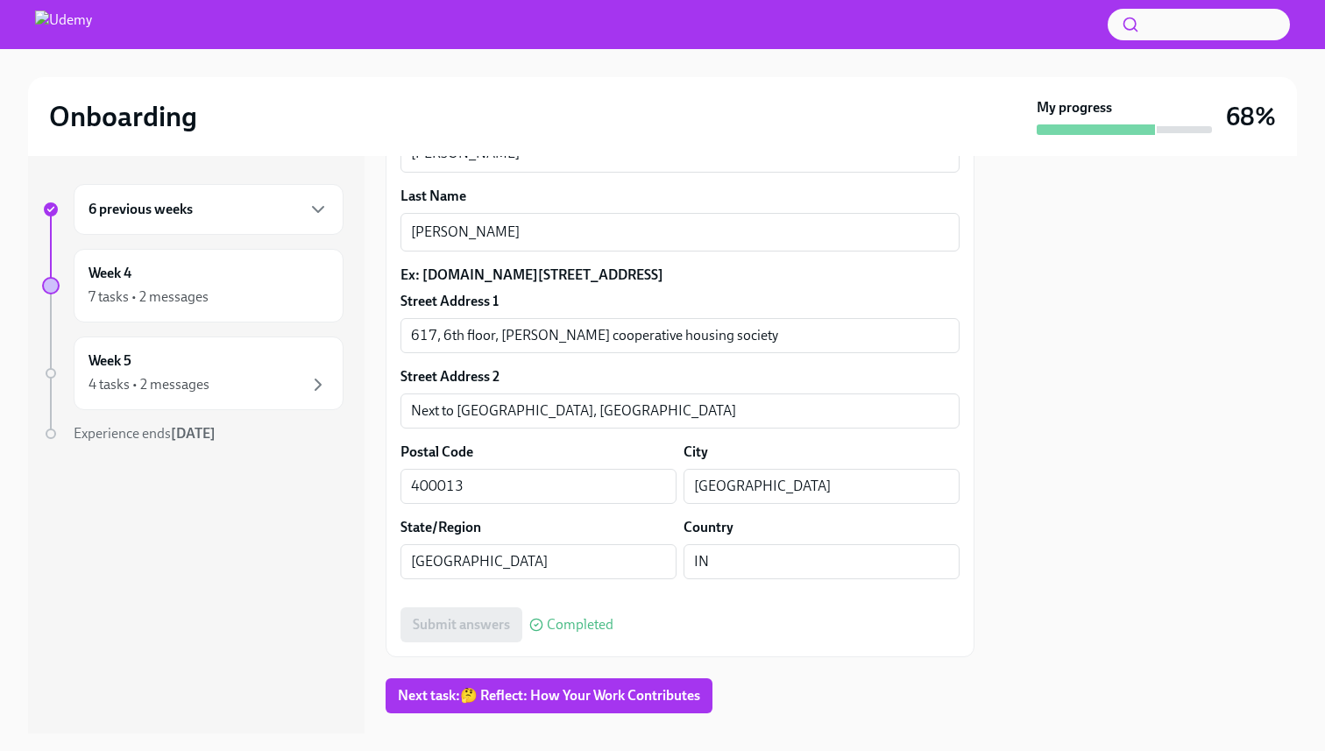
scroll to position [595, 0]
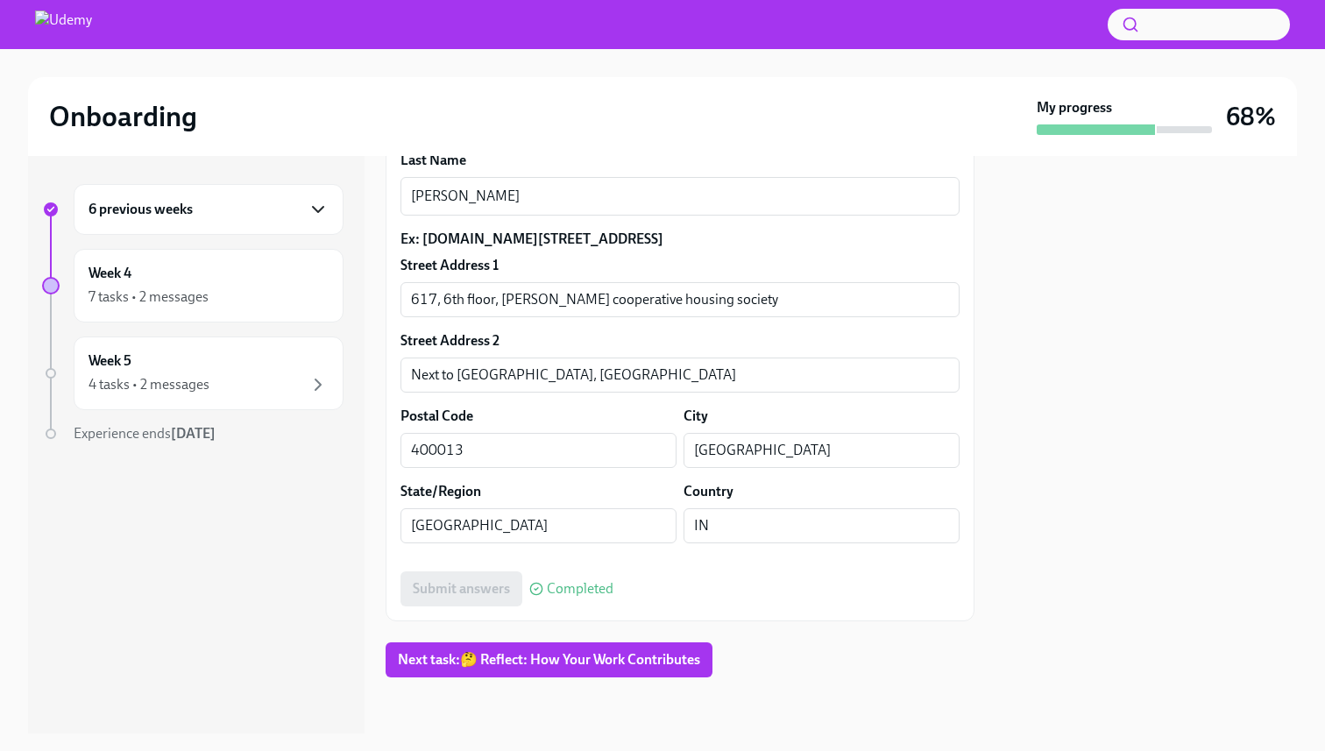
click at [311, 208] on icon "button" at bounding box center [318, 209] width 21 height 21
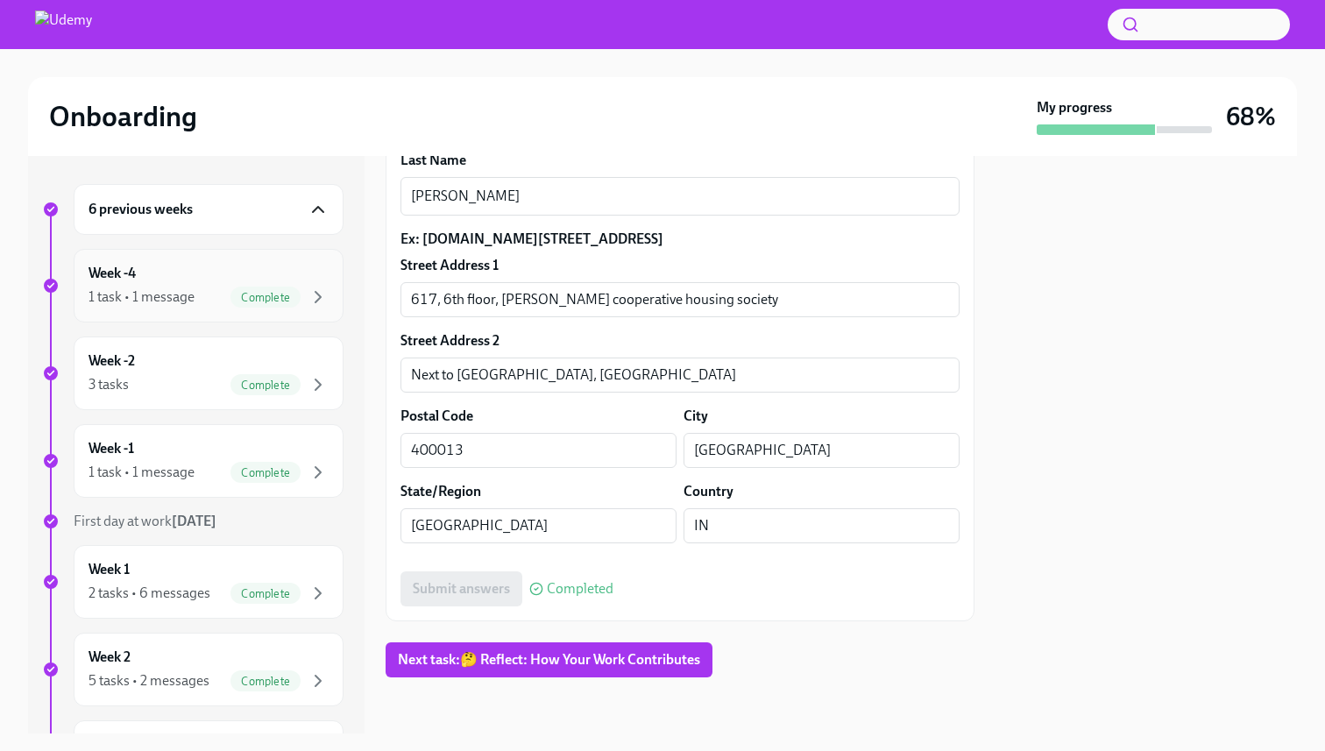
click at [249, 296] on span "Complete" at bounding box center [266, 297] width 70 height 13
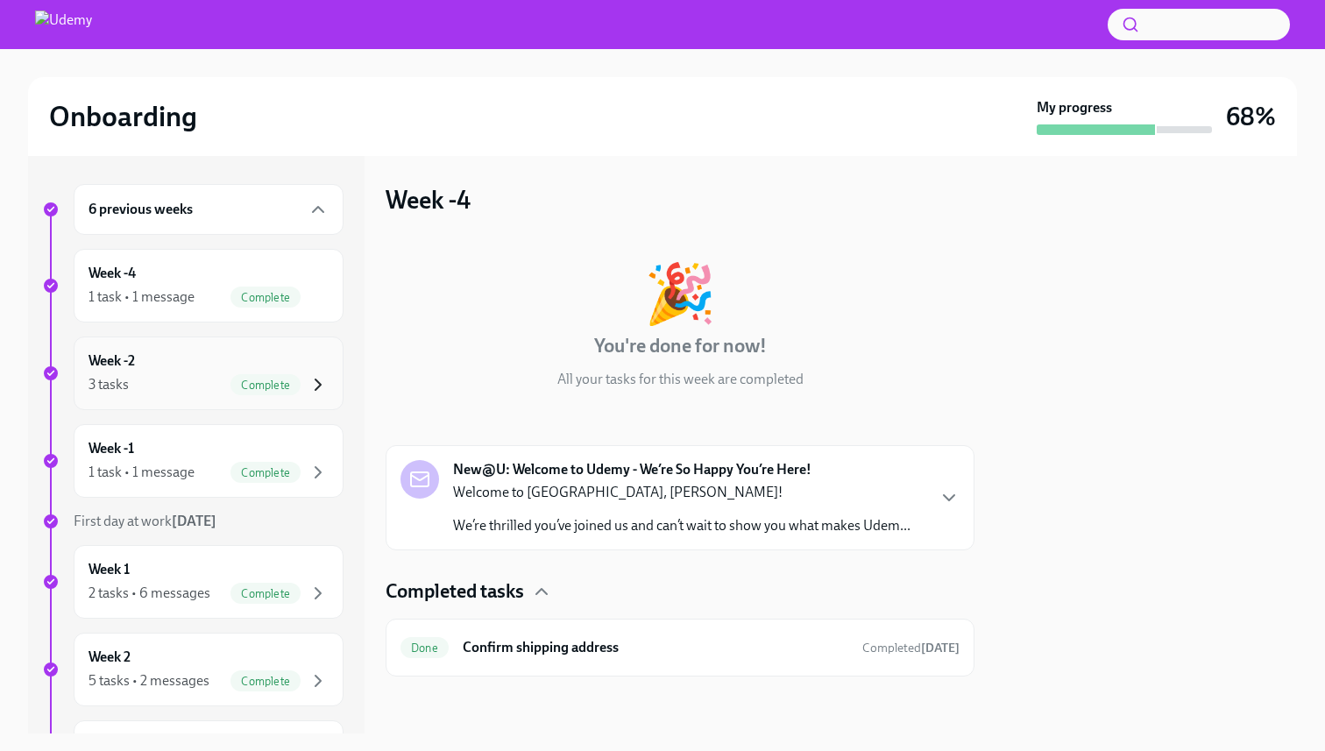
click at [323, 386] on icon "button" at bounding box center [318, 384] width 21 height 21
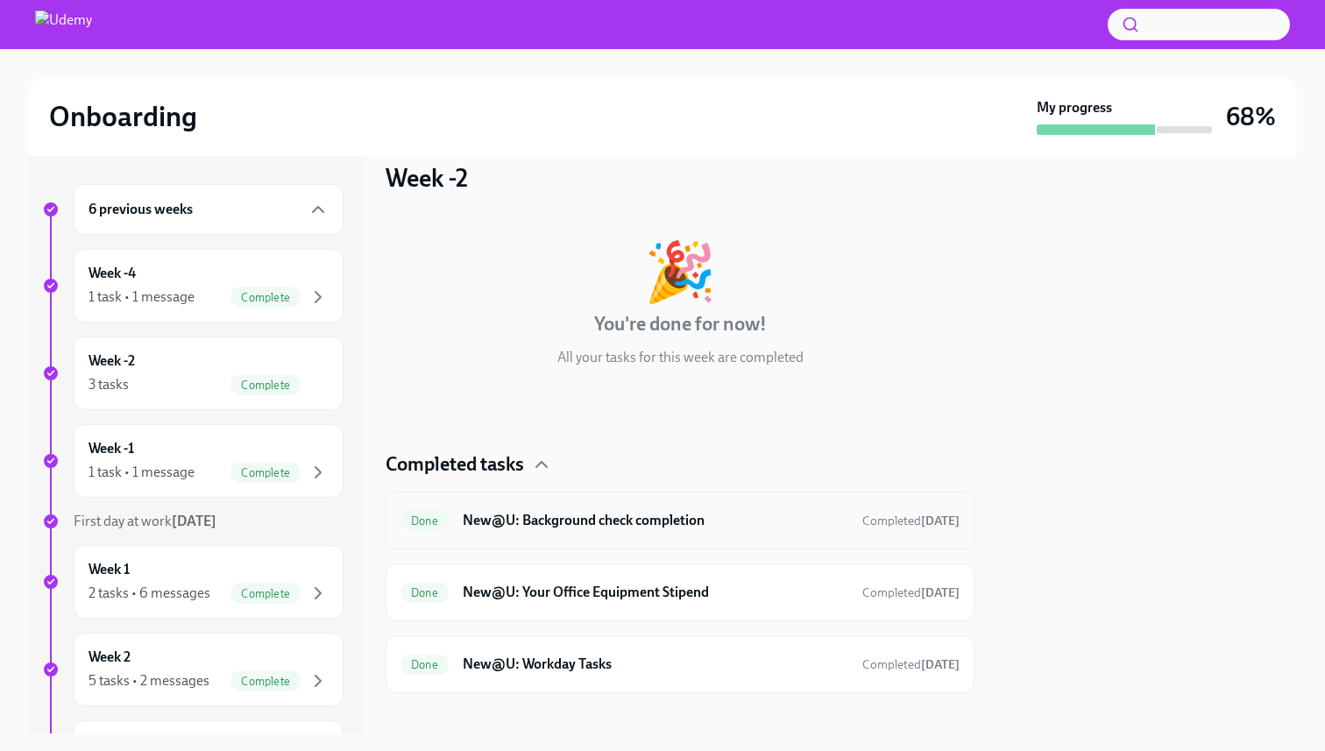
scroll to position [38, 0]
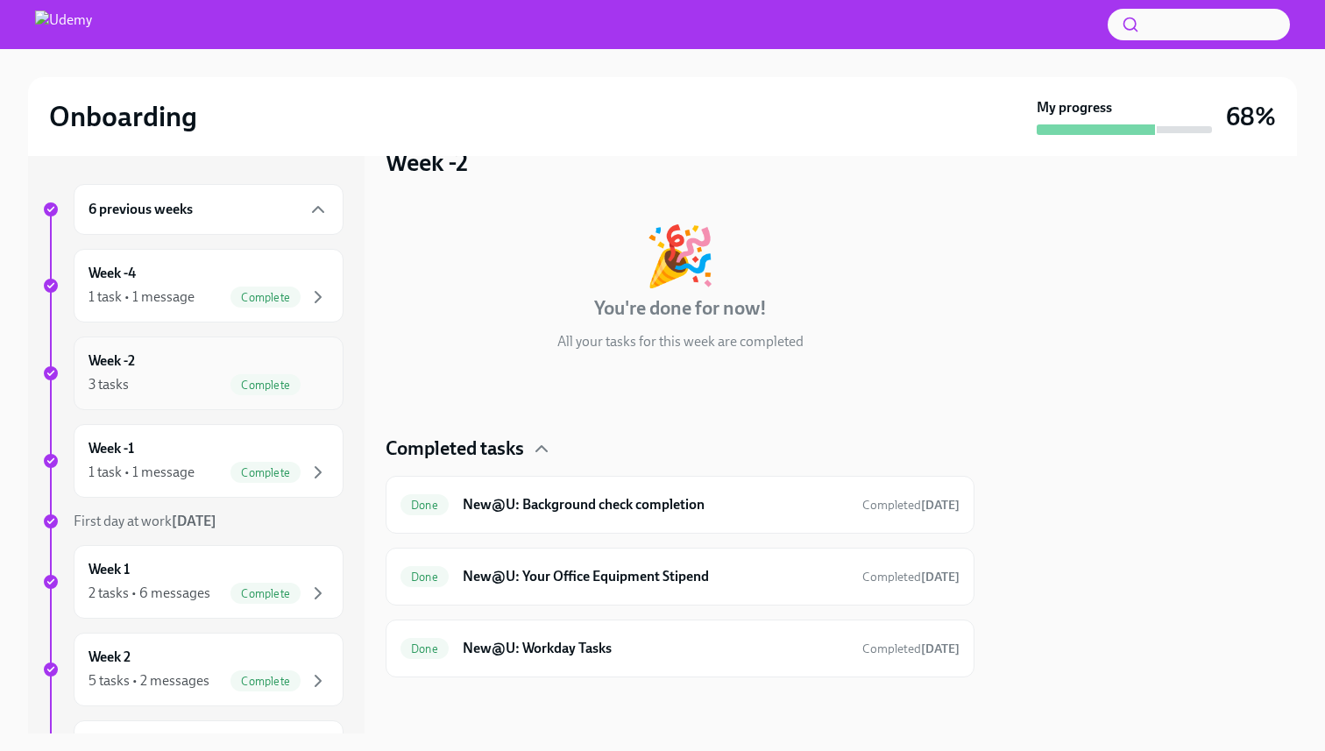
click at [299, 379] on span "Complete" at bounding box center [266, 385] width 70 height 13
click at [241, 300] on span "Complete" at bounding box center [266, 297] width 70 height 13
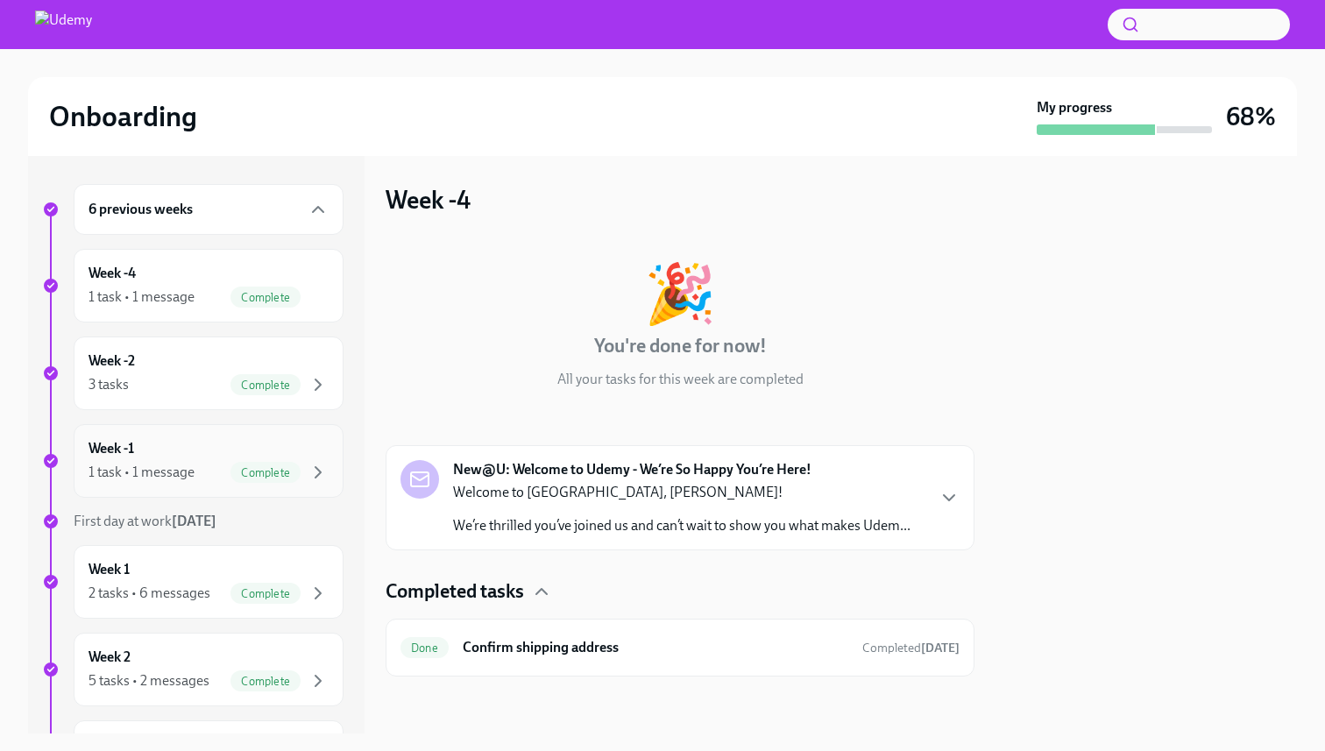
click at [196, 474] on div "1 task • 1 message Complete" at bounding box center [209, 472] width 240 height 21
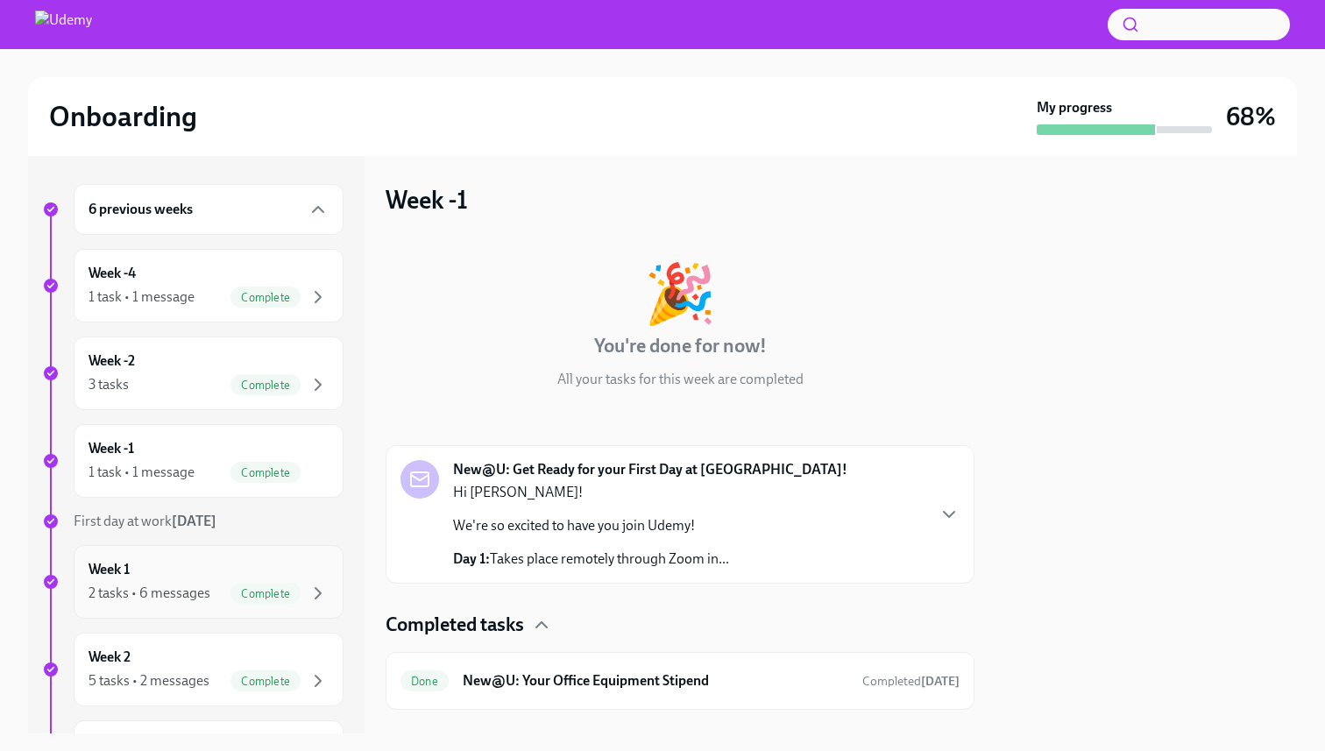
click at [195, 578] on div "Week 1 2 tasks • 6 messages Complete" at bounding box center [209, 582] width 240 height 44
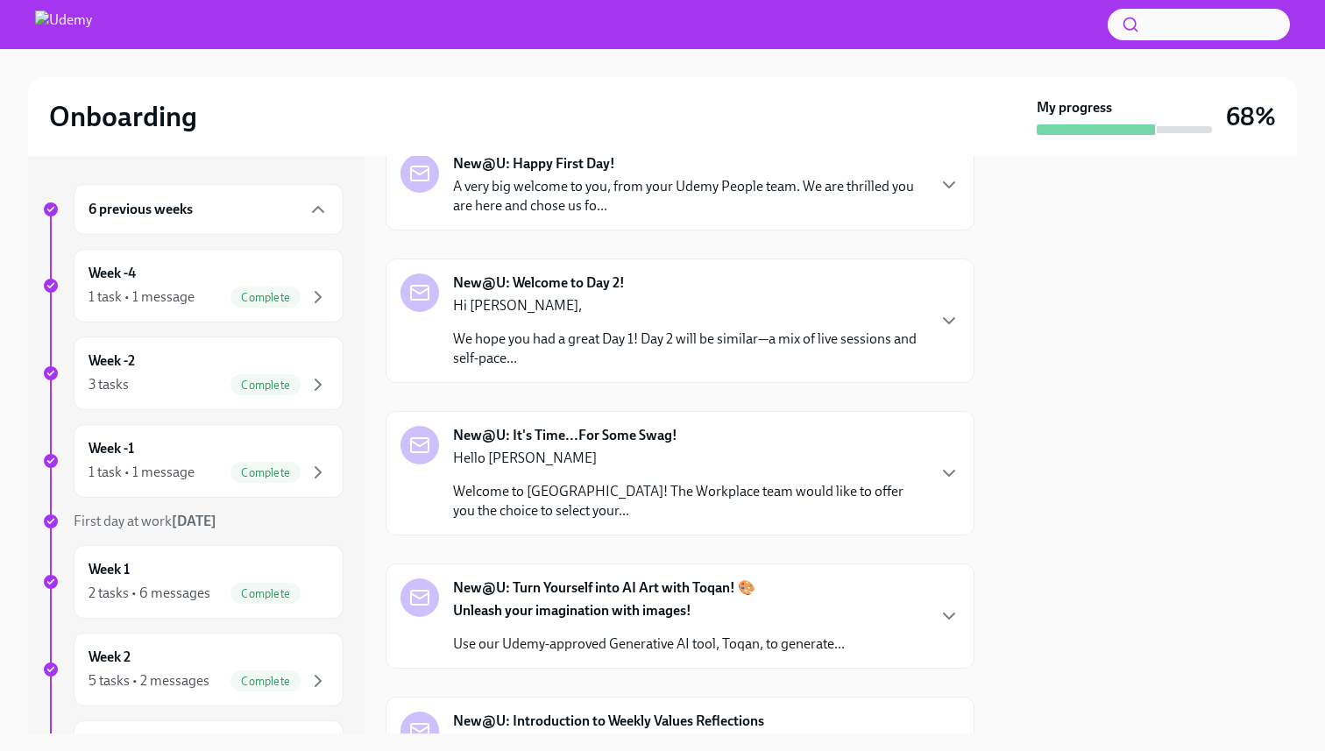
scroll to position [463, 0]
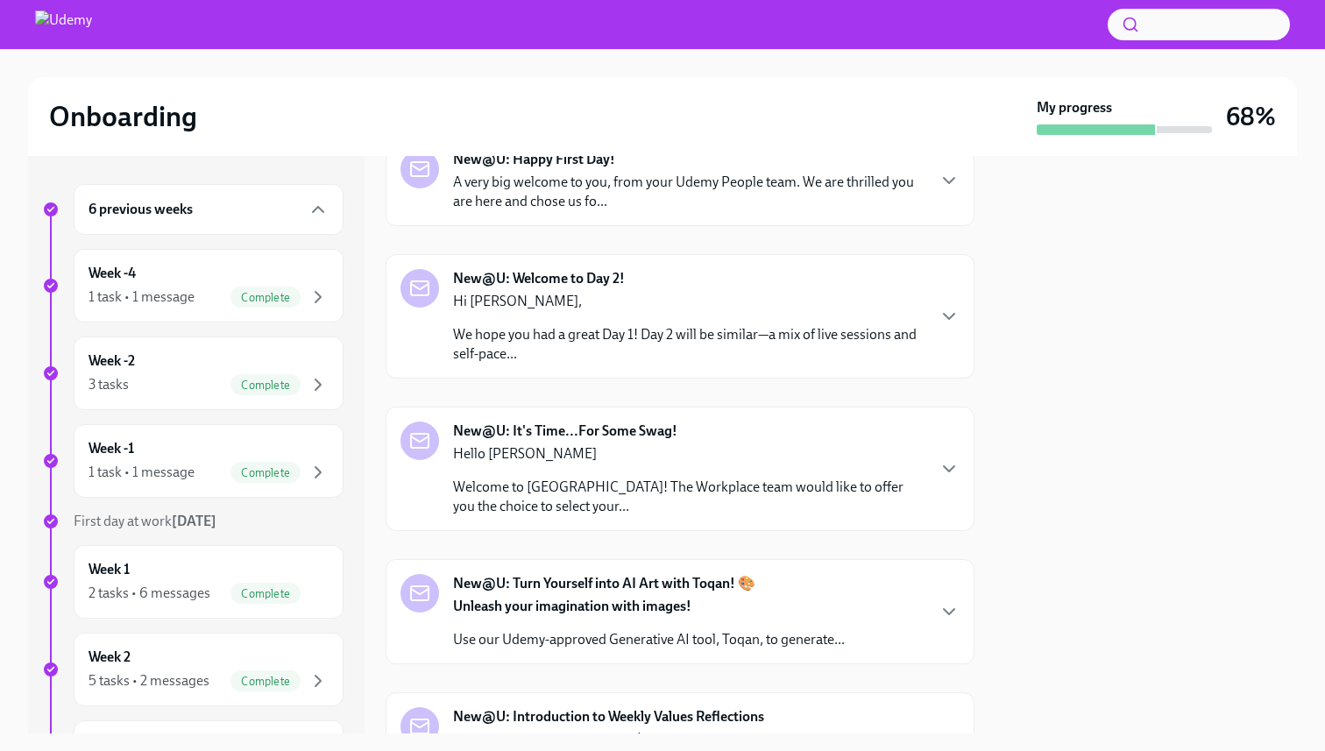
click at [505, 467] on div "Hello Tanvi Welcome to Udemy! The Workplace team would like to offer you the ch…" at bounding box center [689, 480] width 472 height 72
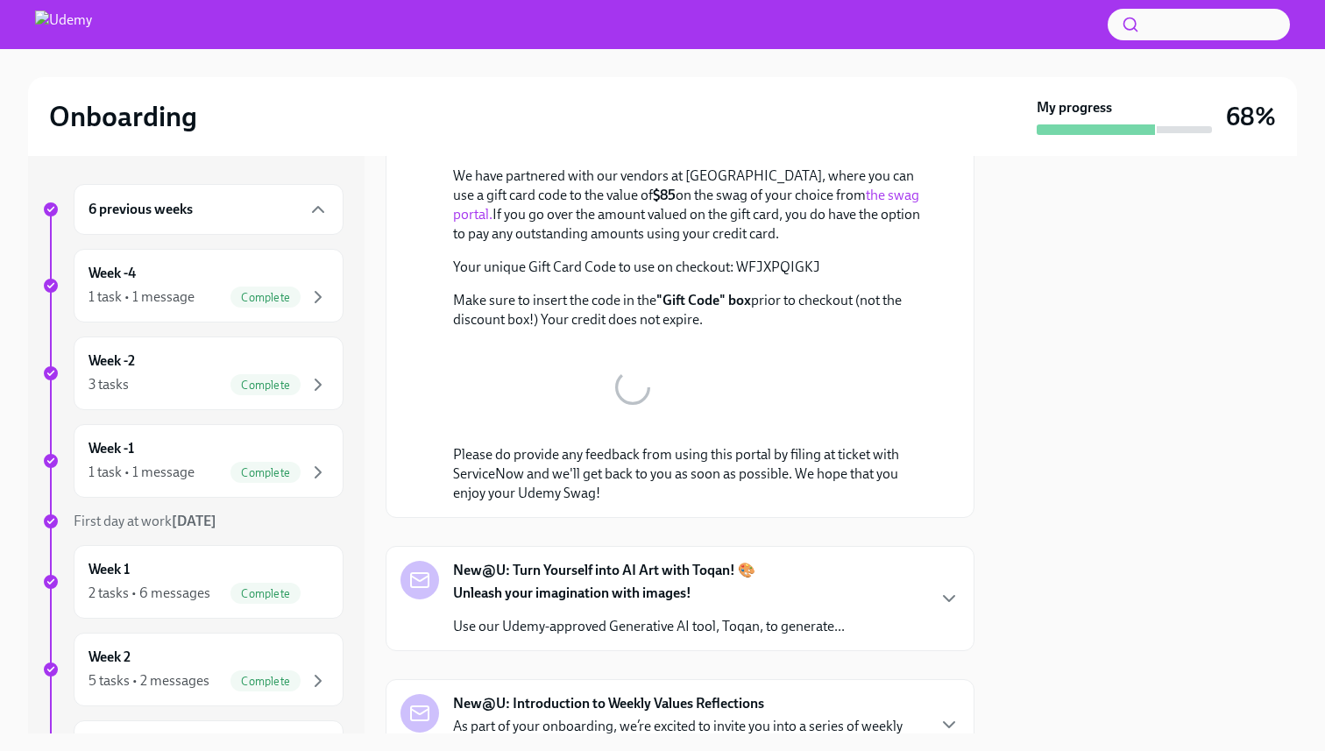
scroll to position [894, 0]
click at [814, 197] on link "the swag portal." at bounding box center [686, 205] width 466 height 36
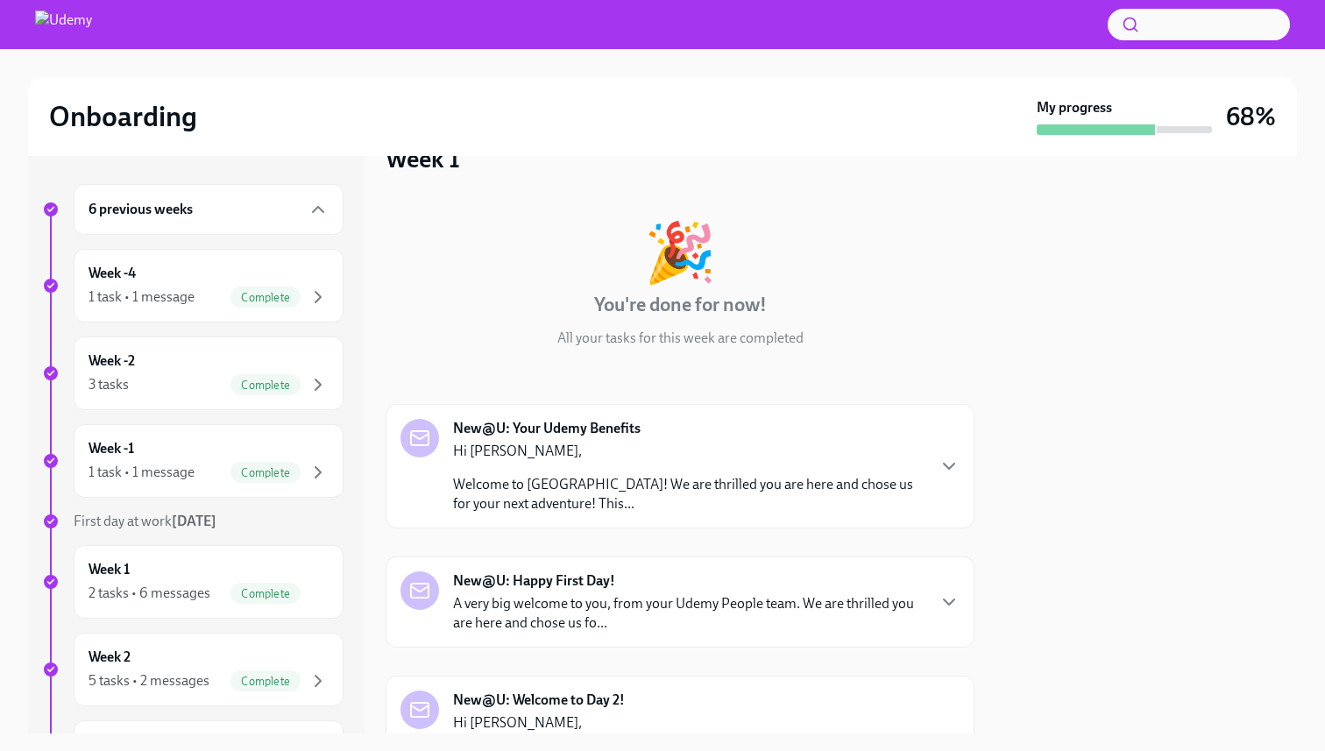
scroll to position [0, 0]
